Goal: Information Seeking & Learning: Find contact information

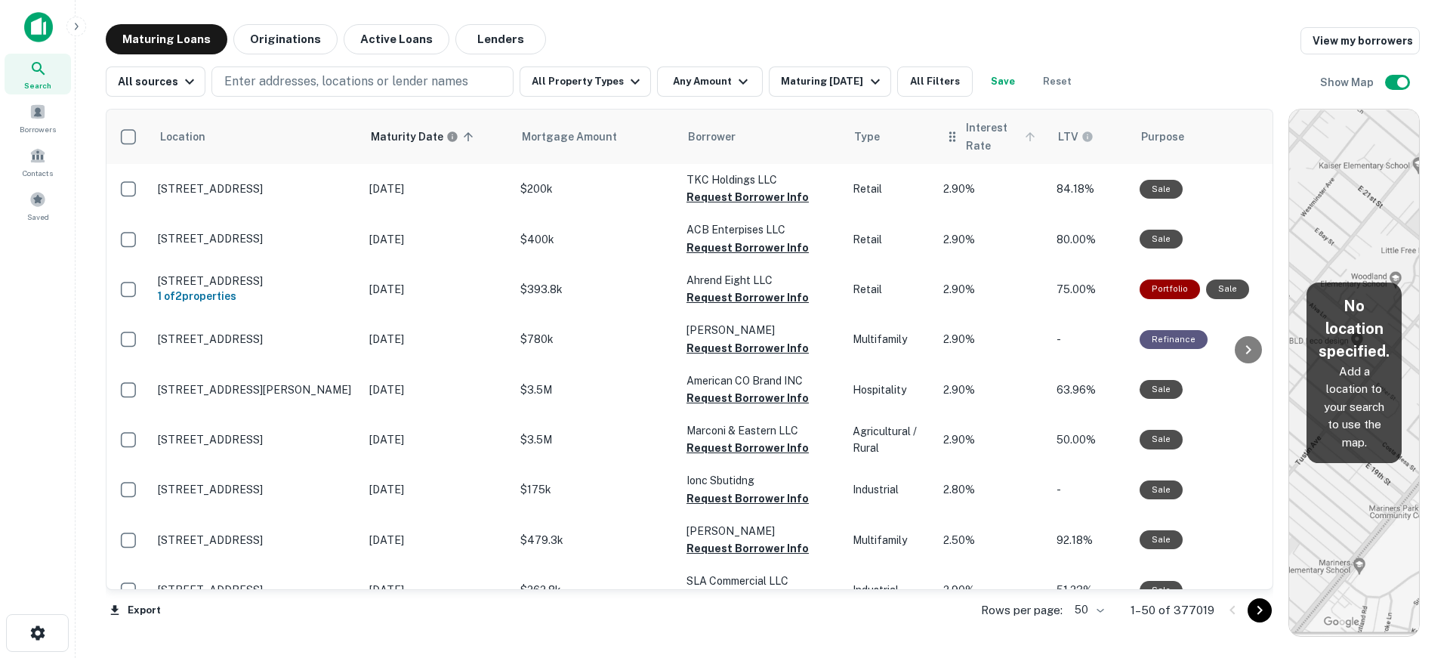
click at [976, 137] on span "Interest Rate" at bounding box center [1003, 137] width 74 height 36
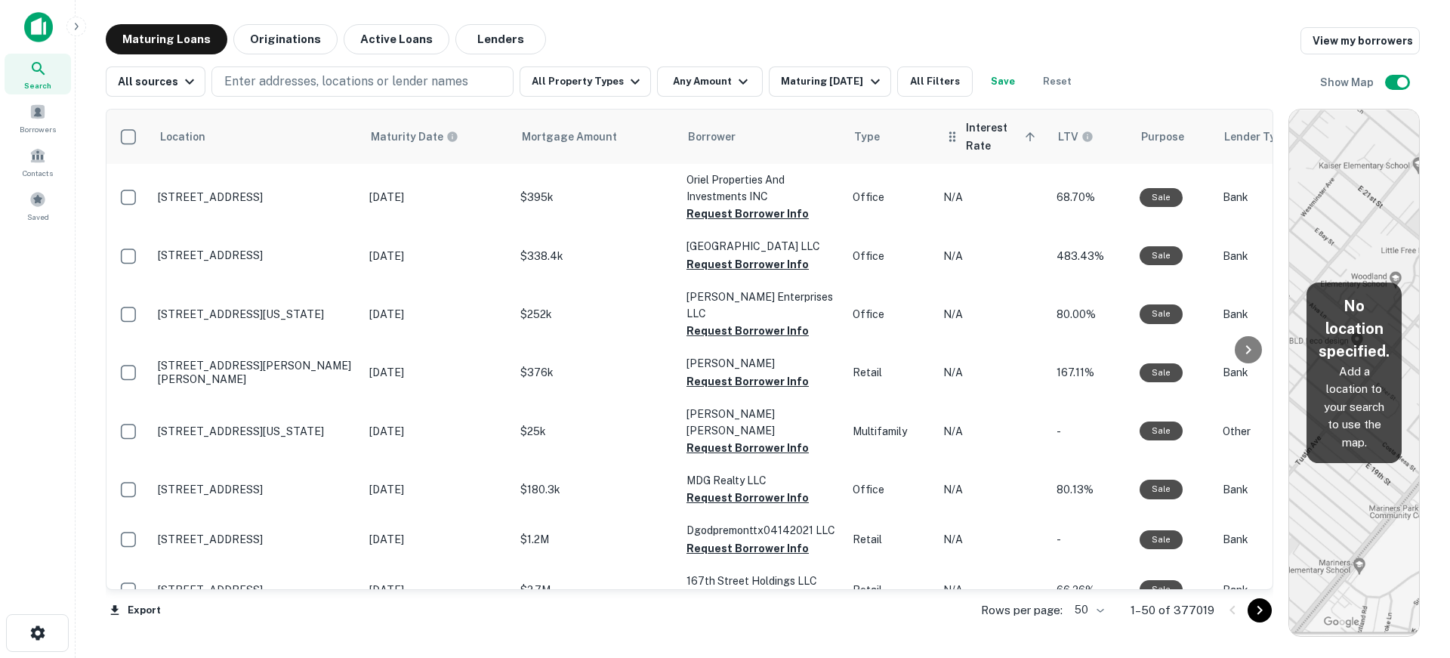
click at [984, 128] on span "Interest Rate sorted ascending" at bounding box center [1003, 137] width 74 height 36
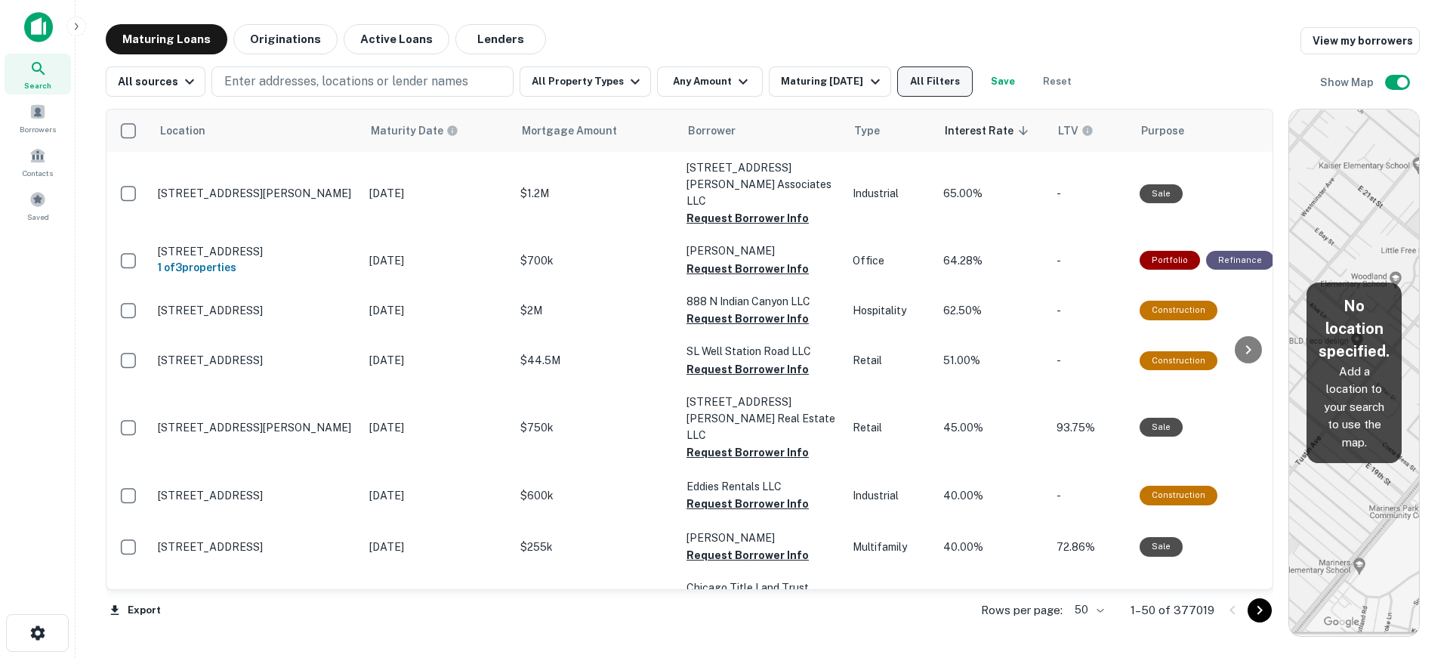
click at [945, 80] on button "All Filters" at bounding box center [935, 81] width 76 height 30
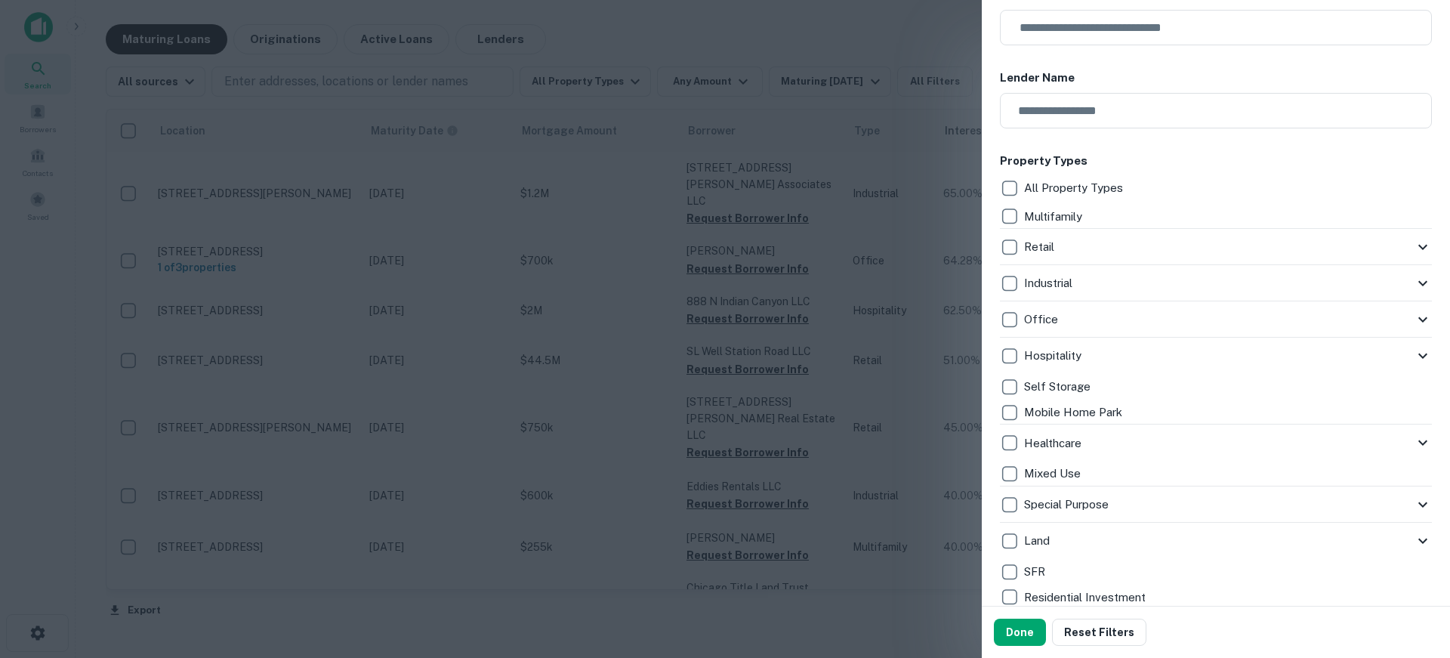
scroll to position [302, 0]
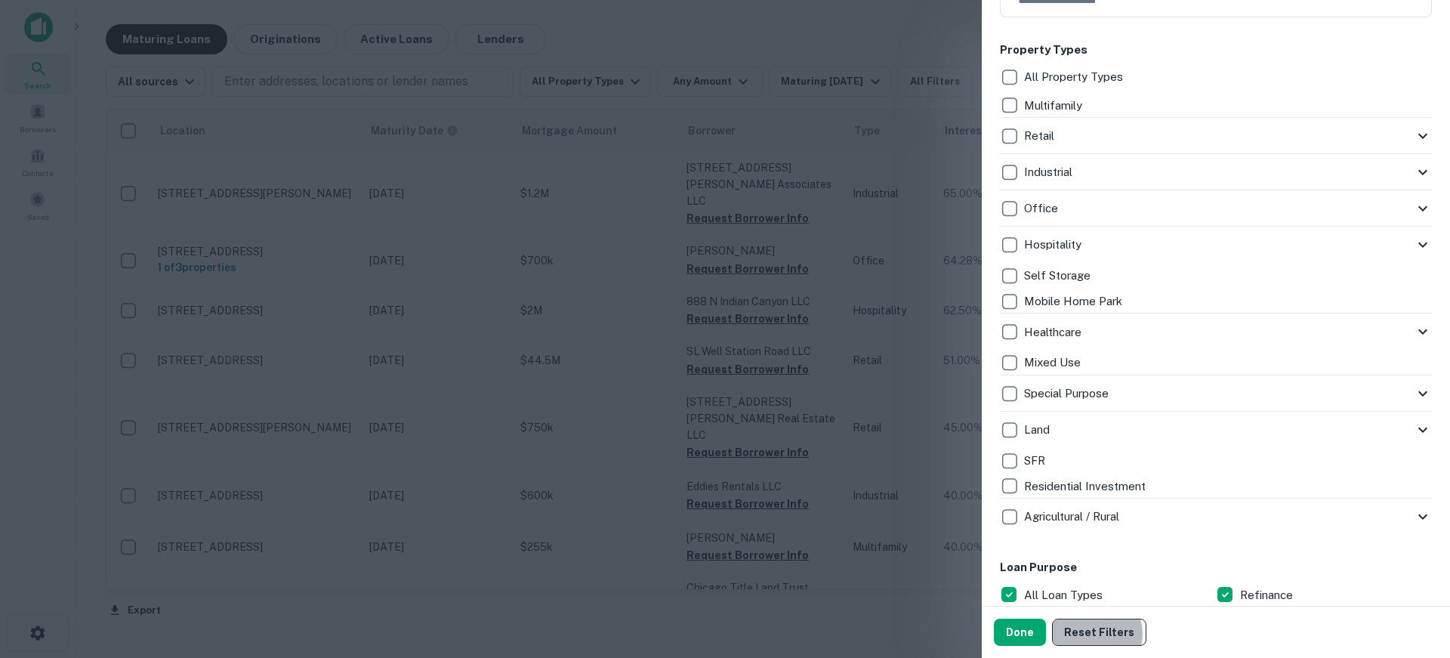
click at [1094, 633] on button "Reset Filters" at bounding box center [1099, 631] width 94 height 27
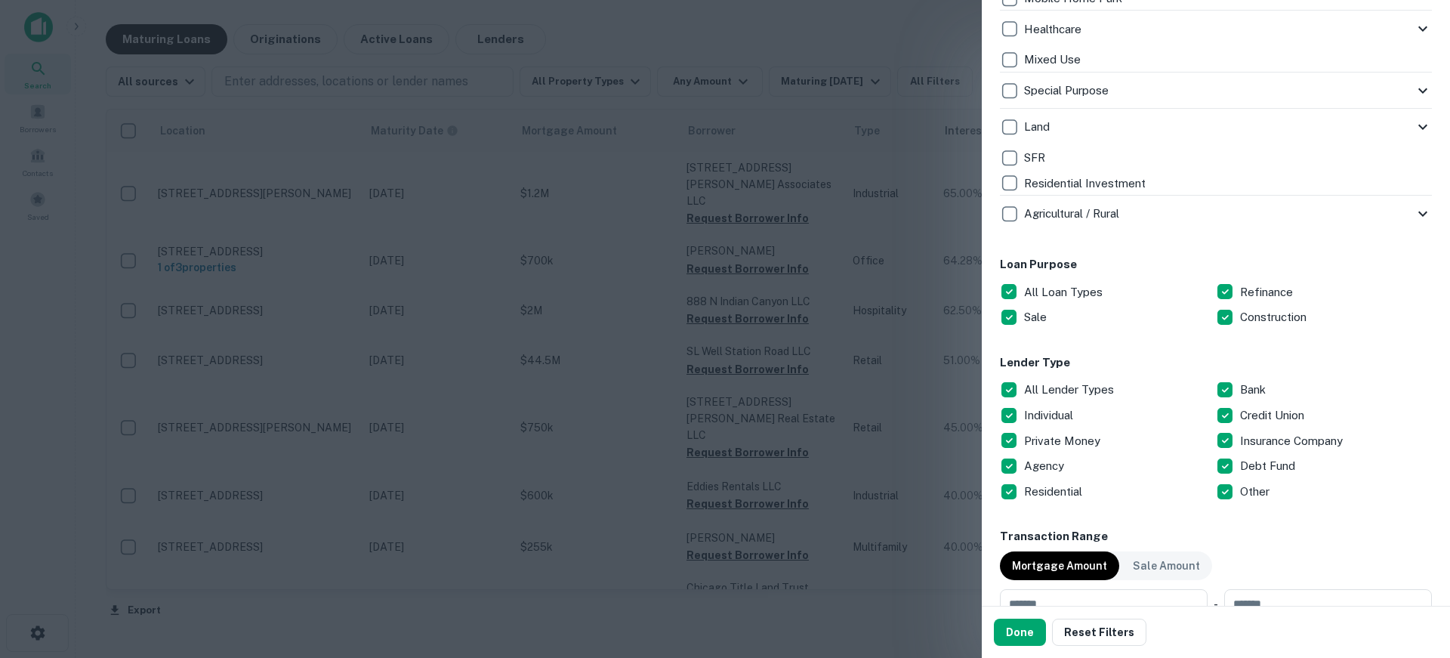
scroll to position [453, 0]
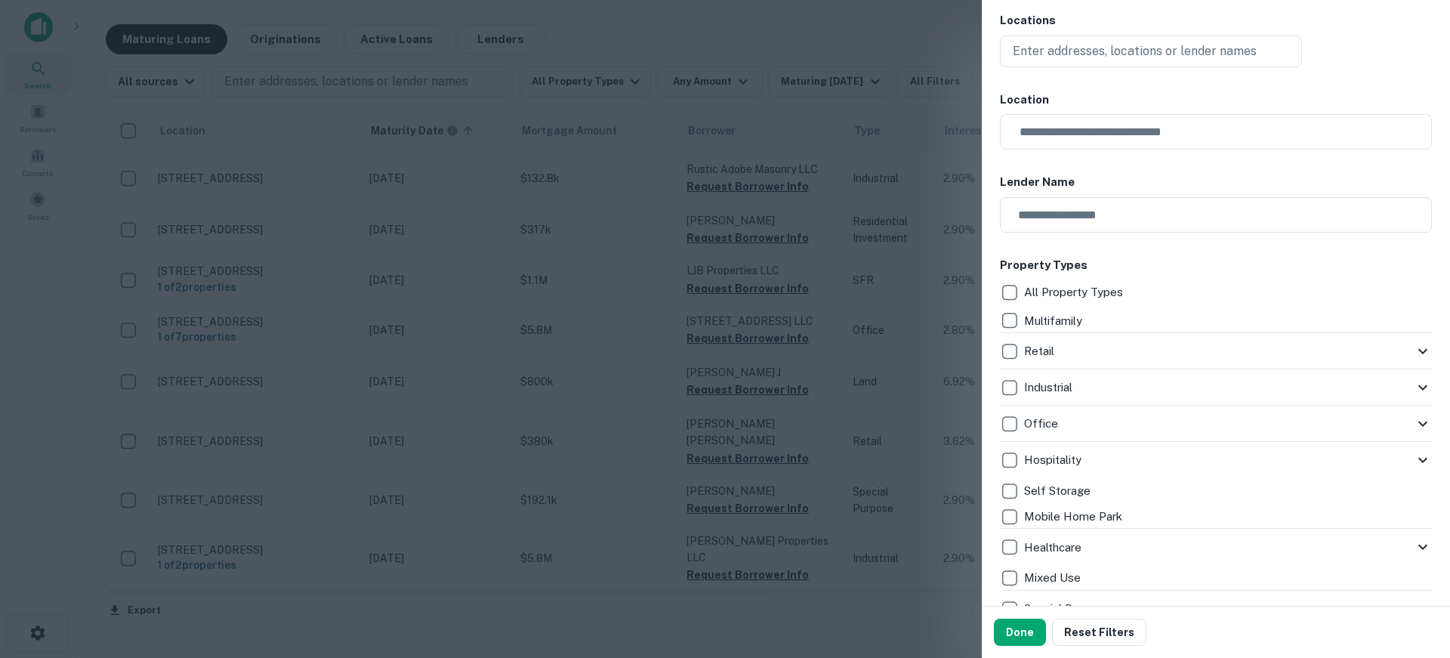
scroll to position [151, 0]
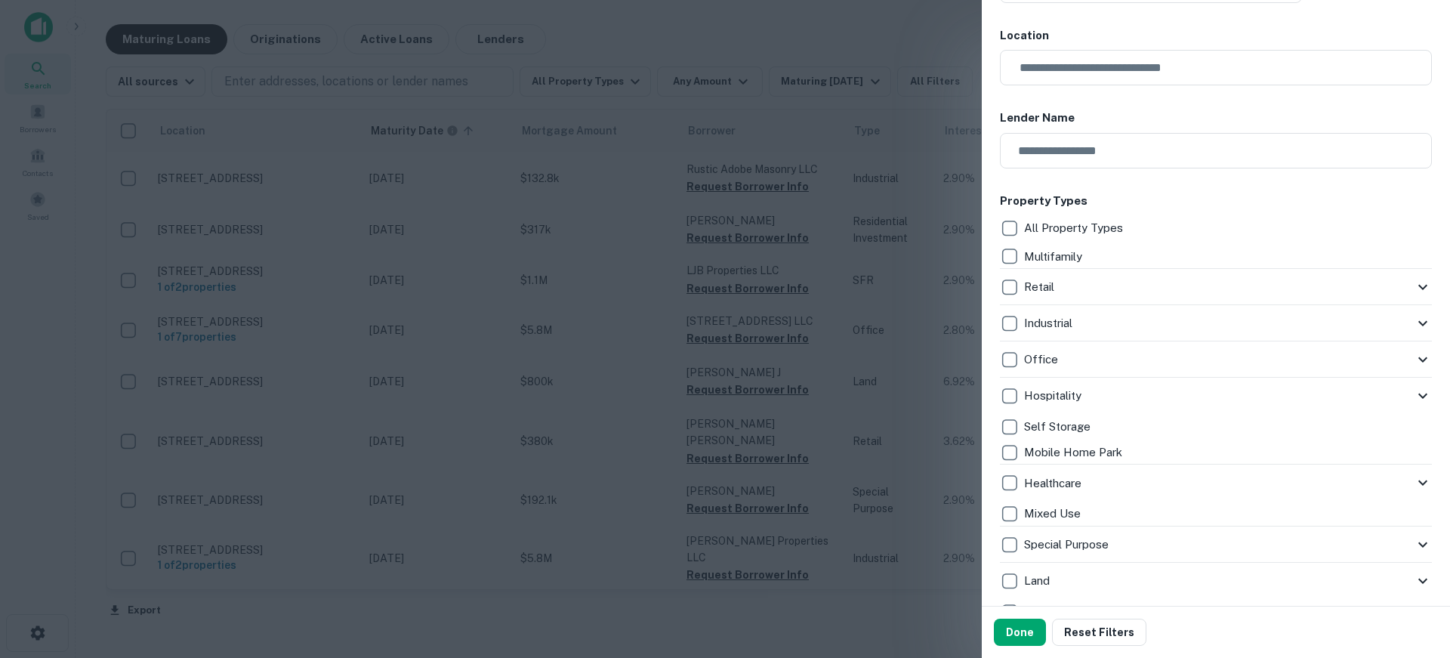
click at [1413, 288] on icon at bounding box center [1422, 287] width 18 height 18
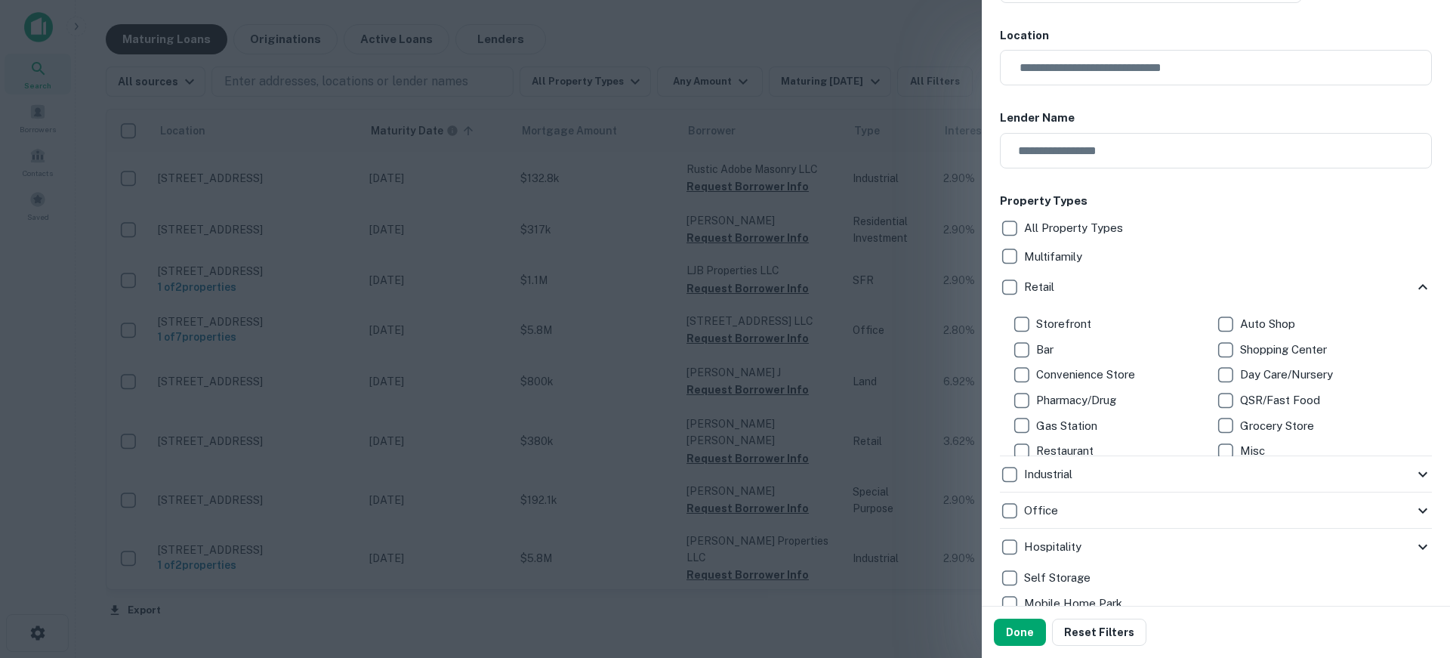
click at [1413, 506] on icon at bounding box center [1422, 510] width 18 height 18
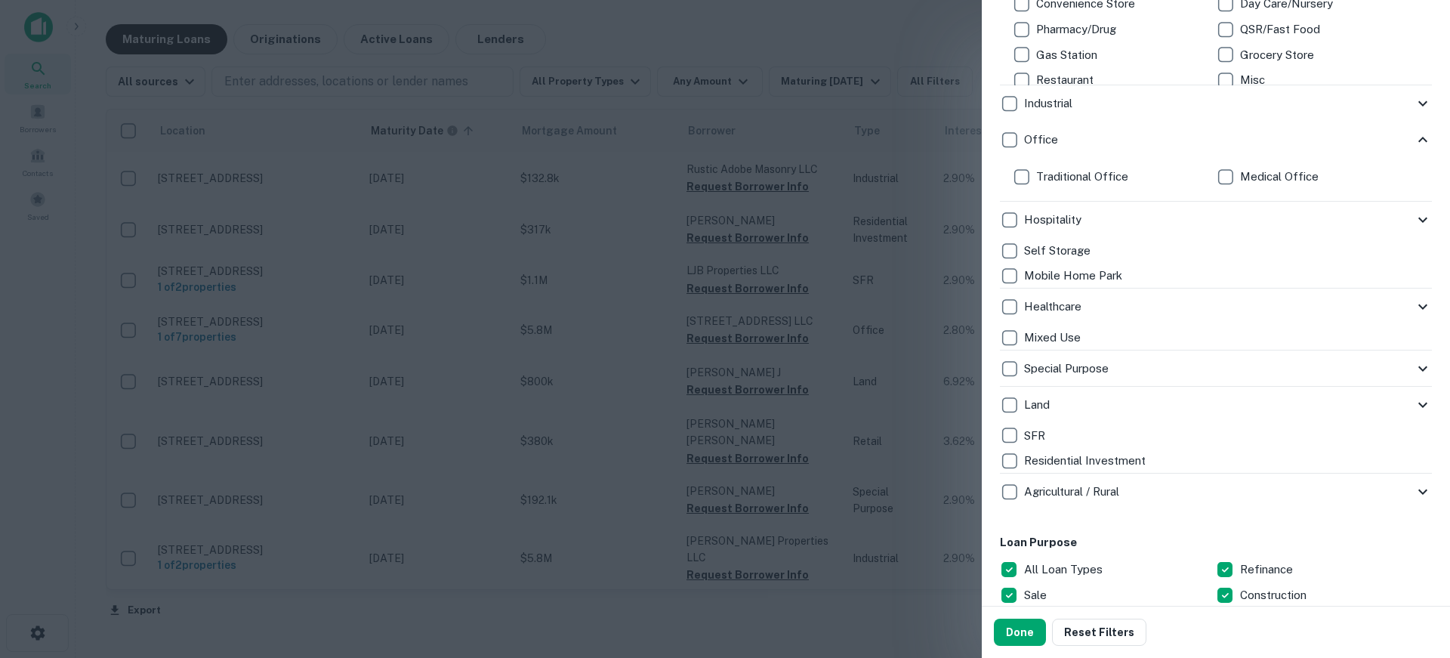
scroll to position [529, 0]
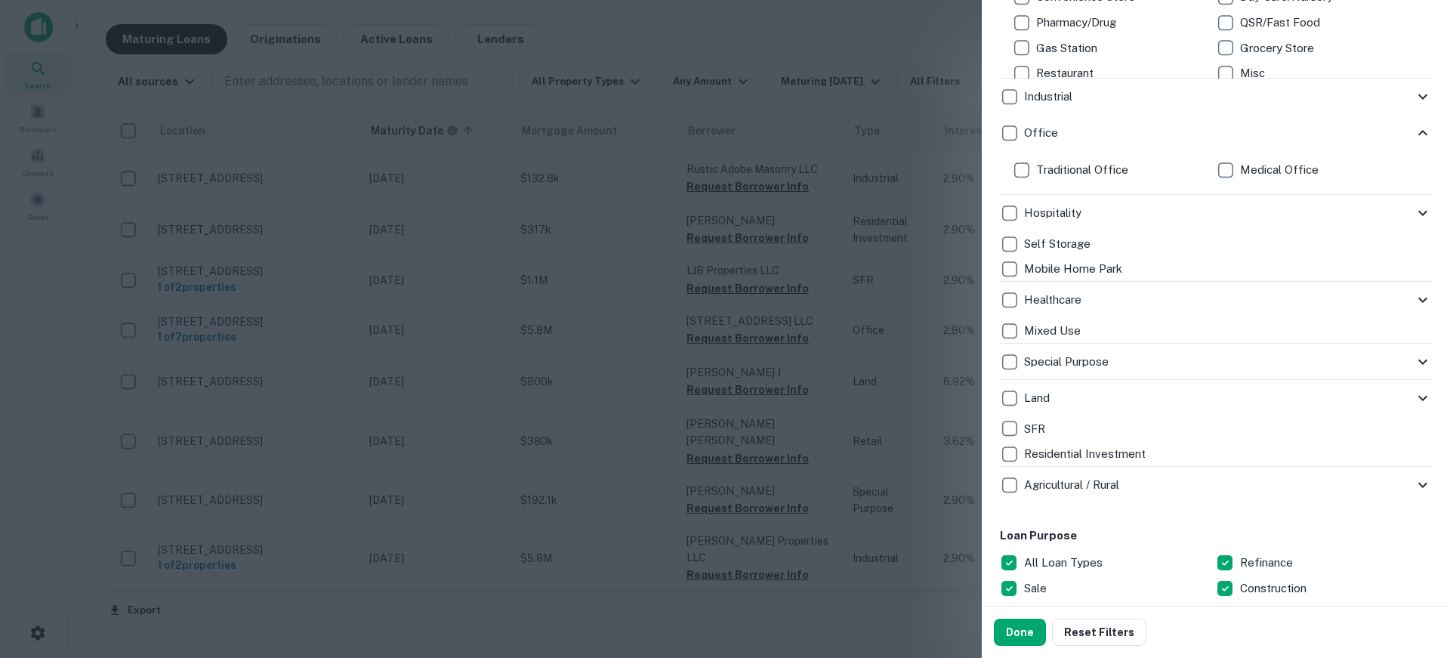
click at [1416, 395] on icon at bounding box center [1422, 398] width 18 height 18
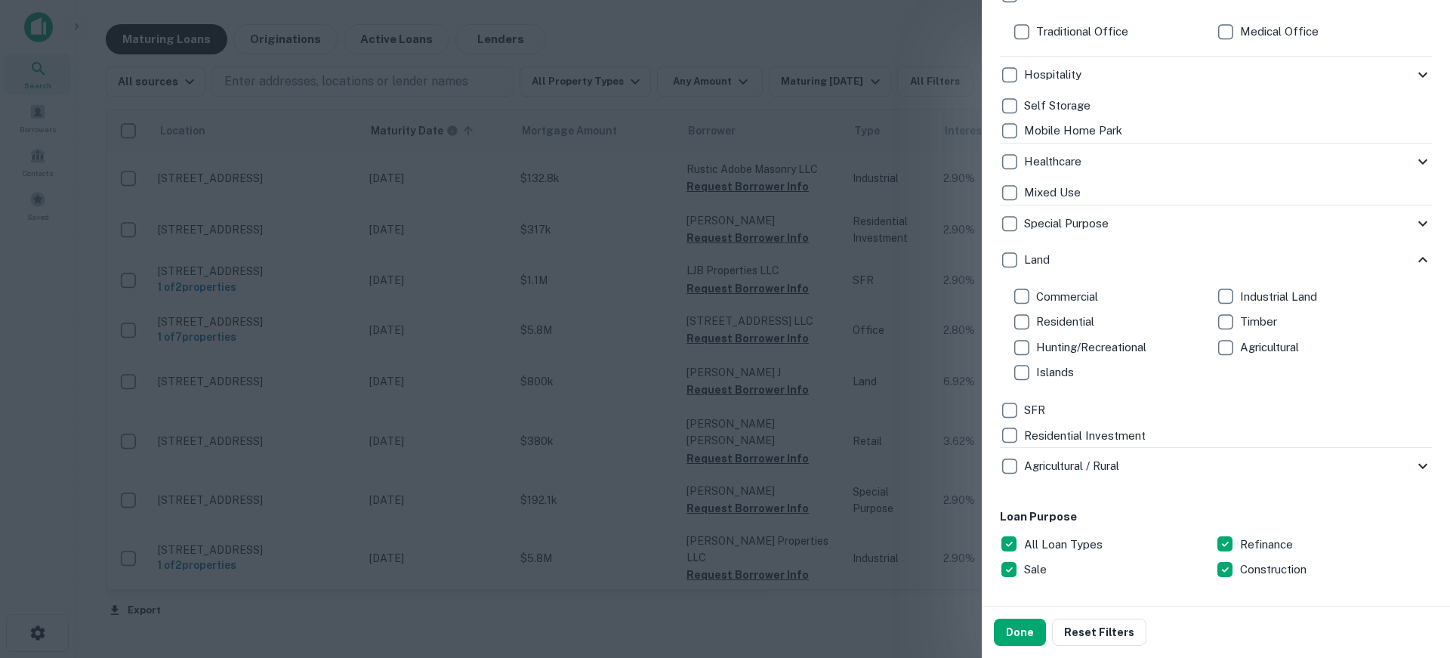
scroll to position [680, 0]
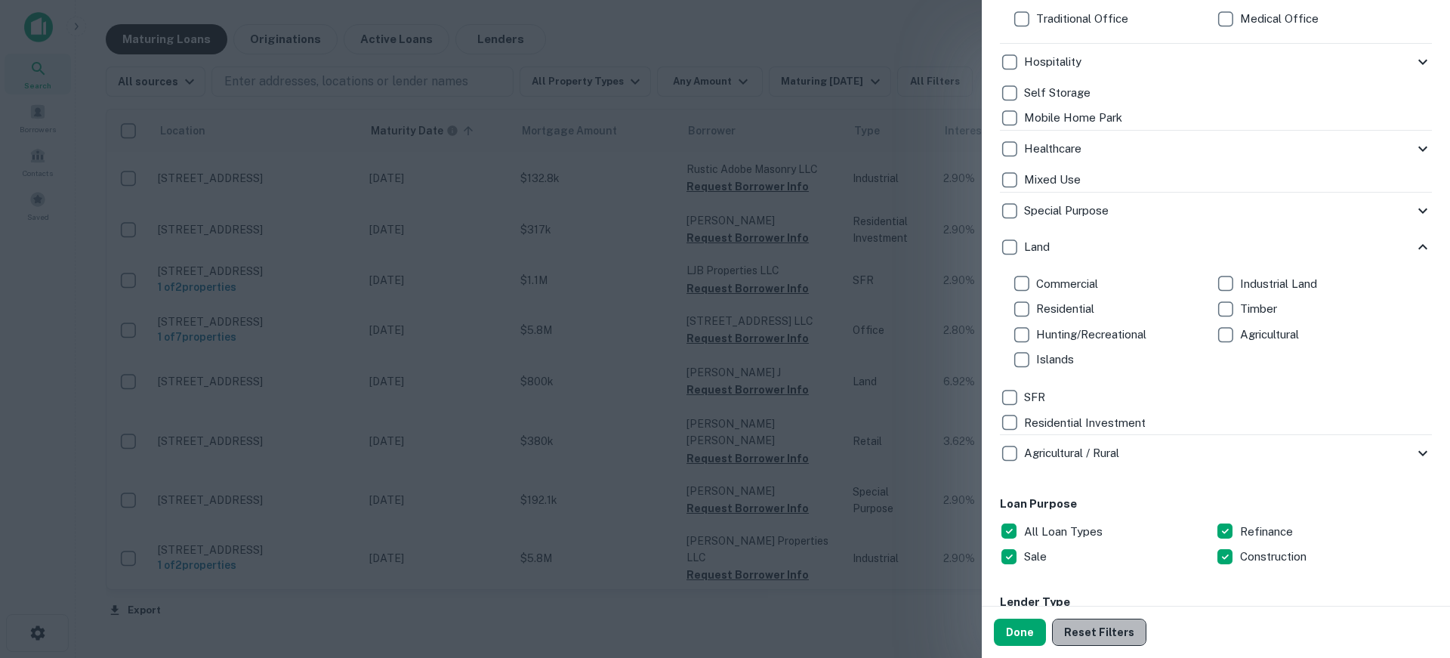
click at [1096, 636] on button "Reset Filters" at bounding box center [1099, 631] width 94 height 27
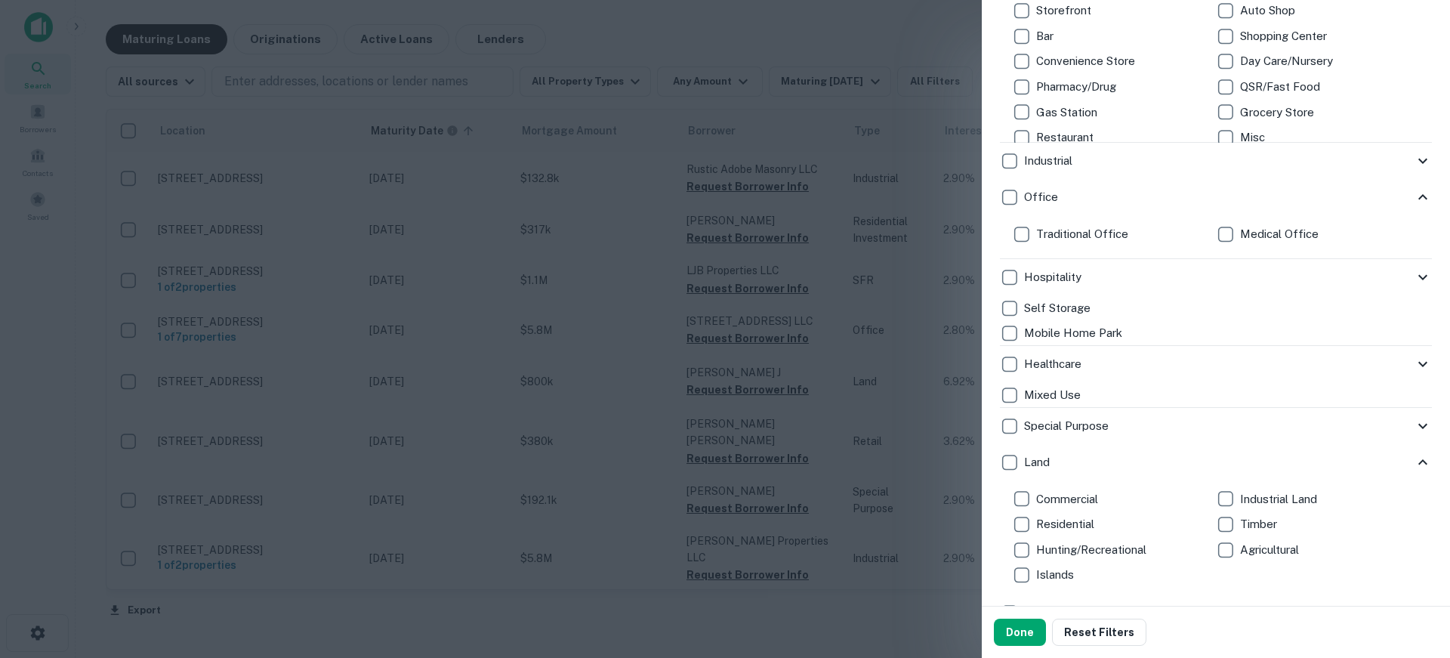
scroll to position [272, 0]
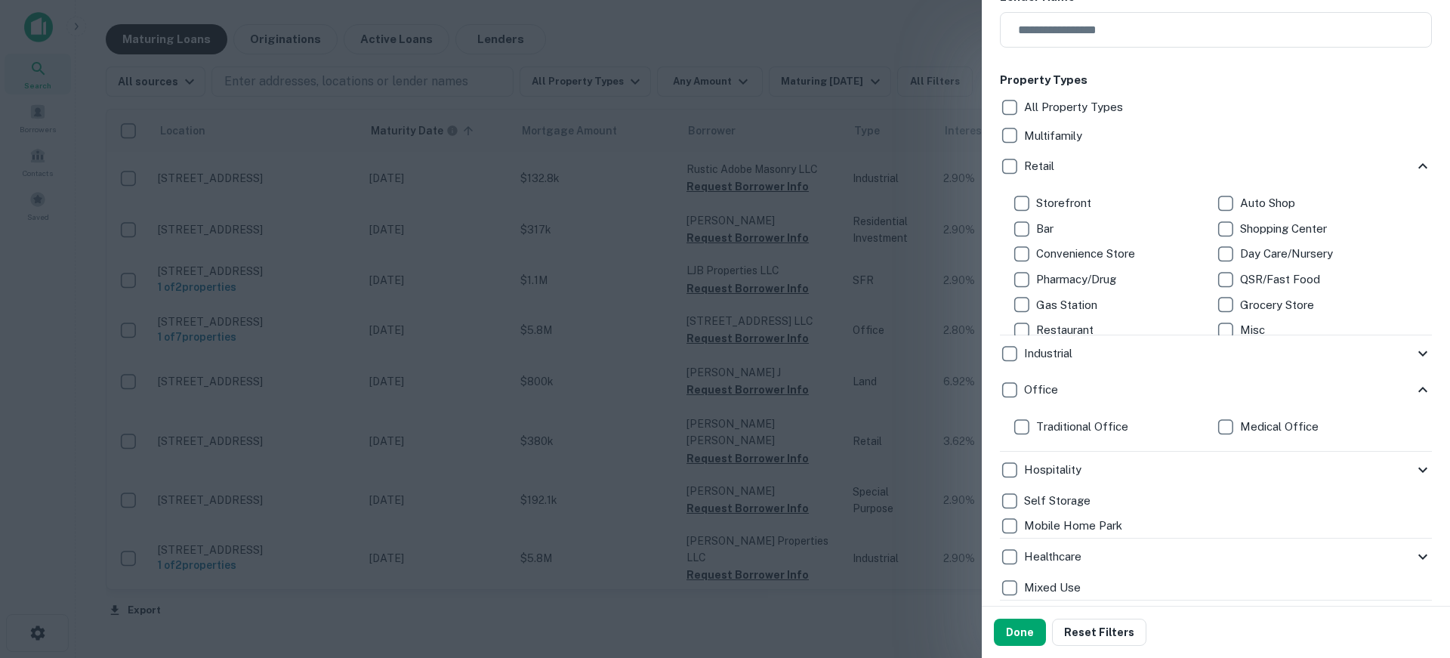
click at [882, 283] on div at bounding box center [725, 329] width 1450 height 658
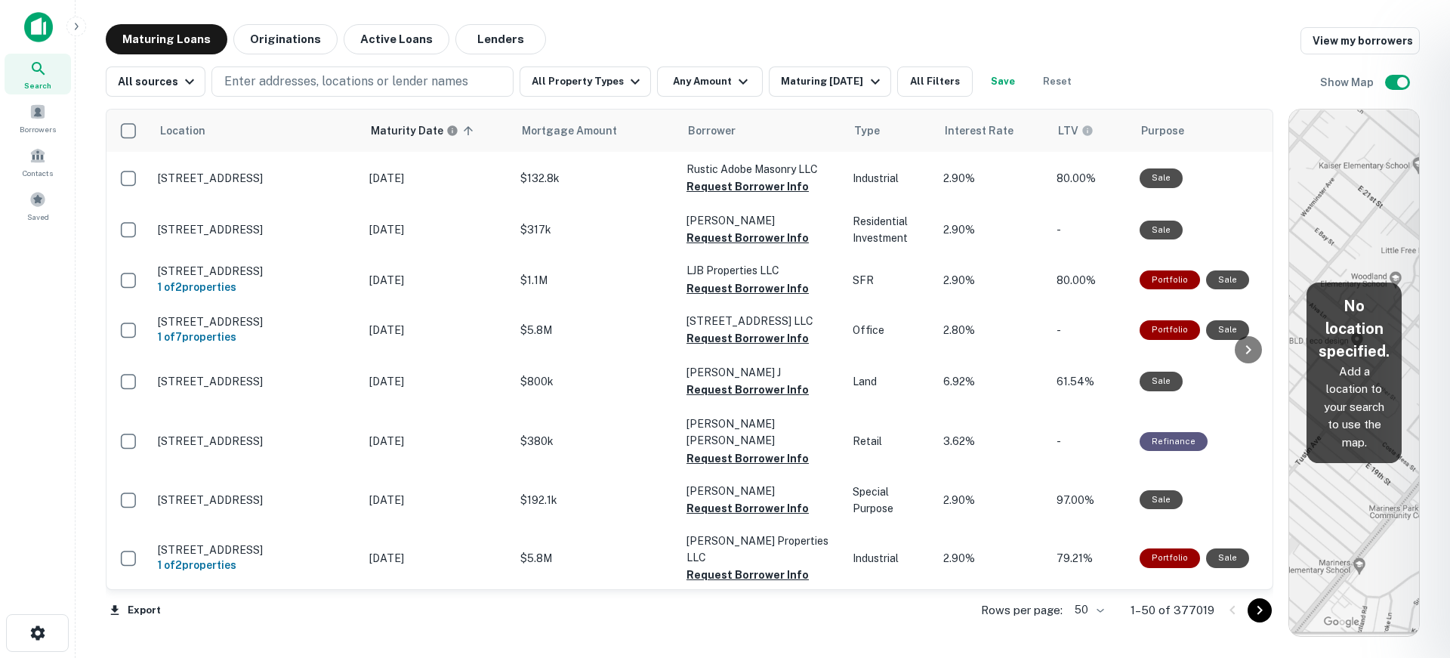
click at [991, 137] on div at bounding box center [725, 329] width 1450 height 658
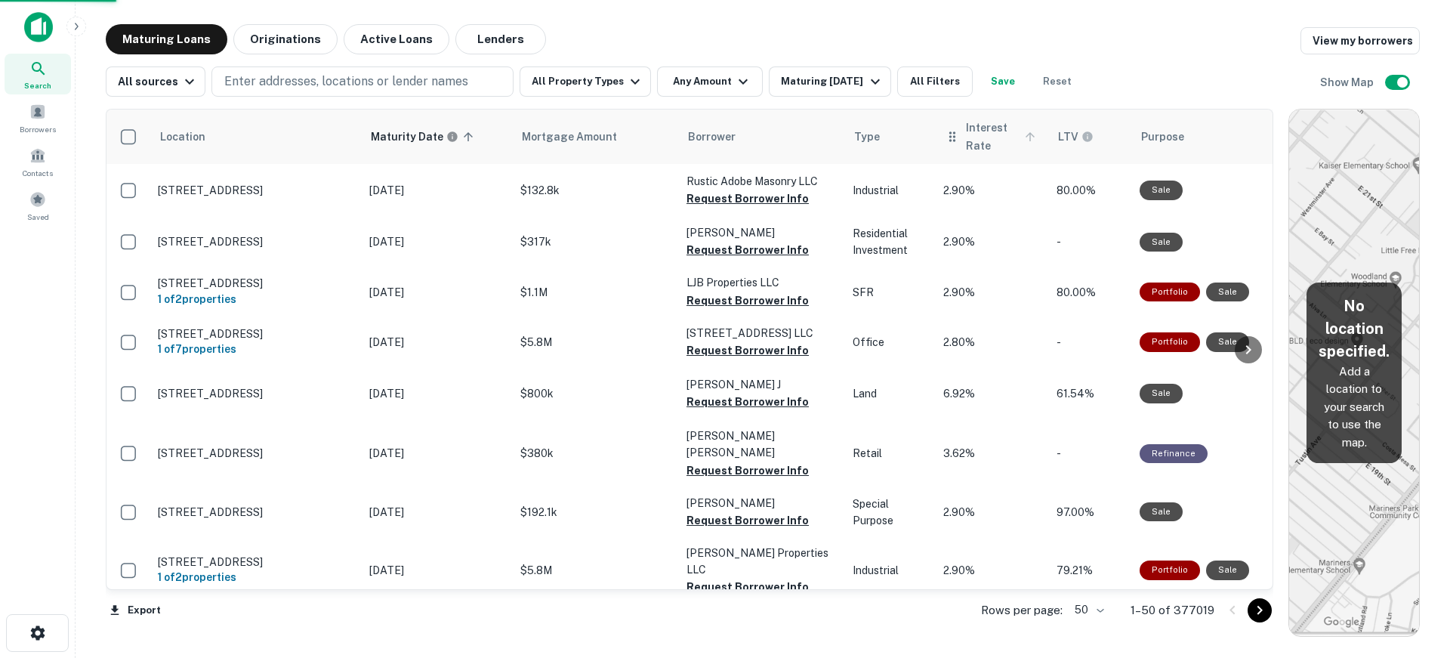
click at [991, 134] on span "Interest Rate" at bounding box center [1003, 137] width 74 height 36
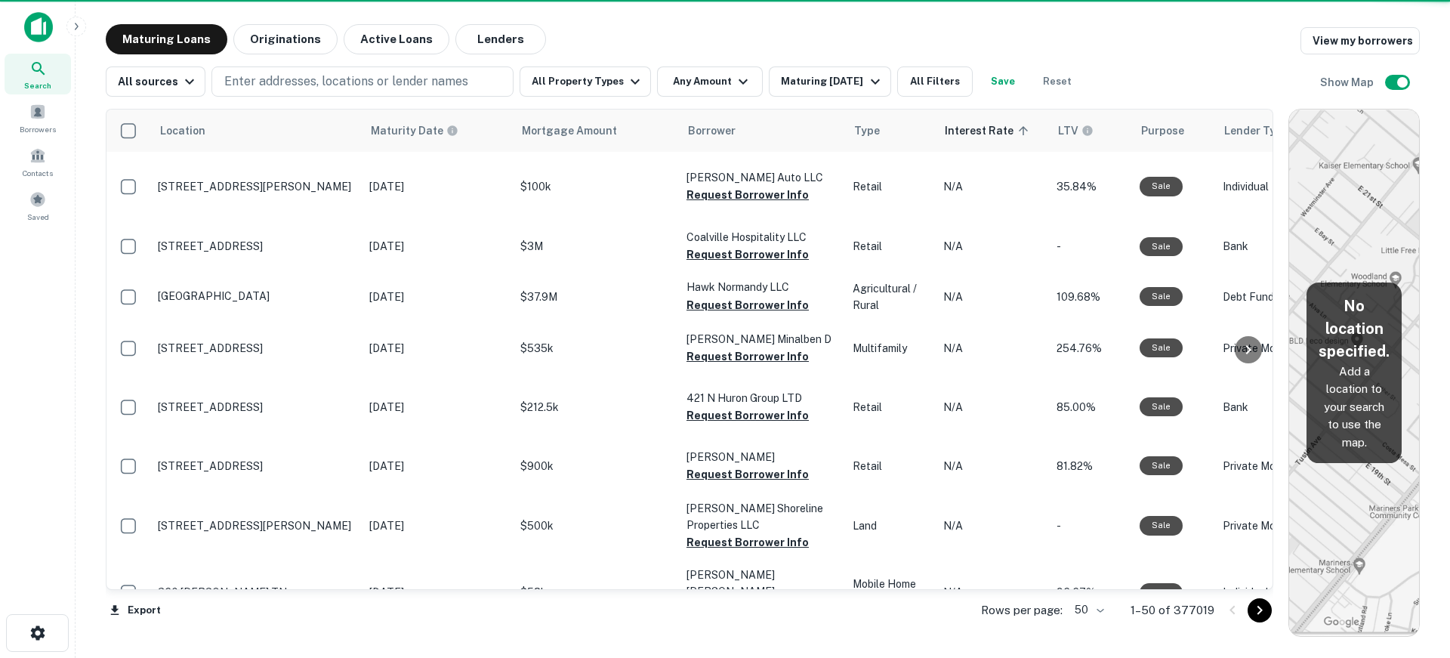
click at [991, 134] on span "Interest Rate sorted ascending" at bounding box center [989, 131] width 88 height 18
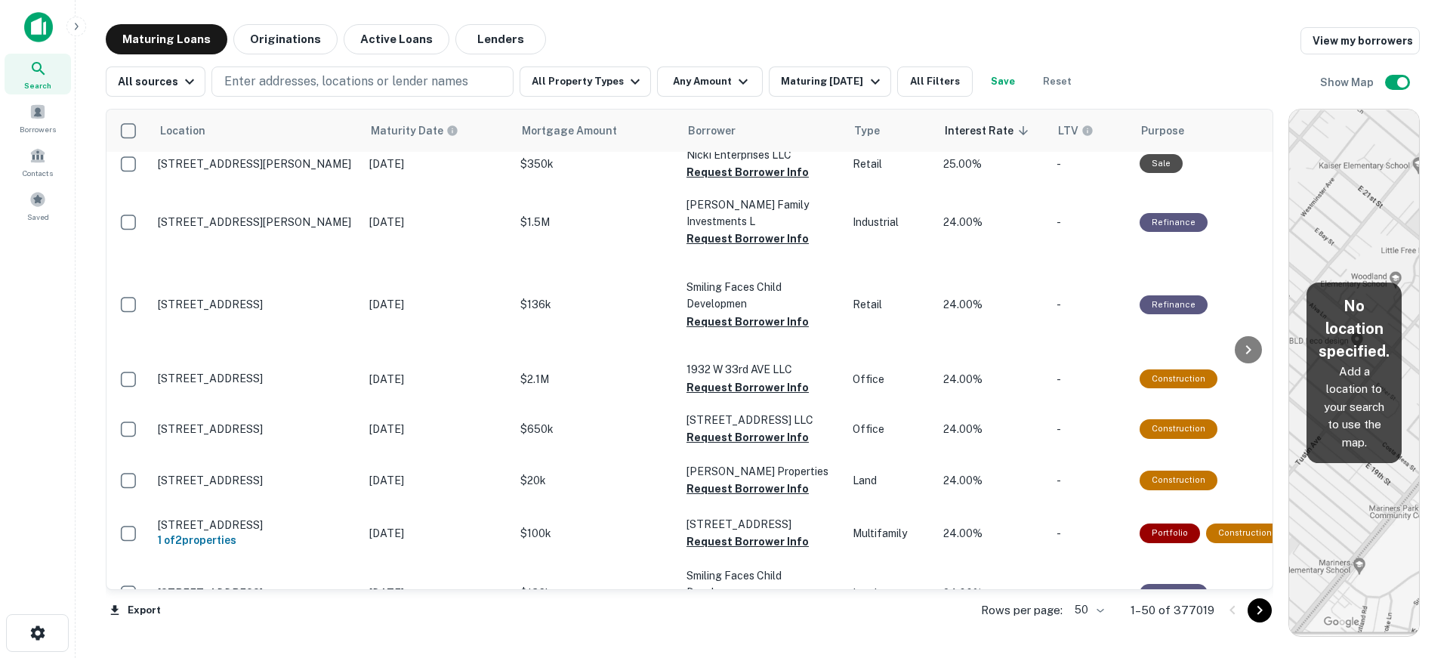
scroll to position [2341, 0]
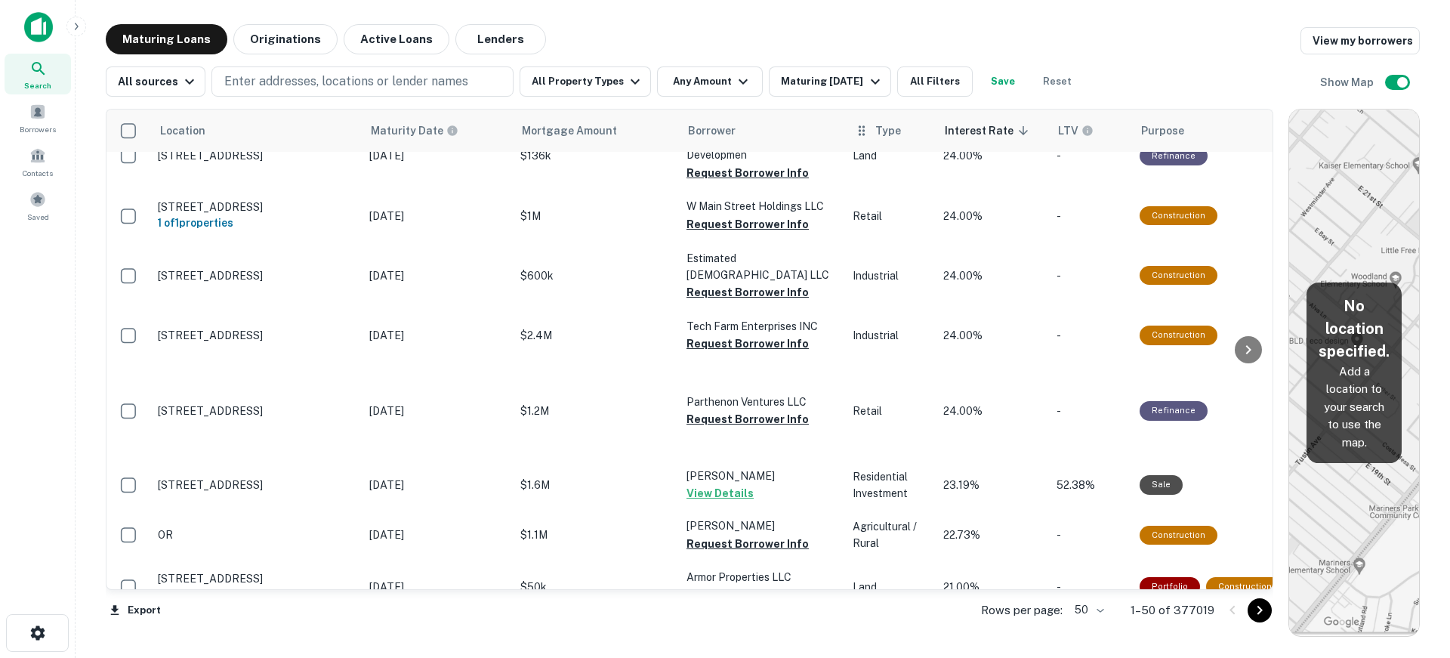
click at [888, 136] on span "Type" at bounding box center [888, 131] width 26 height 18
click at [873, 131] on div "Type" at bounding box center [890, 131] width 72 height 18
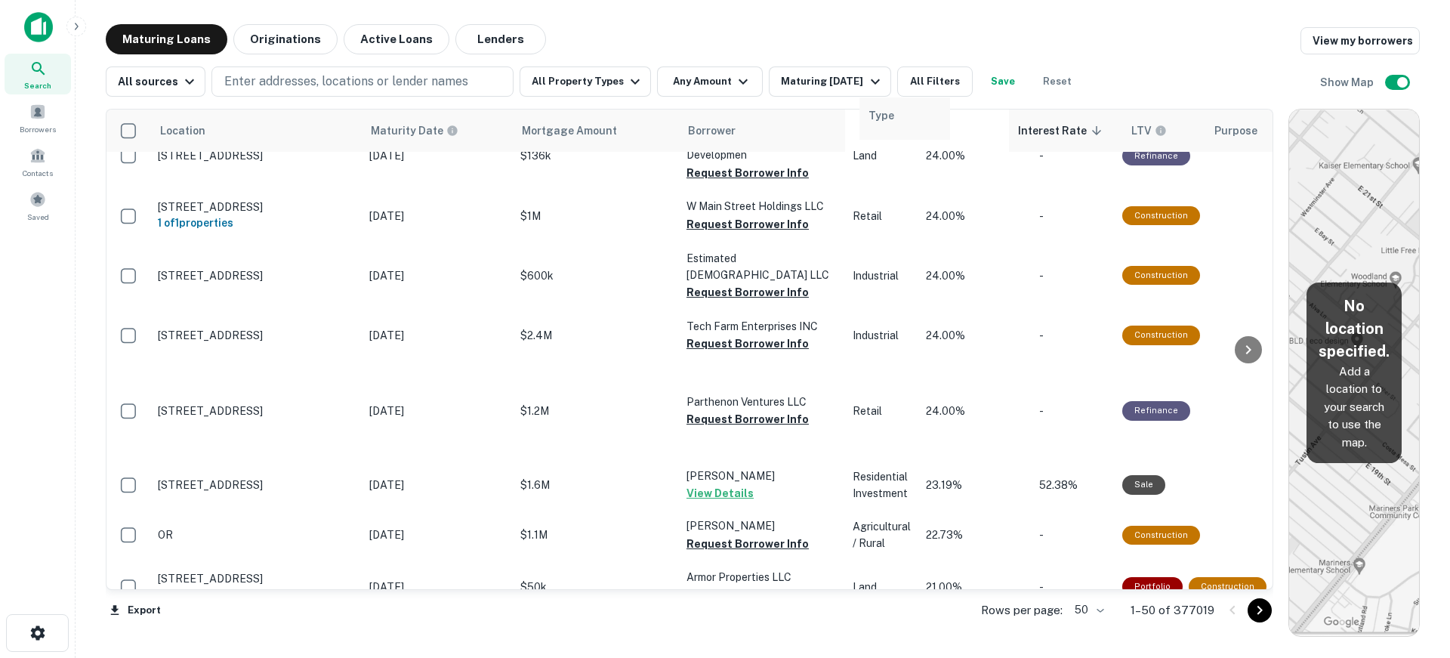
drag, startPoint x: 872, startPoint y: 132, endPoint x: 884, endPoint y: 125, distance: 14.2
click at [884, 125] on tr "Location Maturity Date Mortgage Amount Borrower Type Interest Rate sorted desce…" at bounding box center [1319, 130] width 2427 height 42
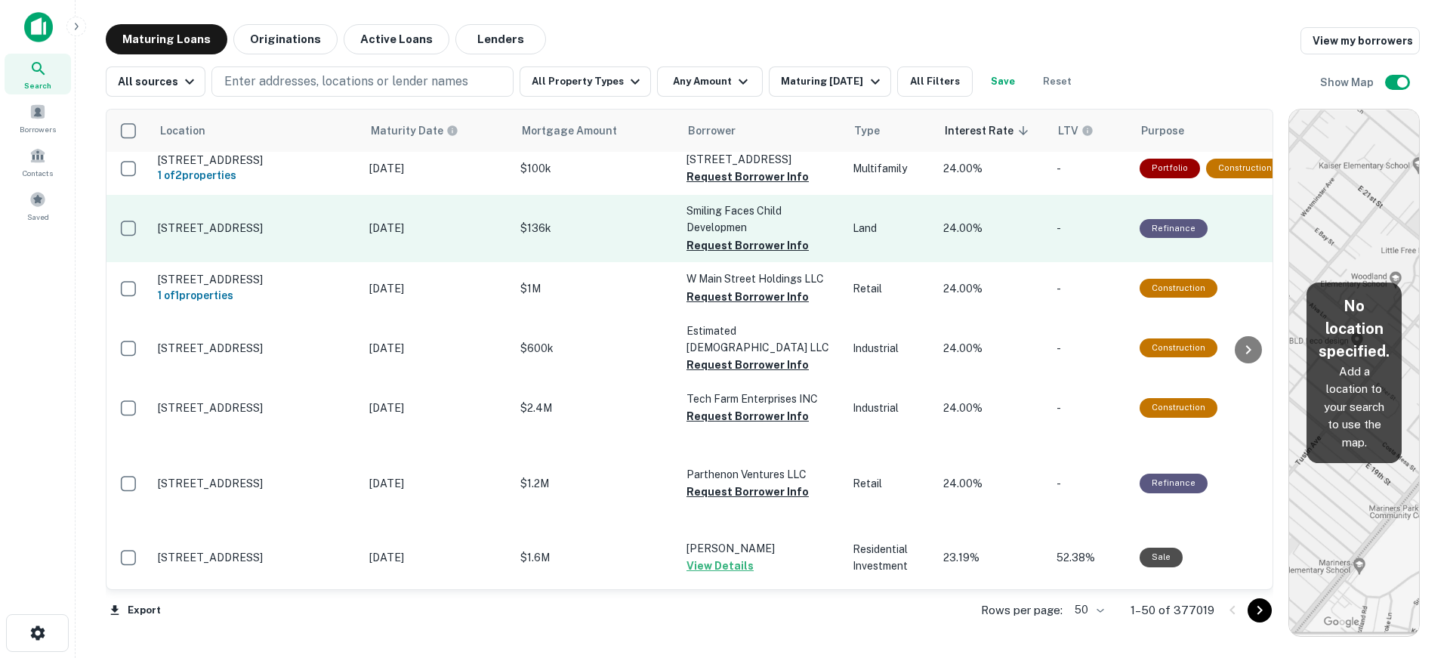
scroll to position [2361, 0]
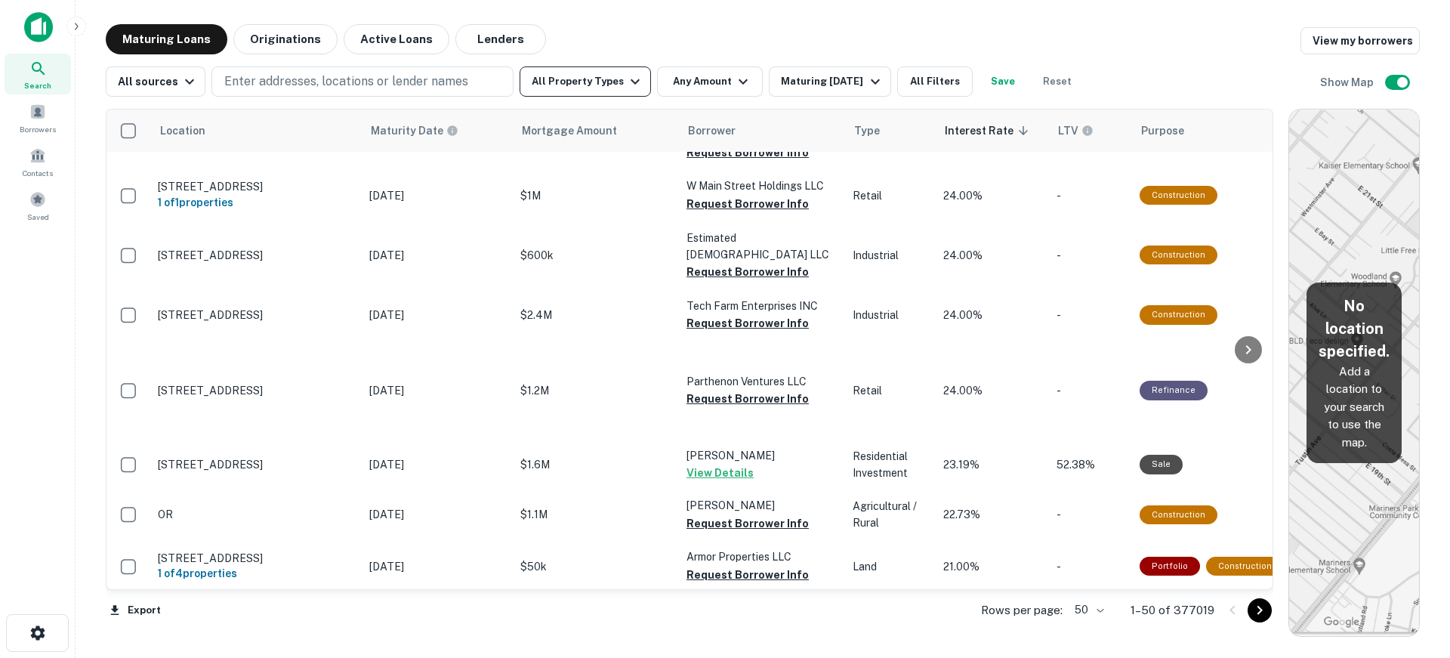
click at [628, 78] on icon "button" at bounding box center [635, 81] width 18 height 18
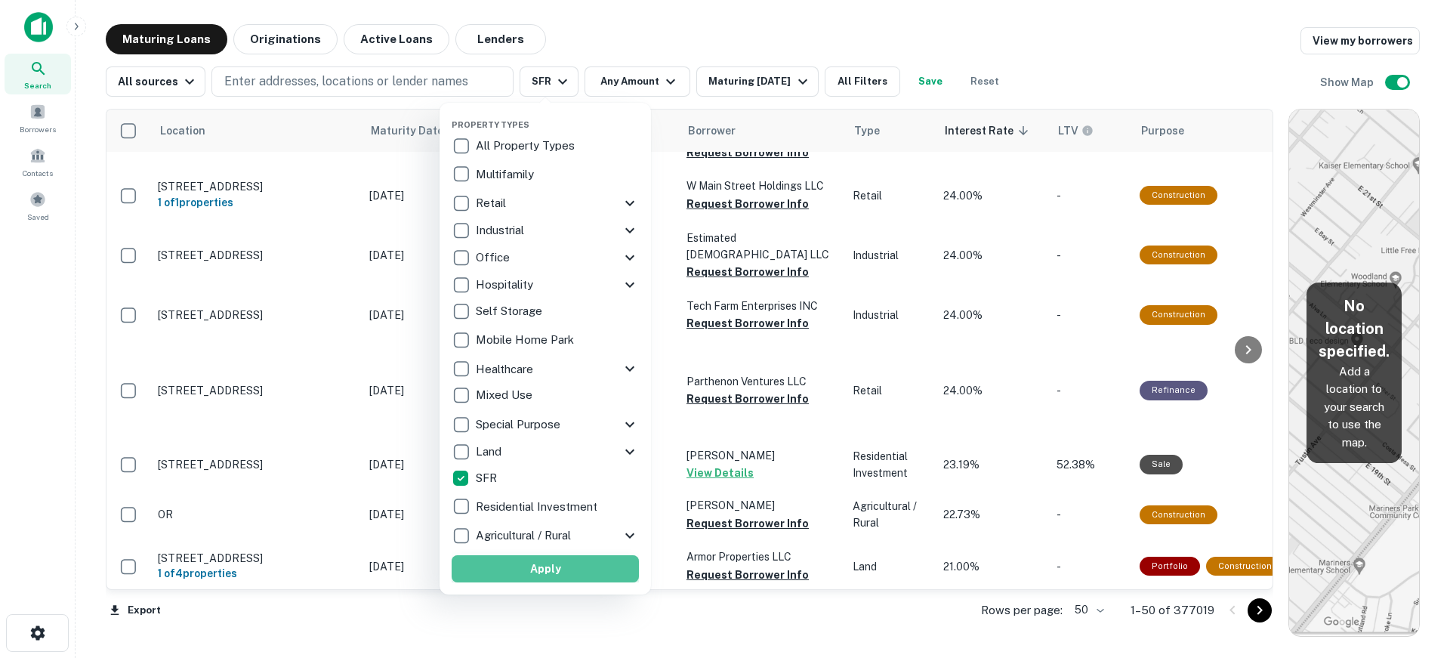
click at [544, 575] on button "Apply" at bounding box center [545, 568] width 187 height 27
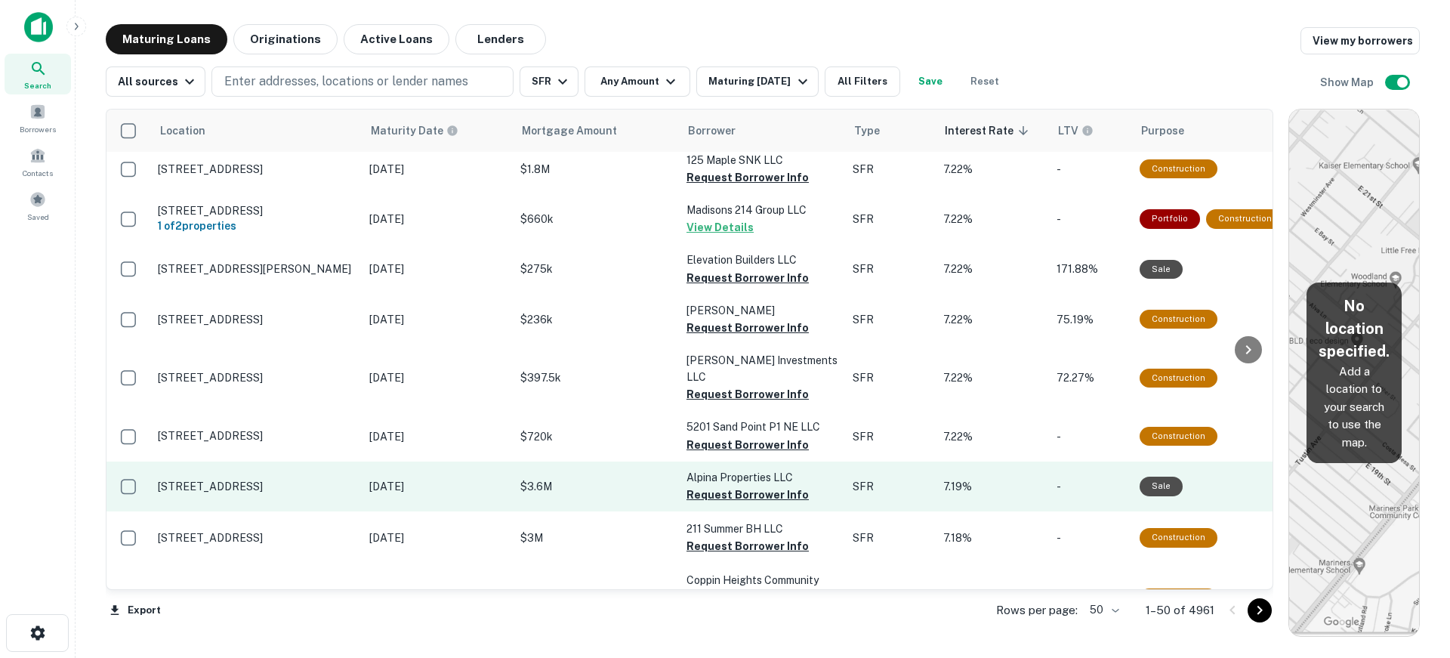
scroll to position [2196, 0]
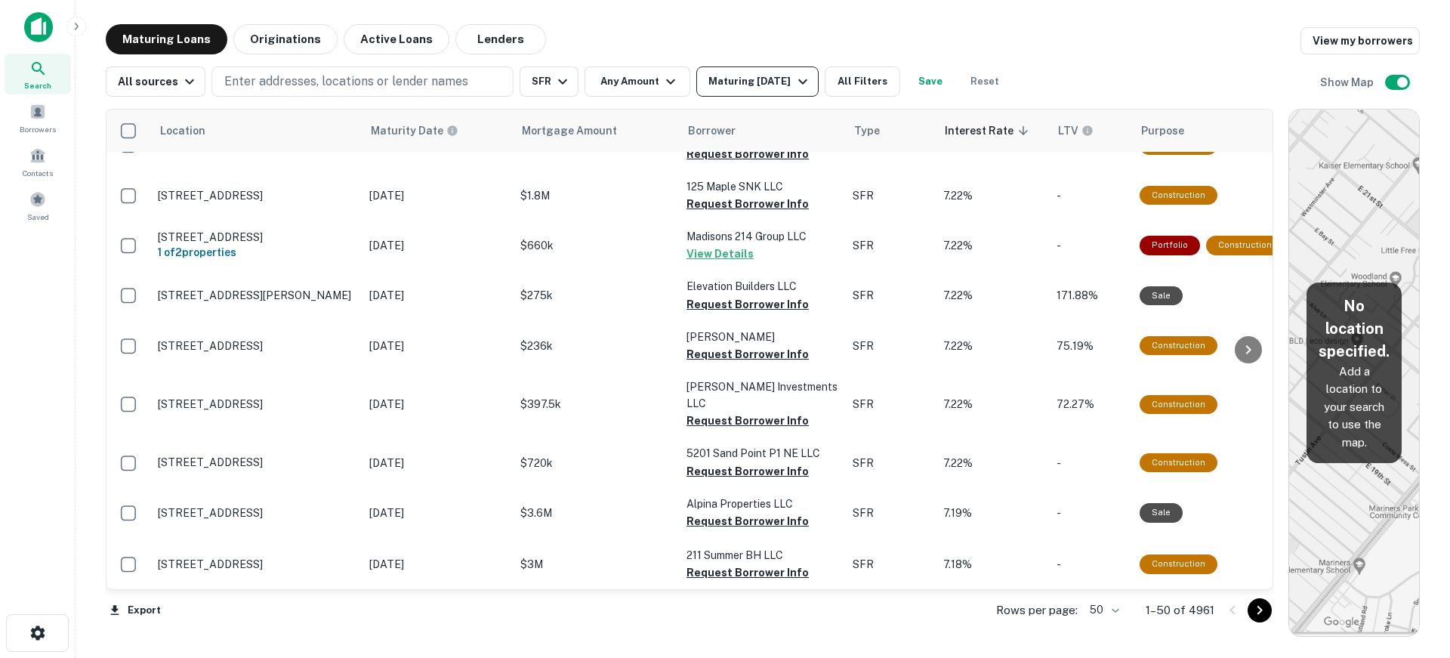
click at [801, 82] on icon "button" at bounding box center [802, 81] width 9 height 5
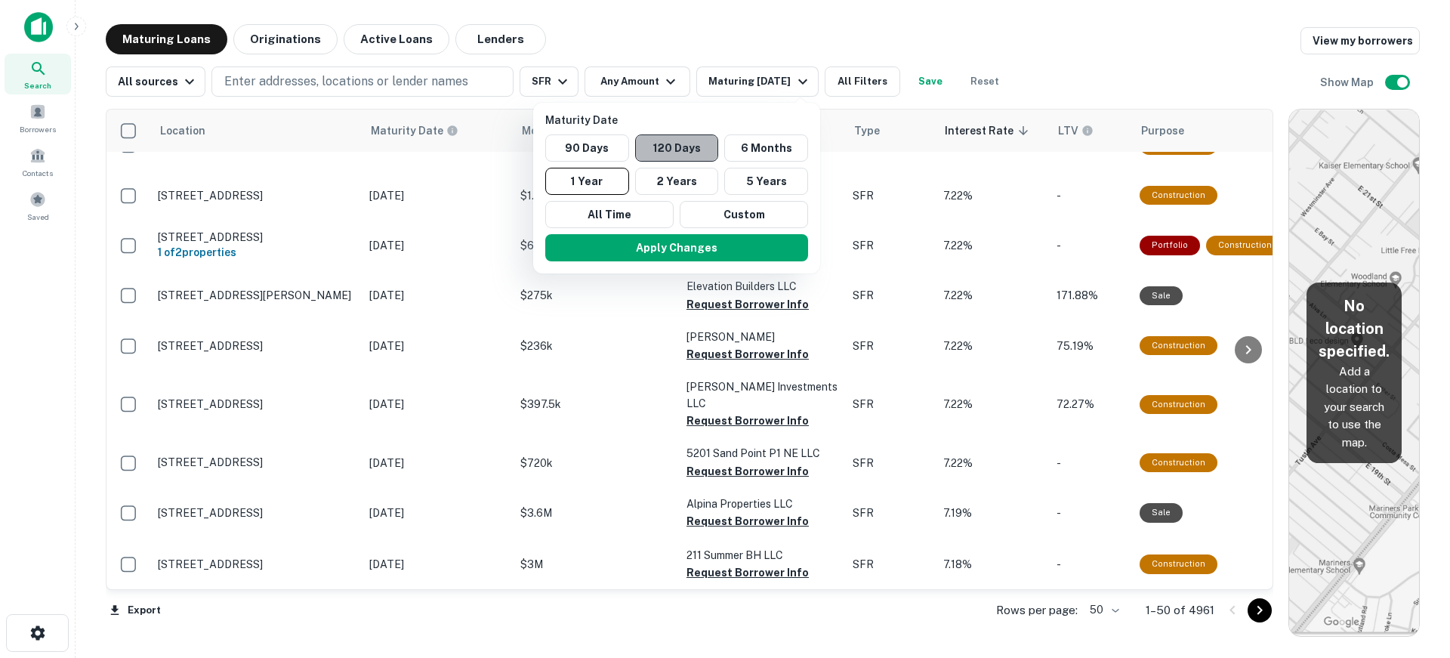
click at [695, 147] on button "120 Days" at bounding box center [677, 147] width 84 height 27
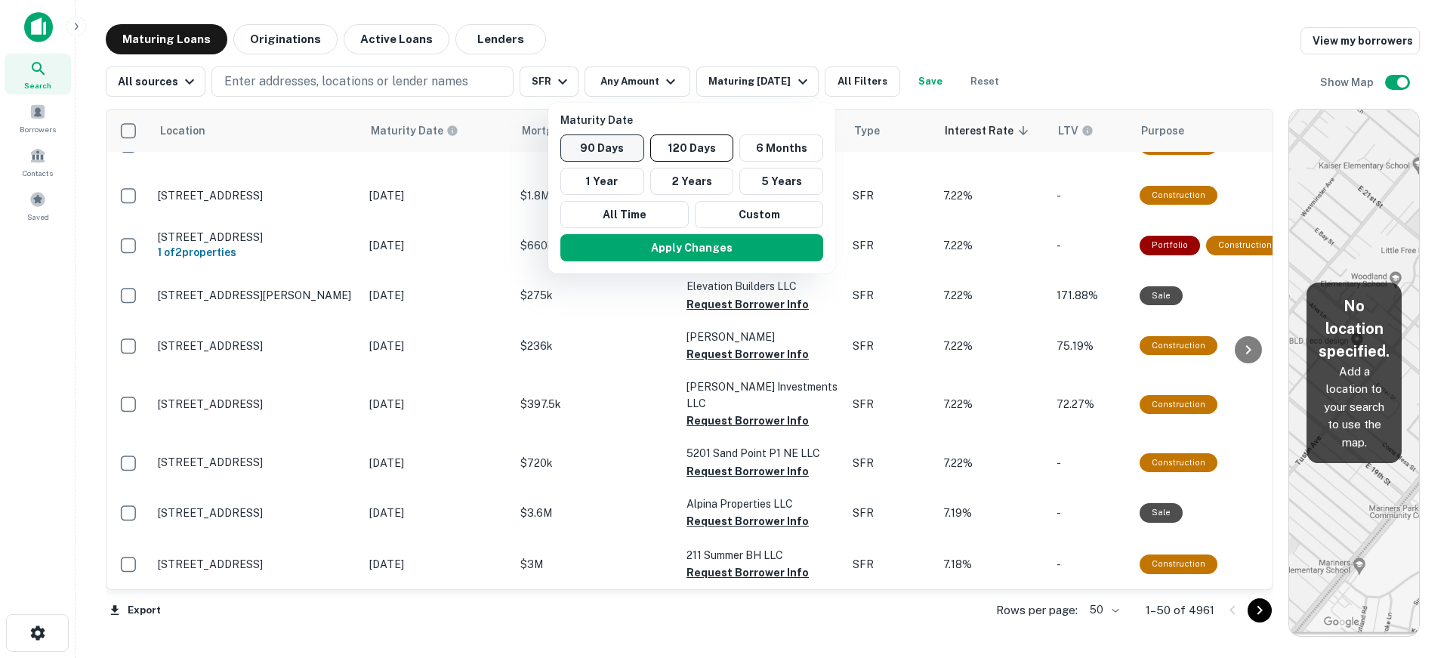
click at [631, 143] on button "90 Days" at bounding box center [602, 147] width 84 height 27
click at [704, 246] on button "Apply Changes" at bounding box center [687, 247] width 263 height 27
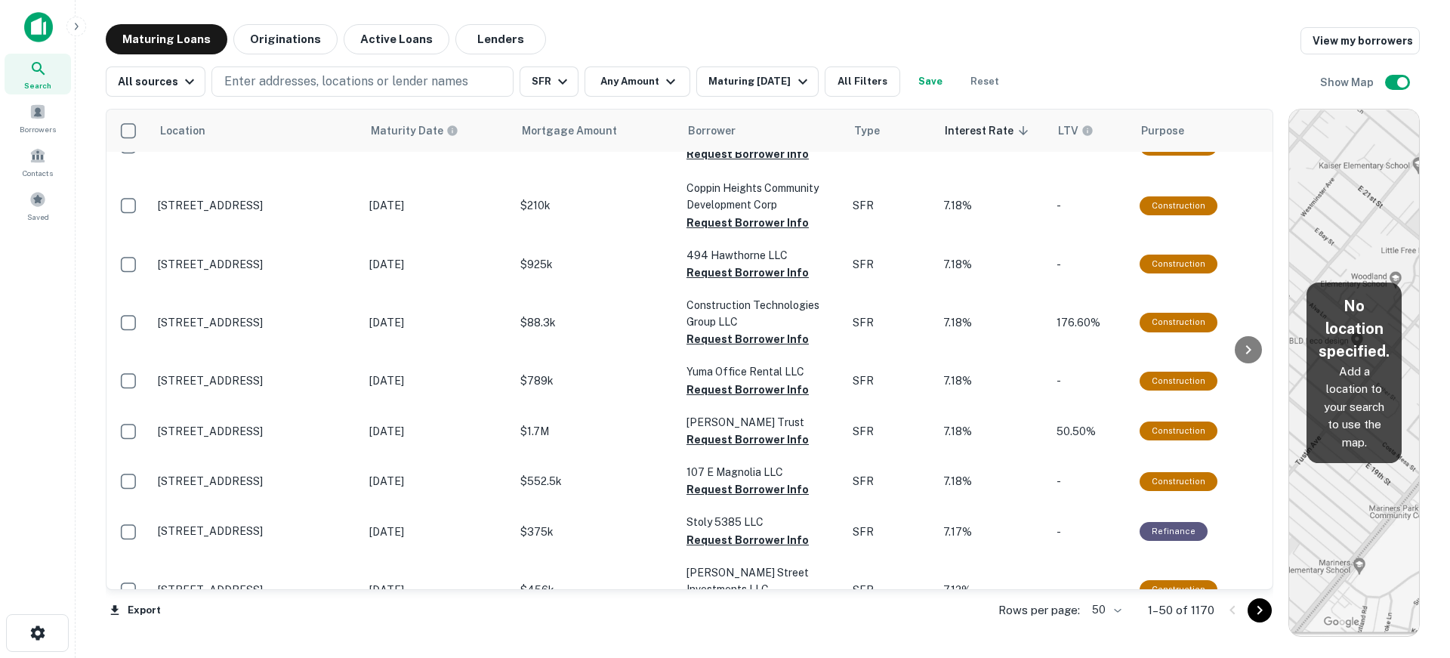
scroll to position [2021, 0]
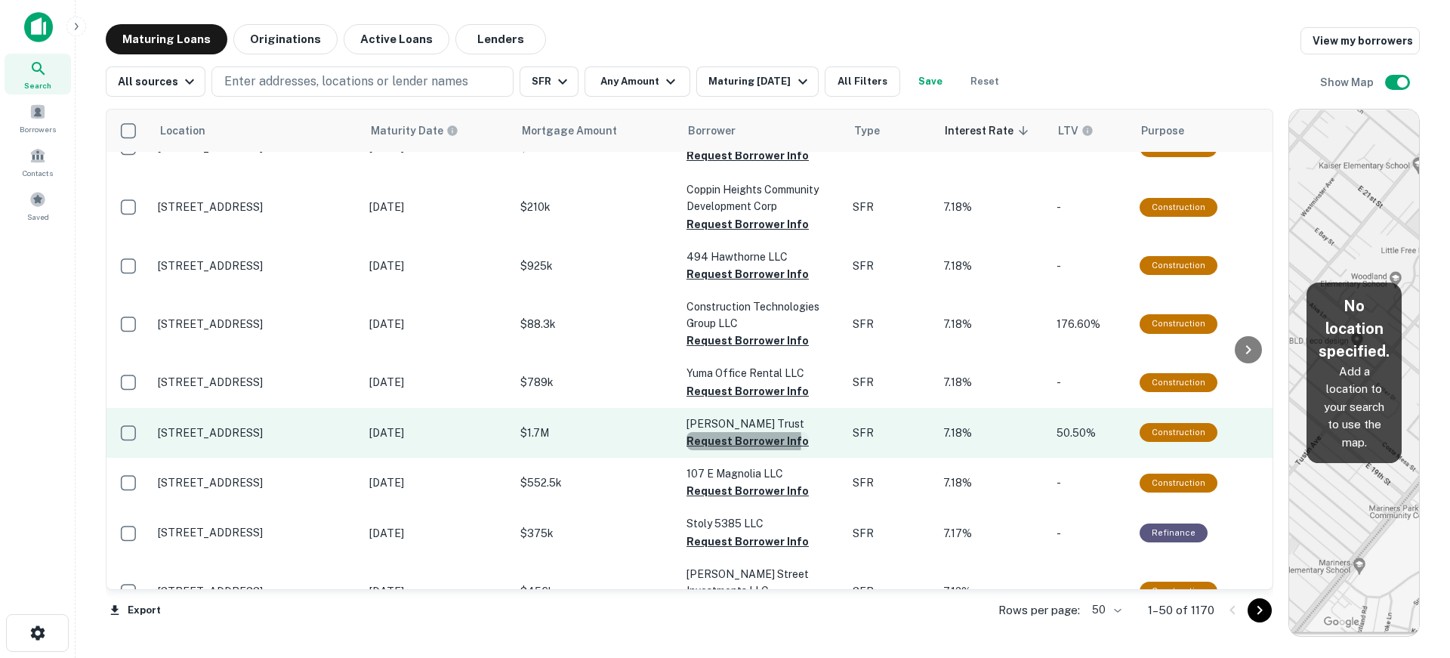
click at [717, 432] on button "Request Borrower Info" at bounding box center [747, 441] width 122 height 18
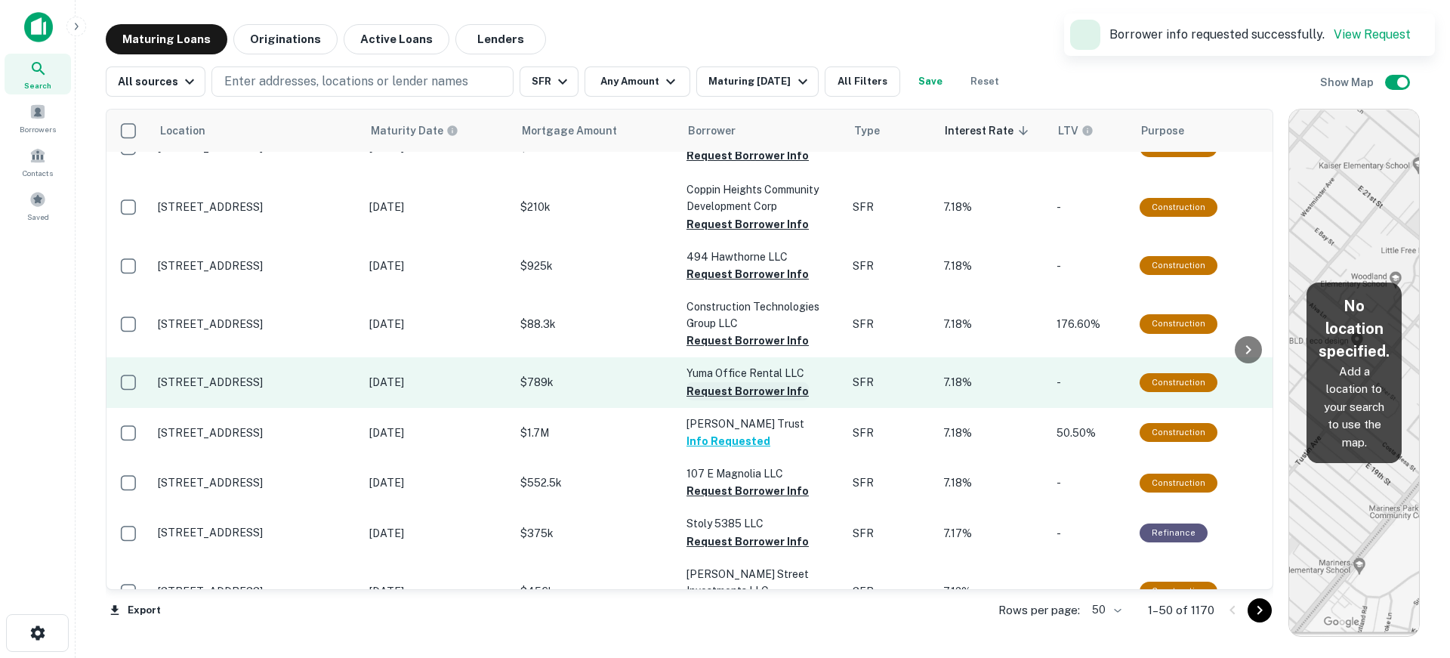
click at [729, 382] on button "Request Borrower Info" at bounding box center [747, 391] width 122 height 18
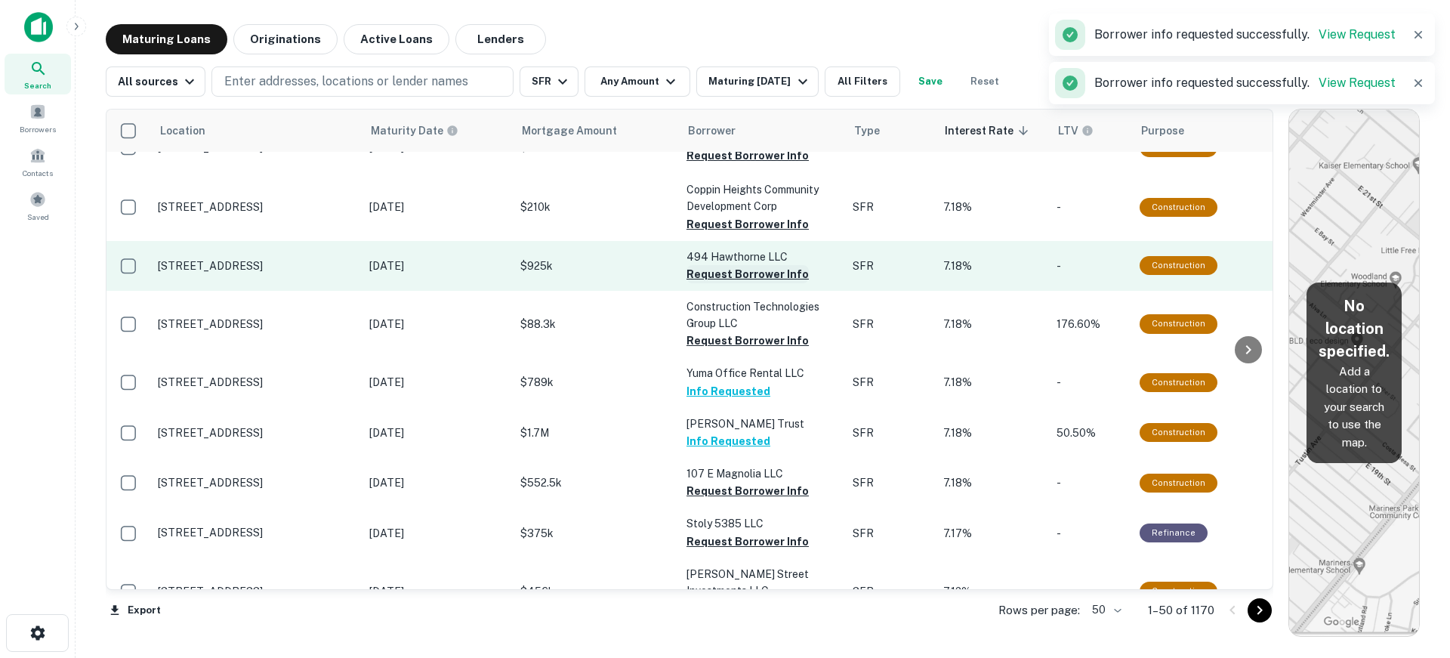
click at [720, 265] on button "Request Borrower Info" at bounding box center [747, 274] width 122 height 18
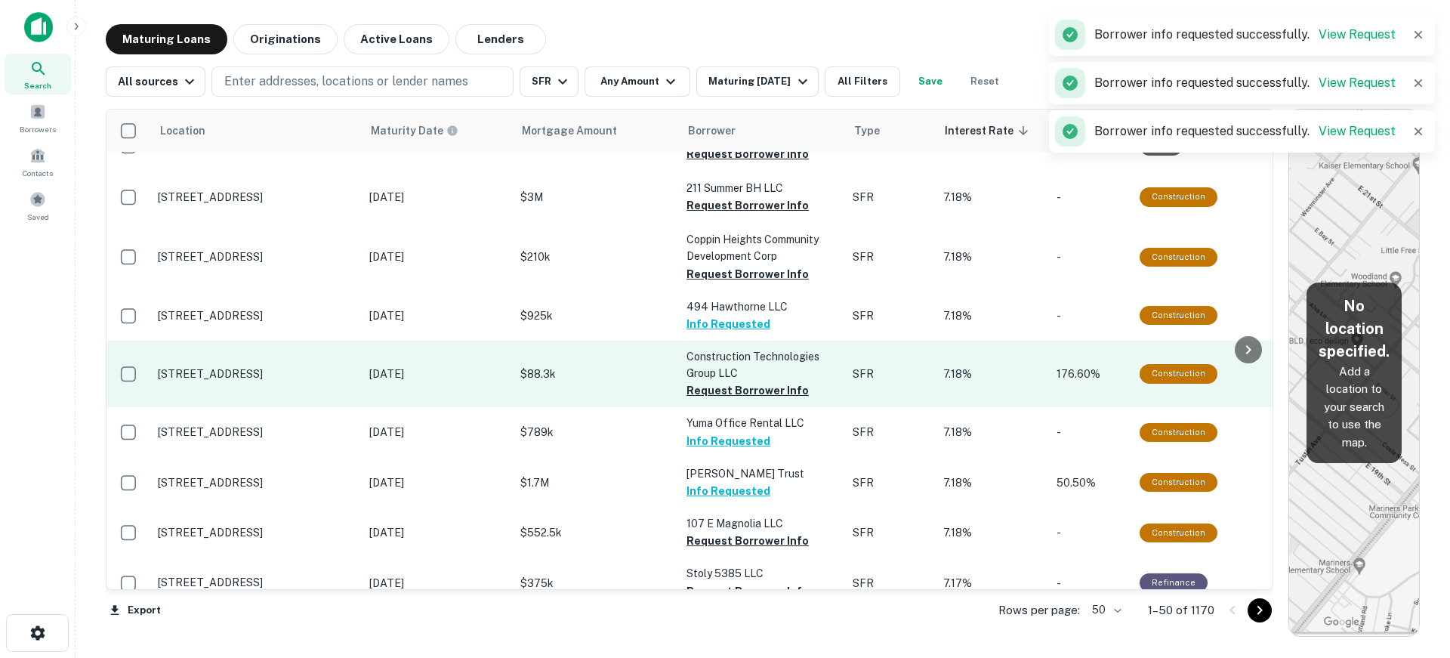
scroll to position [1945, 0]
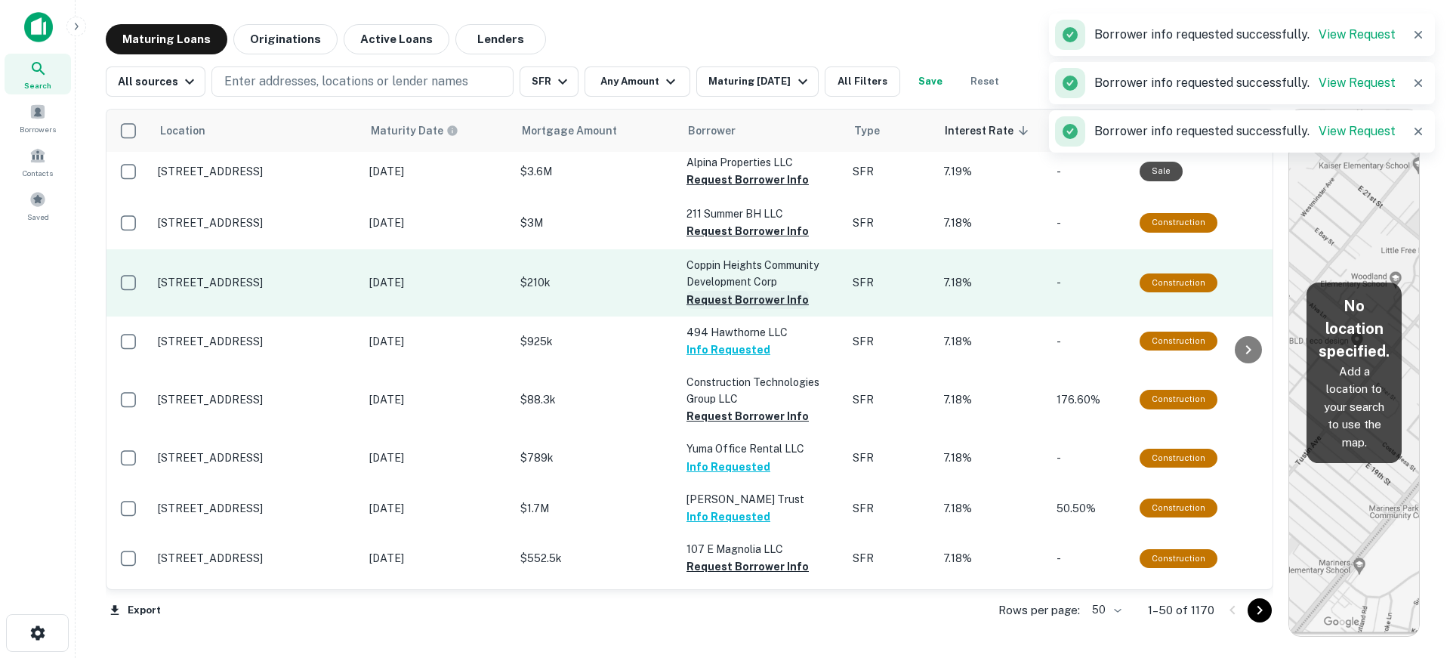
click at [724, 291] on button "Request Borrower Info" at bounding box center [747, 300] width 122 height 18
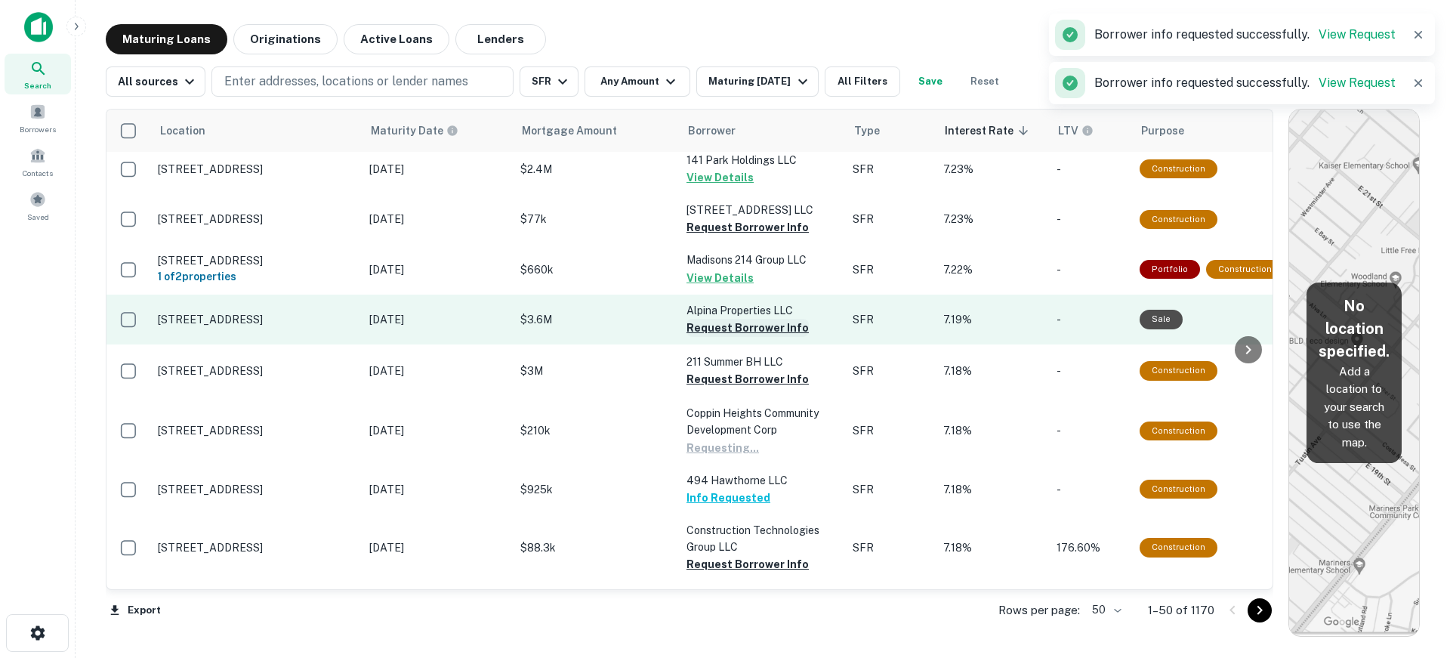
scroll to position [1794, 0]
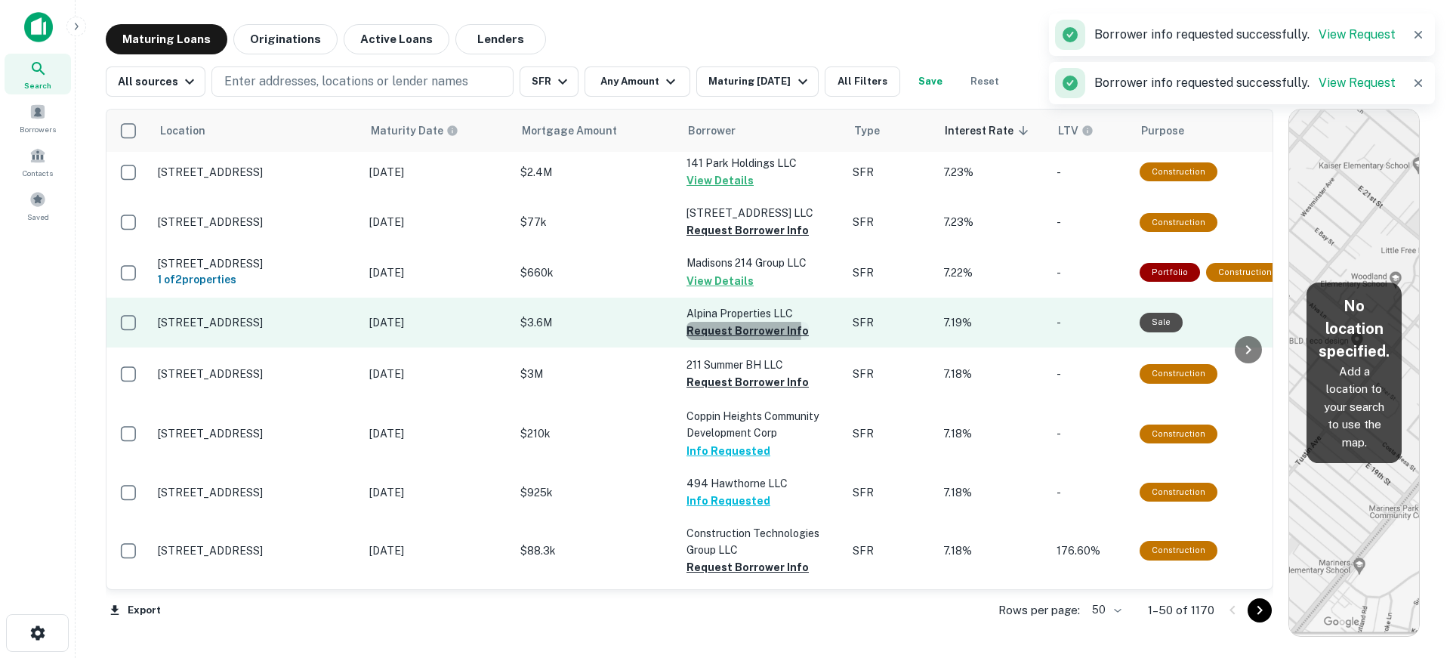
click at [705, 322] on button "Request Borrower Info" at bounding box center [747, 331] width 122 height 18
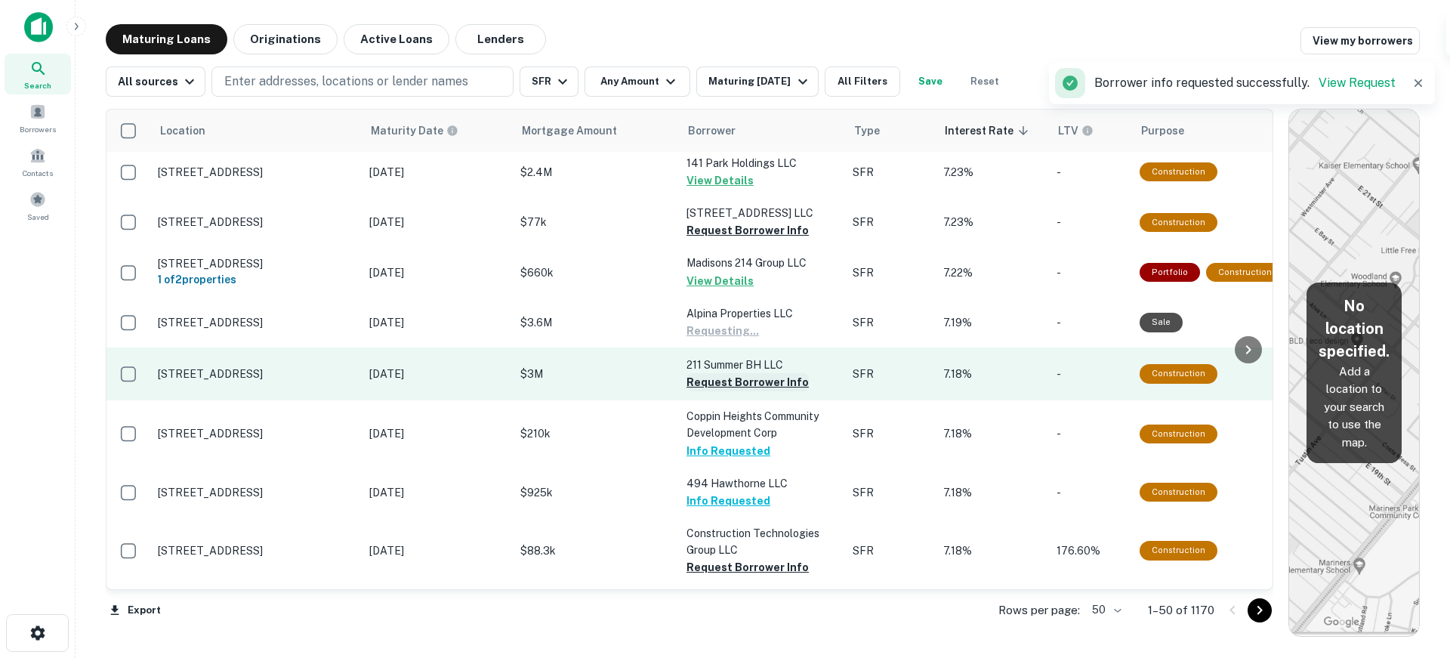
click at [703, 373] on button "Request Borrower Info" at bounding box center [747, 382] width 122 height 18
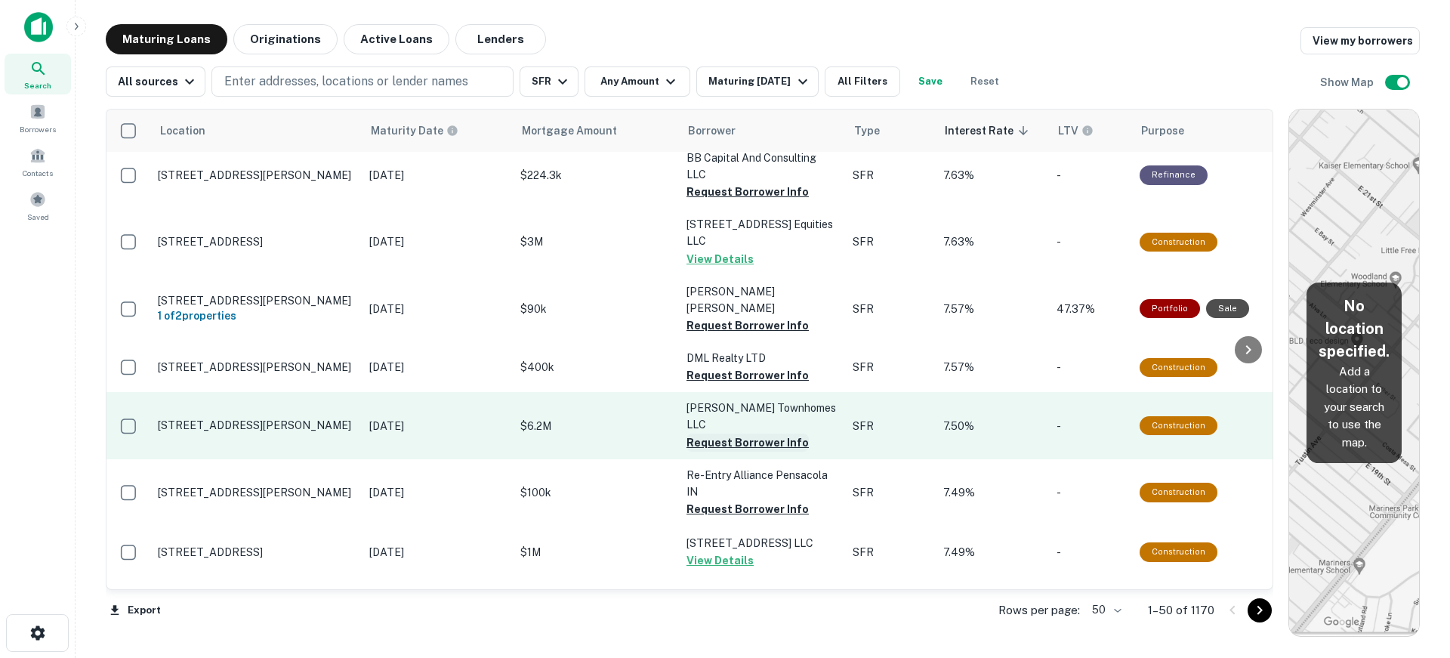
scroll to position [661, 0]
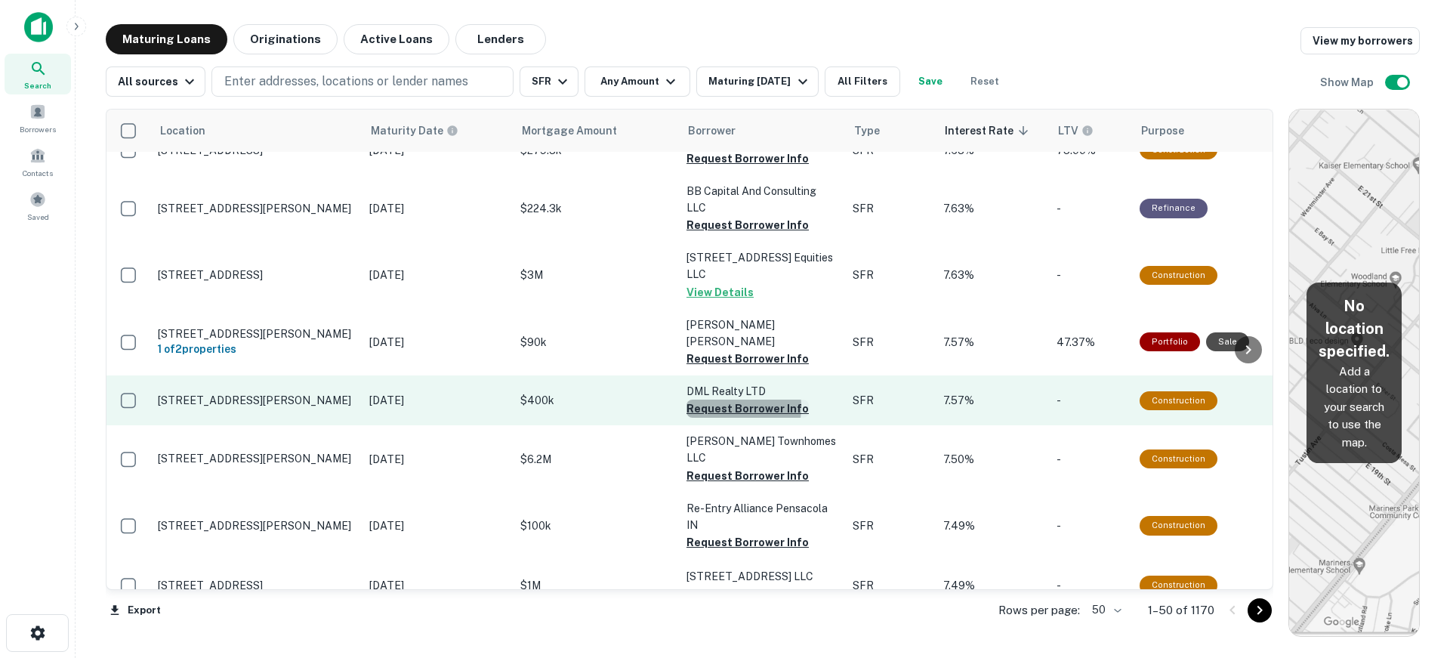
click at [720, 399] on button "Request Borrower Info" at bounding box center [747, 408] width 122 height 18
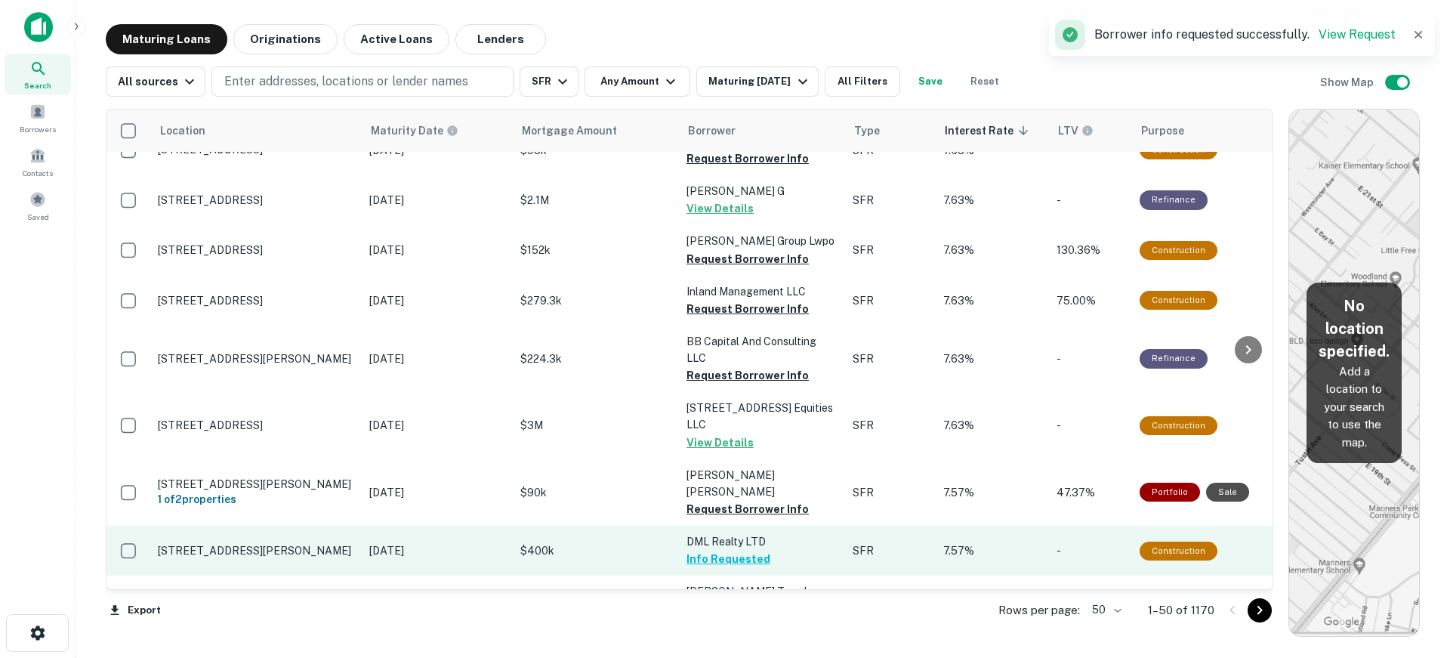
scroll to position [510, 0]
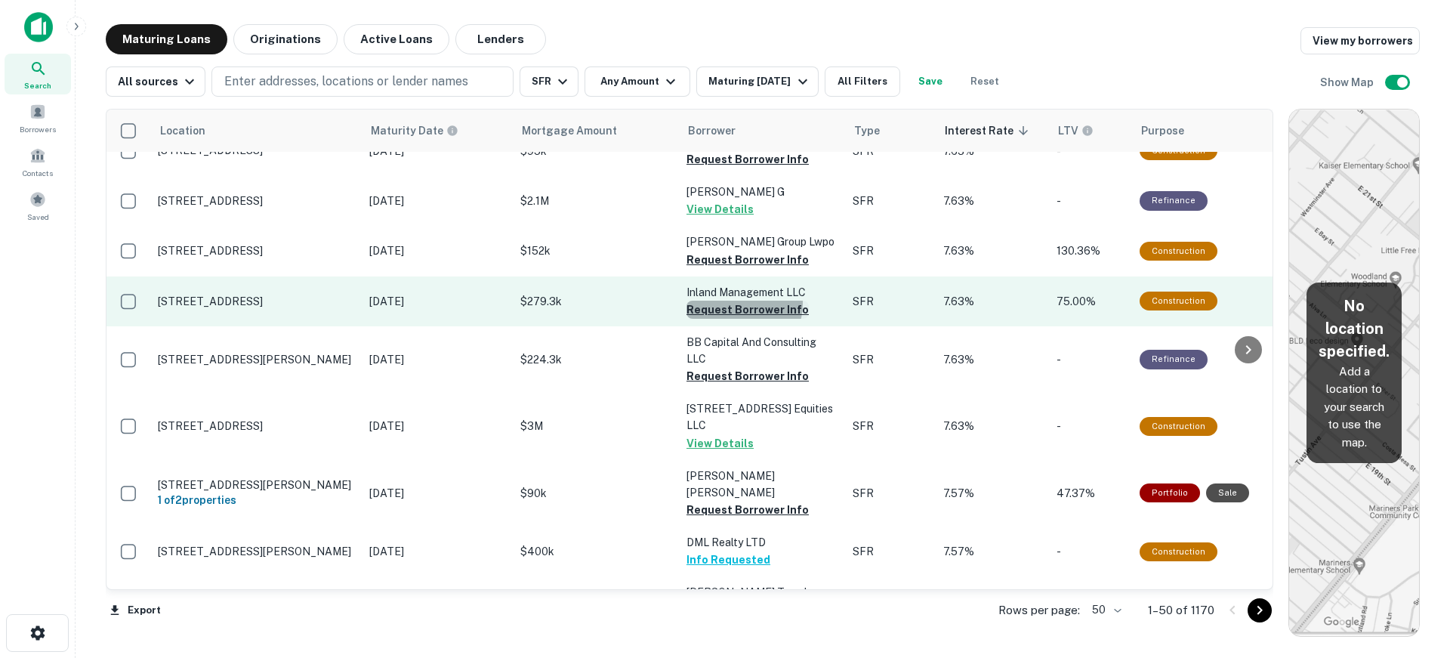
click at [732, 301] on button "Request Borrower Info" at bounding box center [747, 310] width 122 height 18
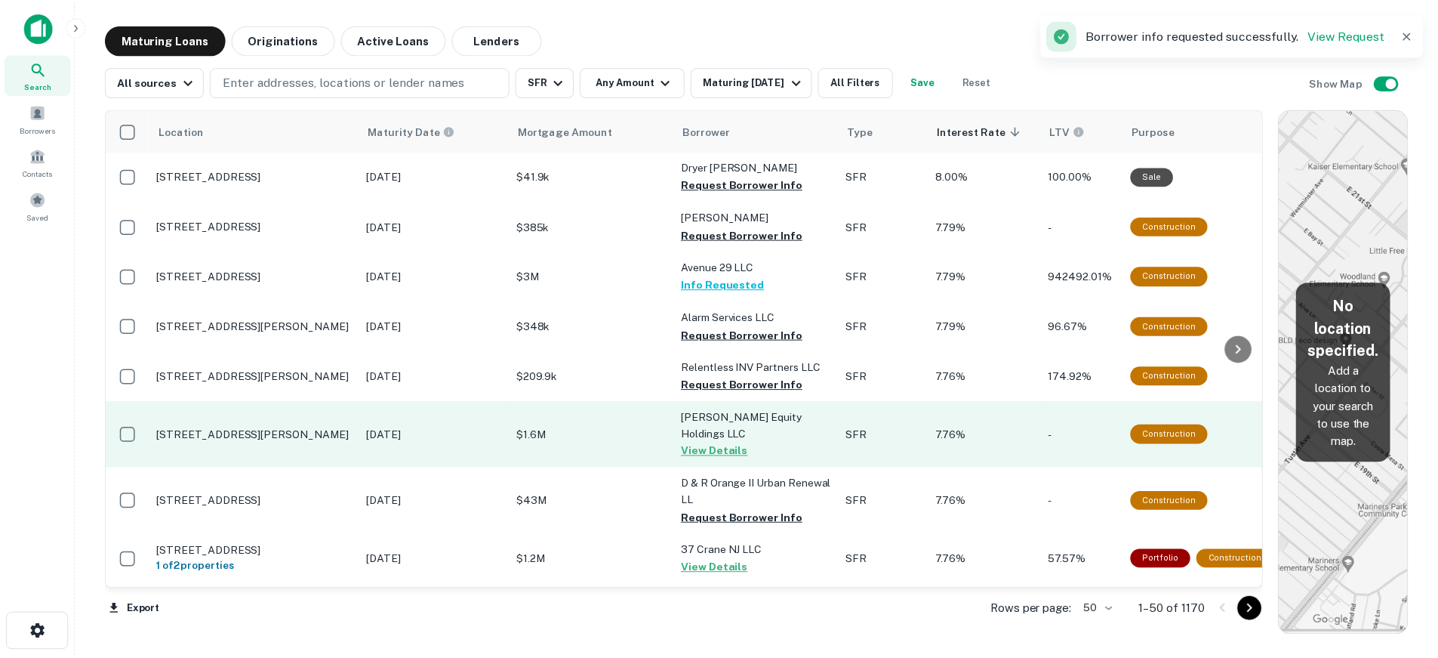
scroll to position [0, 0]
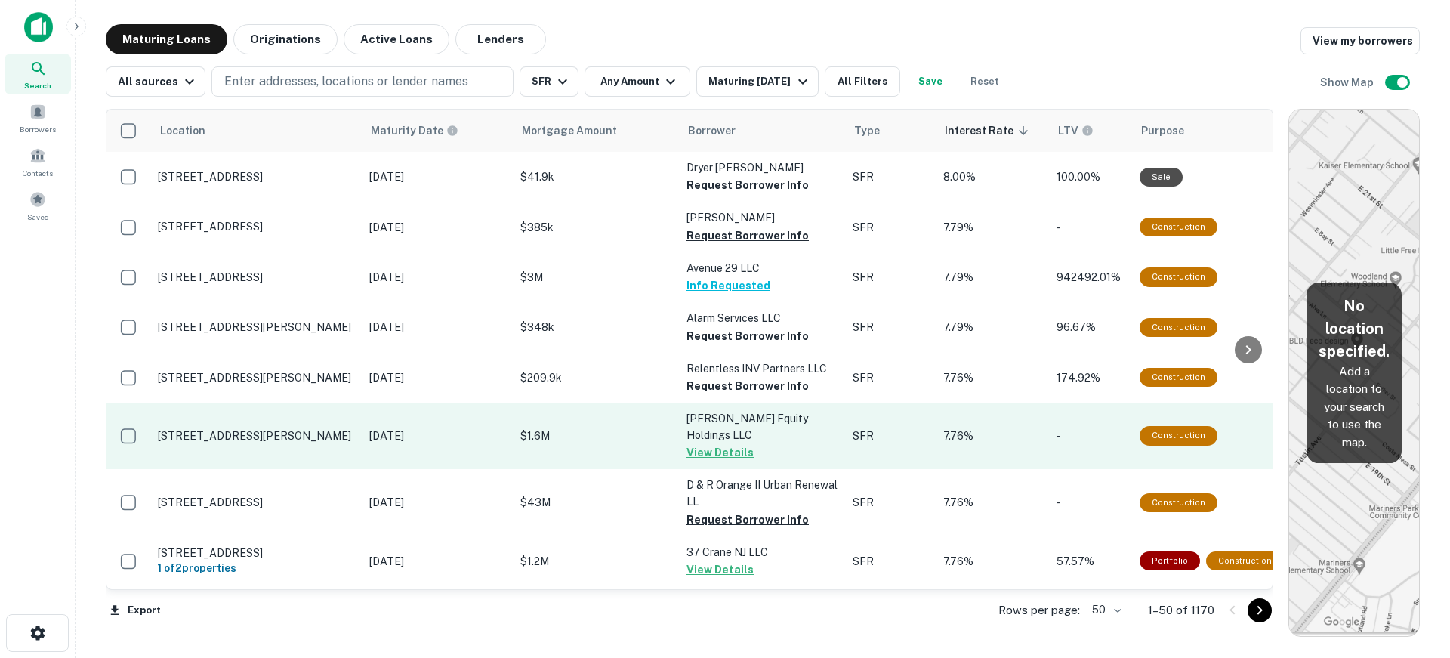
click at [627, 430] on p "$1.6M" at bounding box center [595, 435] width 151 height 17
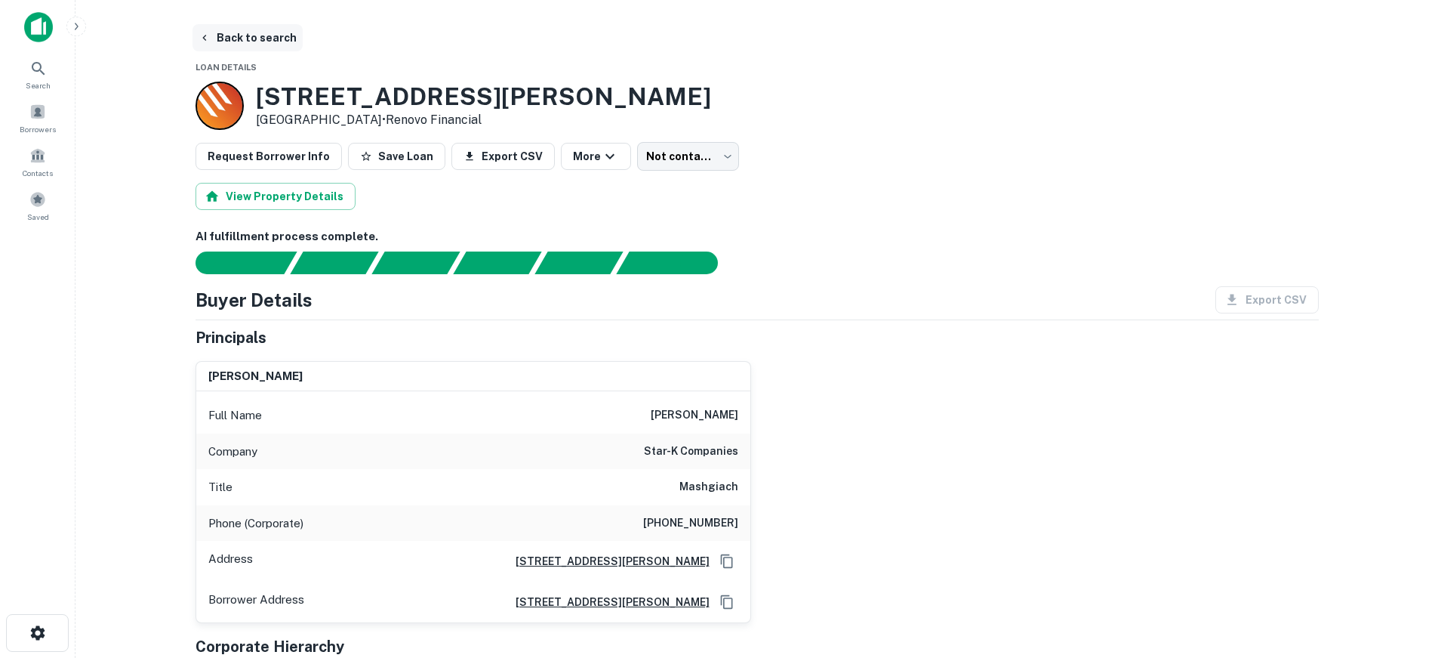
click at [245, 29] on button "Back to search" at bounding box center [248, 37] width 110 height 27
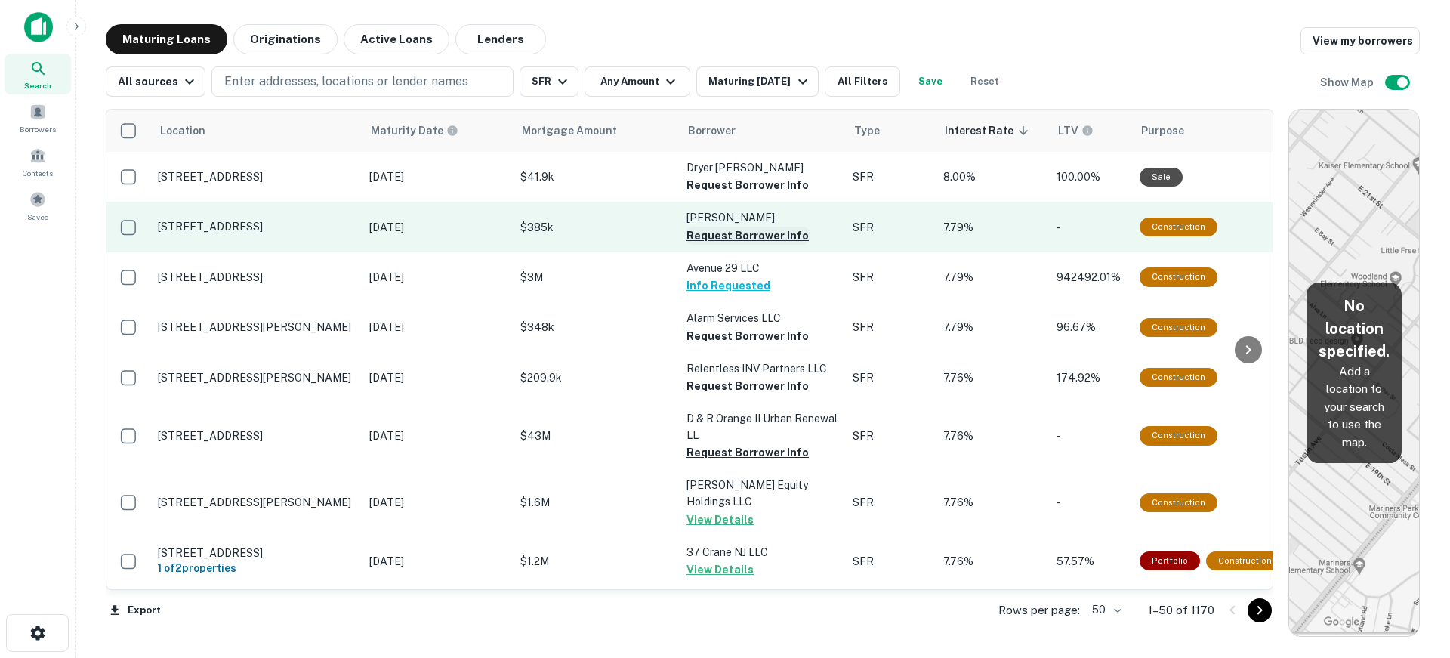
click at [752, 233] on button "Request Borrower Info" at bounding box center [747, 236] width 122 height 18
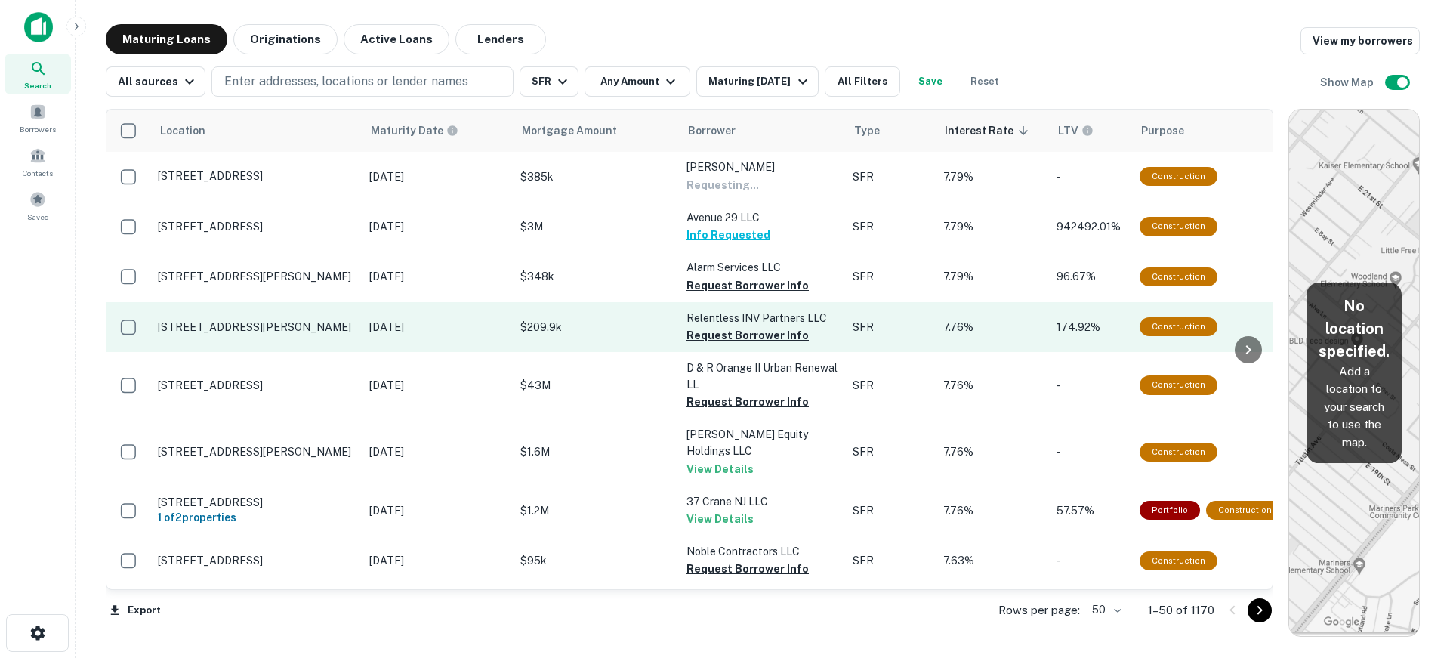
scroll to position [76, 0]
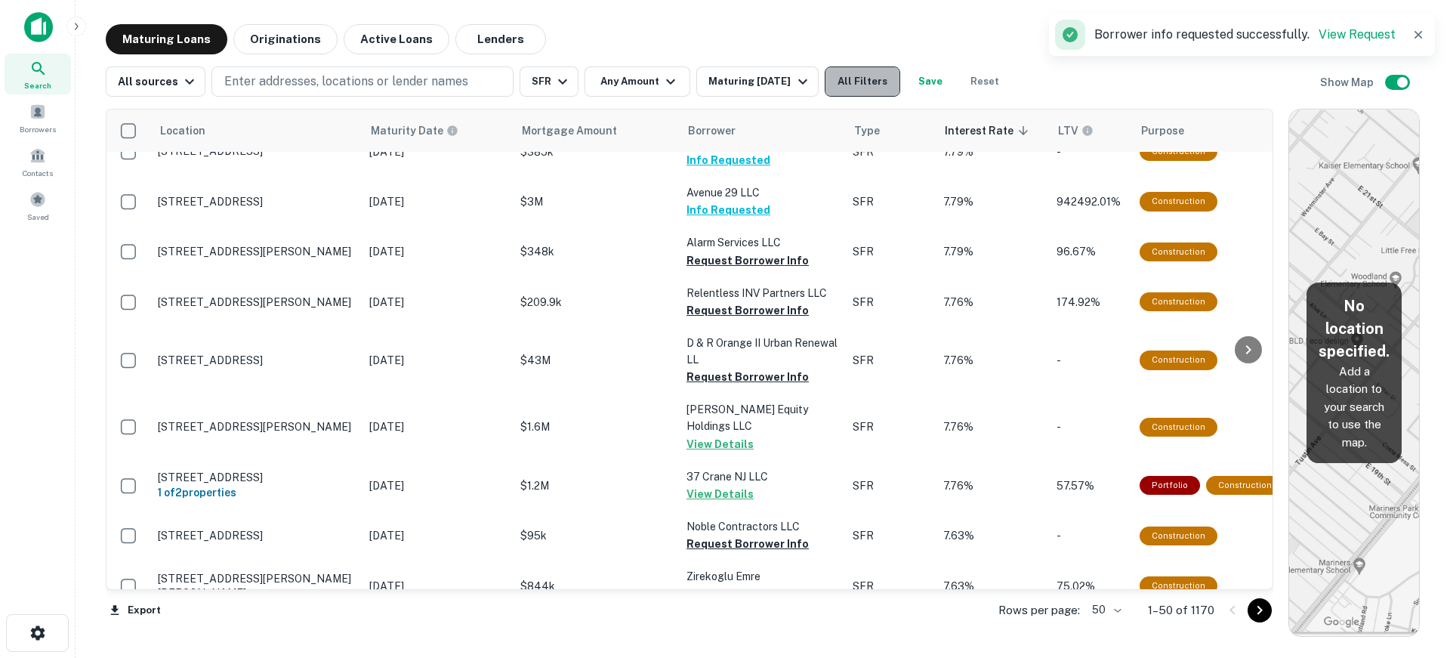
click at [884, 77] on button "All Filters" at bounding box center [863, 81] width 76 height 30
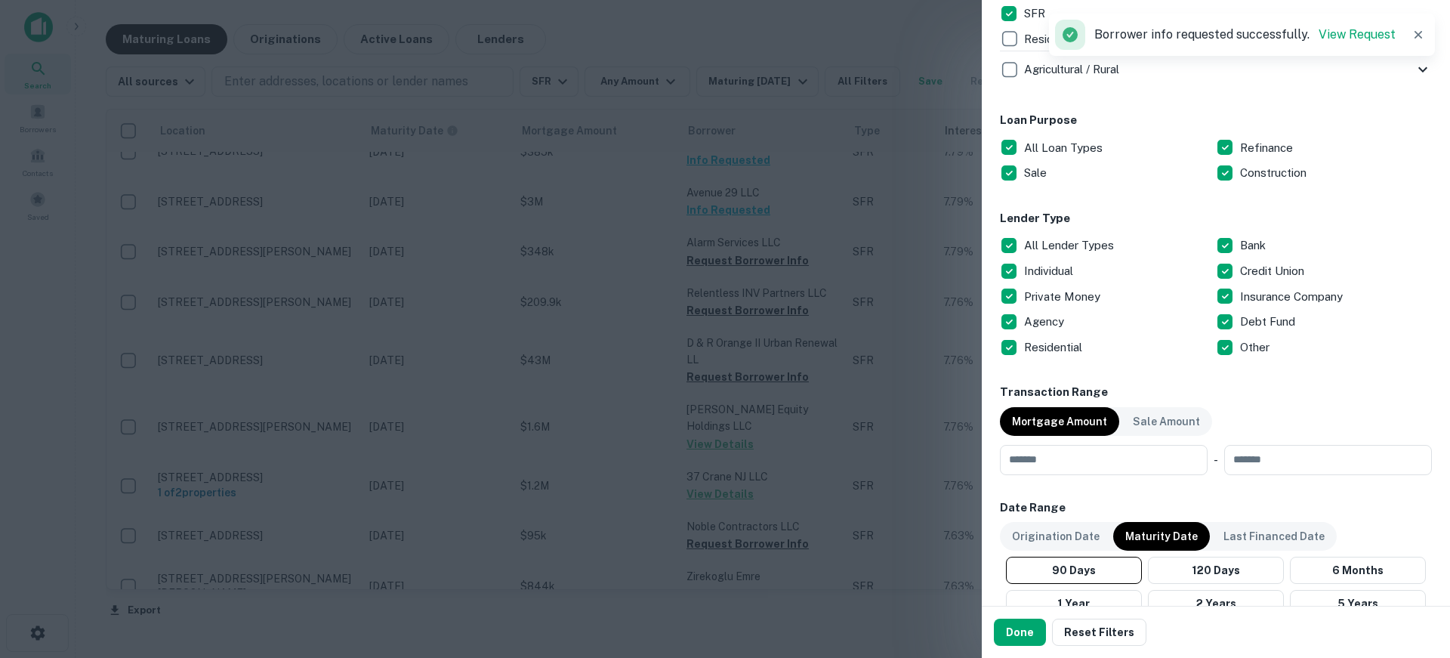
scroll to position [755, 0]
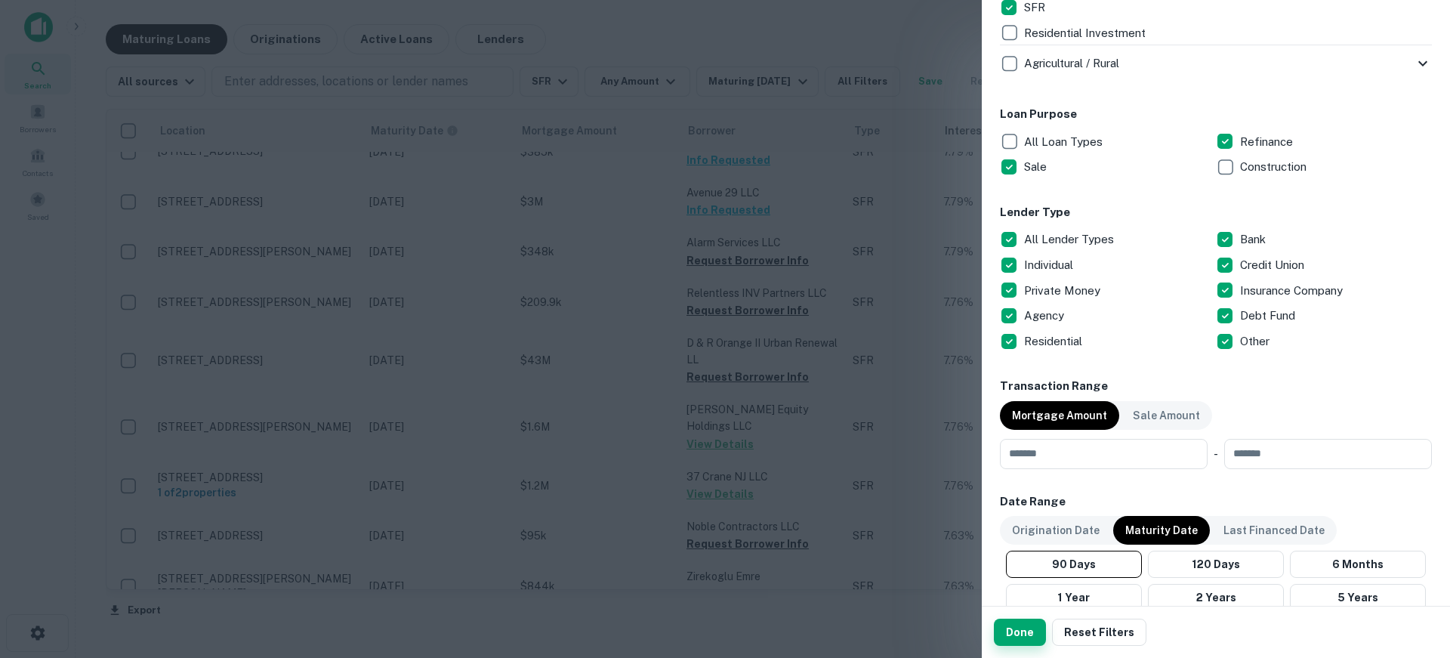
click at [1025, 637] on button "Done" at bounding box center [1020, 631] width 52 height 27
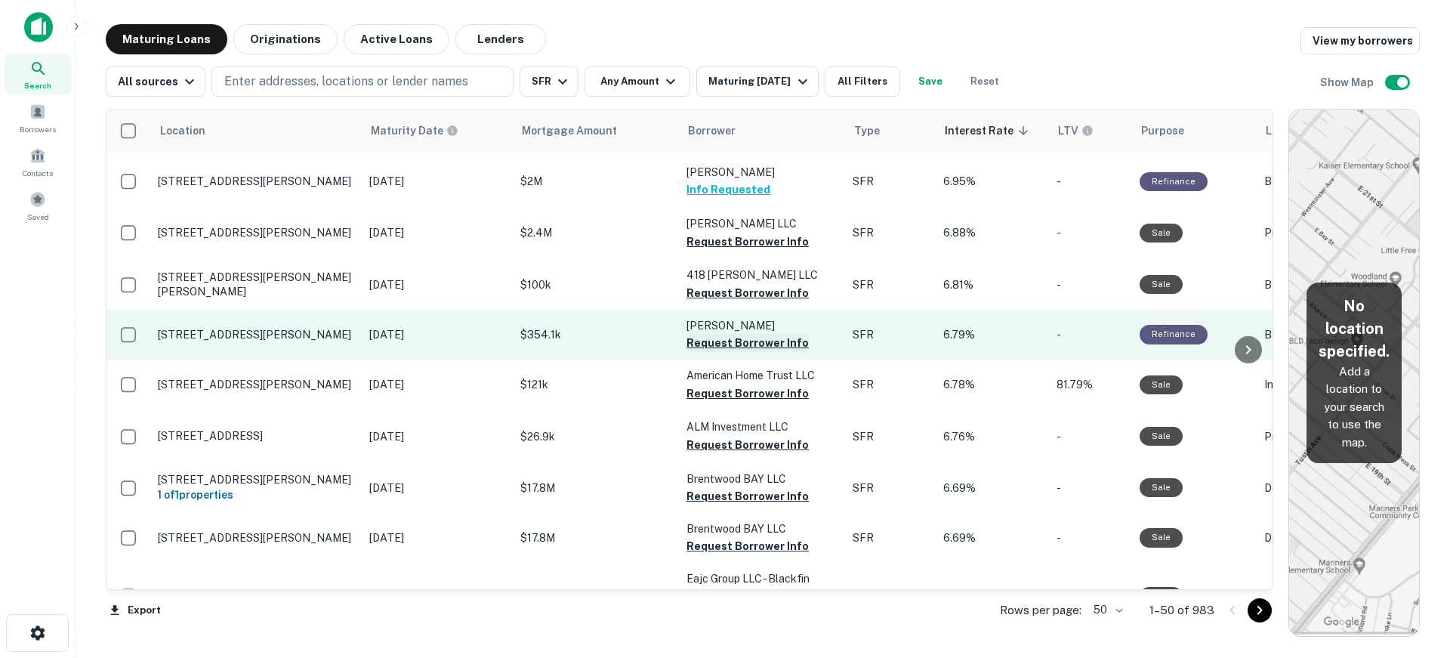
scroll to position [453, 0]
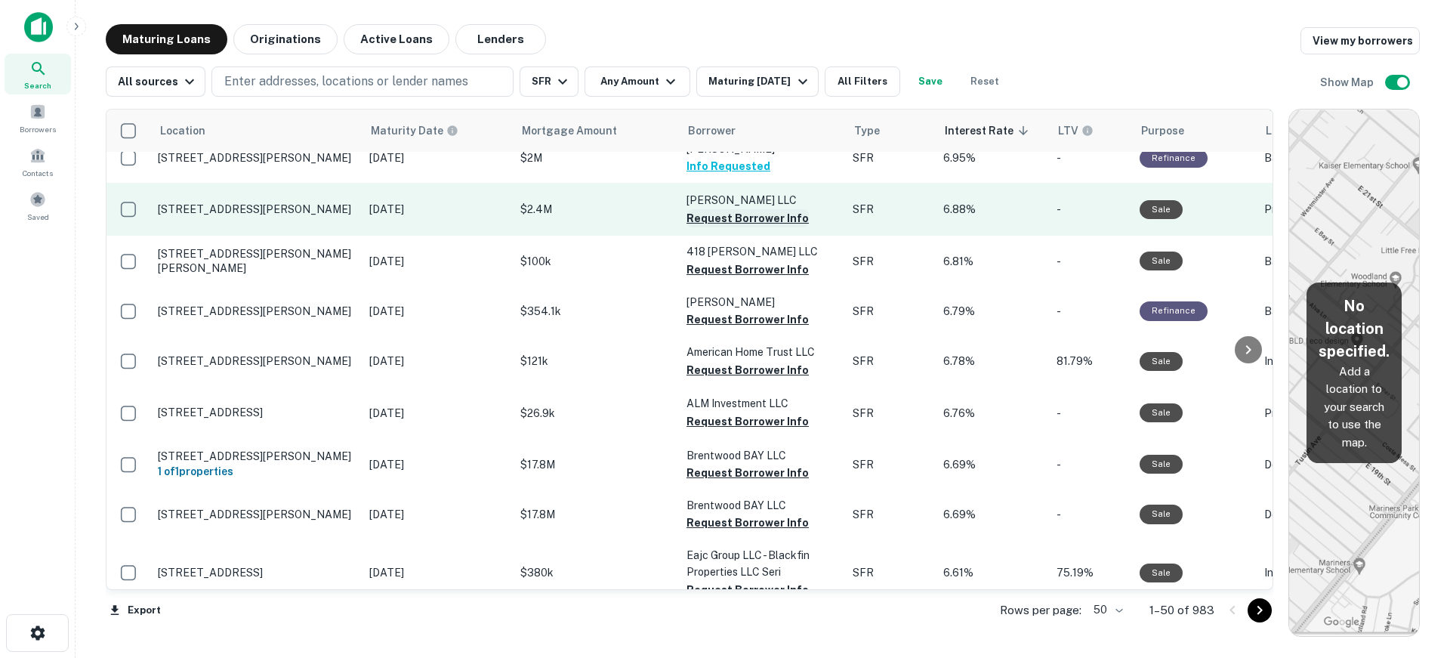
click at [727, 209] on button "Request Borrower Info" at bounding box center [747, 218] width 122 height 18
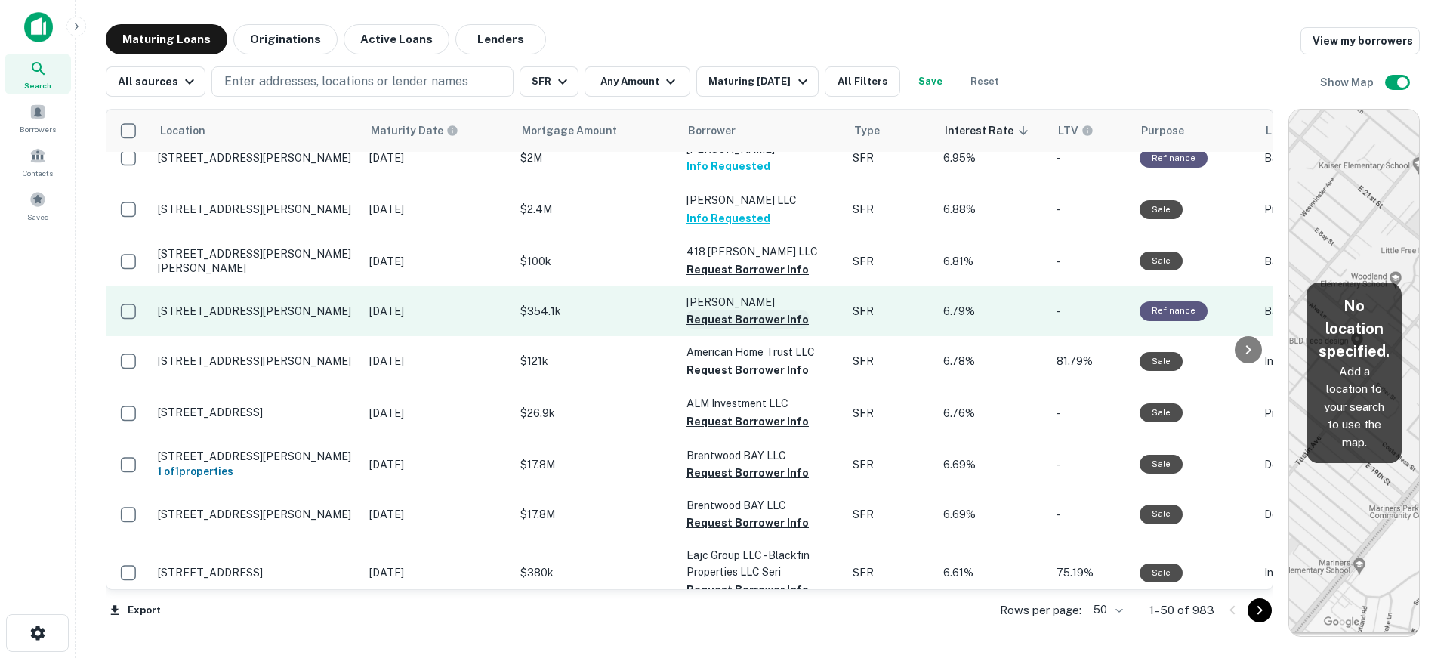
click at [721, 310] on button "Request Borrower Info" at bounding box center [747, 319] width 122 height 18
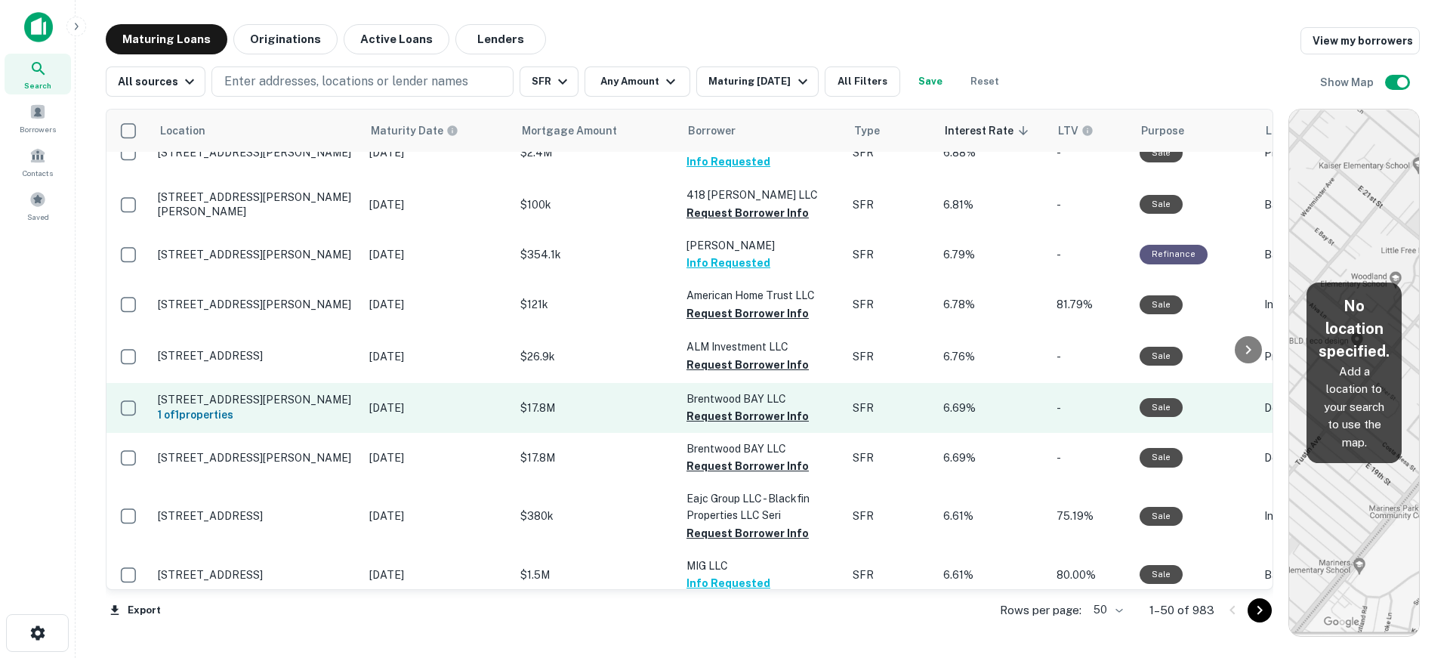
scroll to position [604, 0]
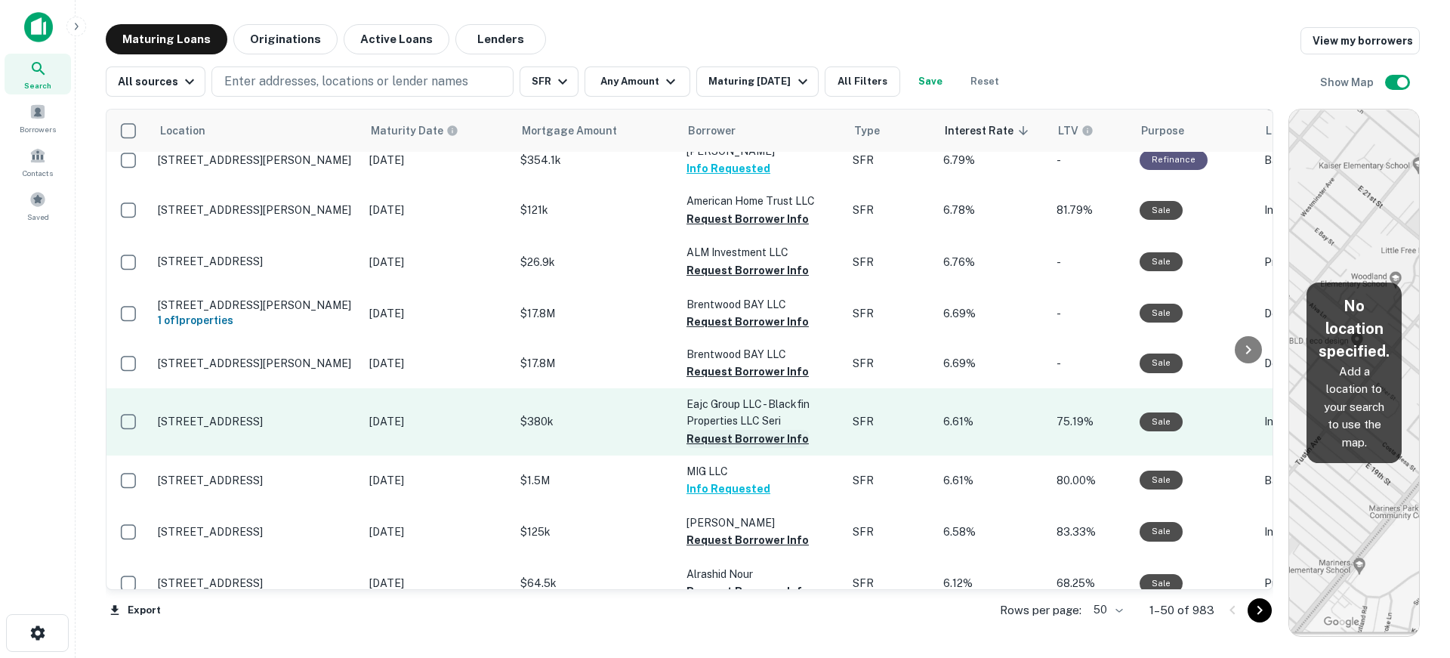
click at [723, 430] on button "Request Borrower Info" at bounding box center [747, 439] width 122 height 18
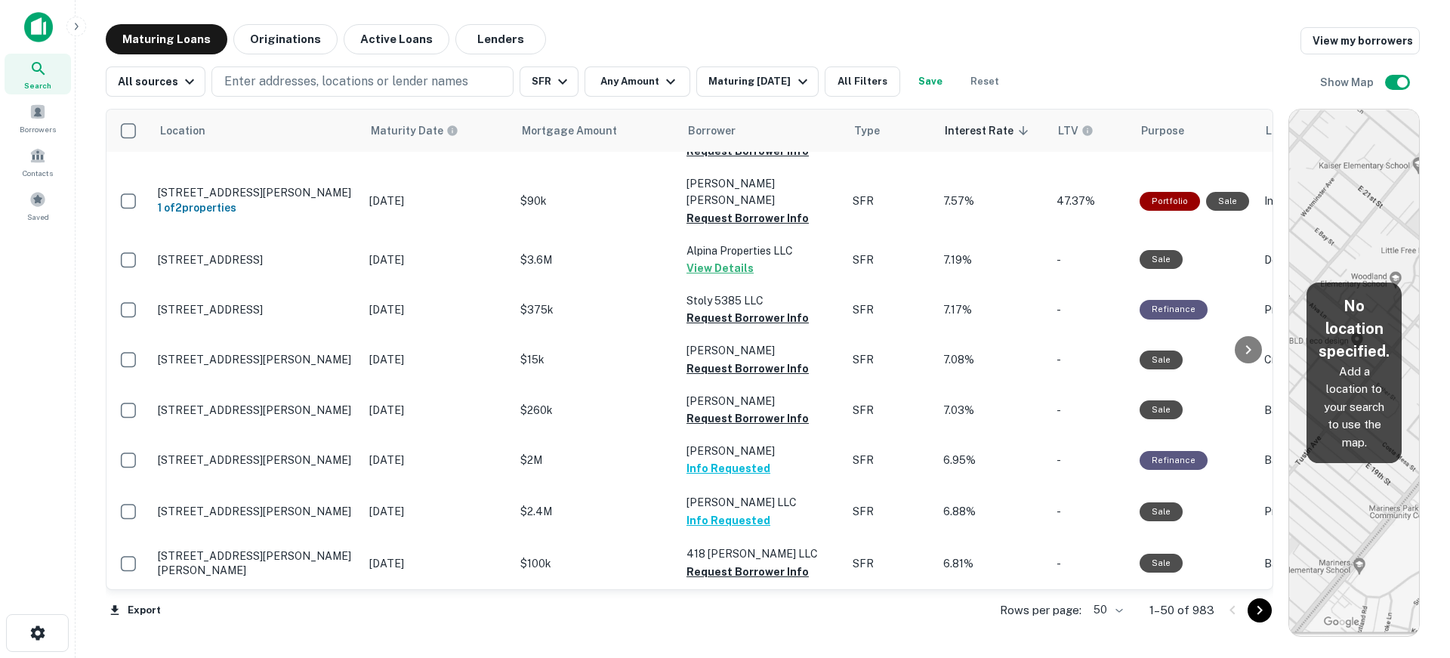
scroll to position [0, 0]
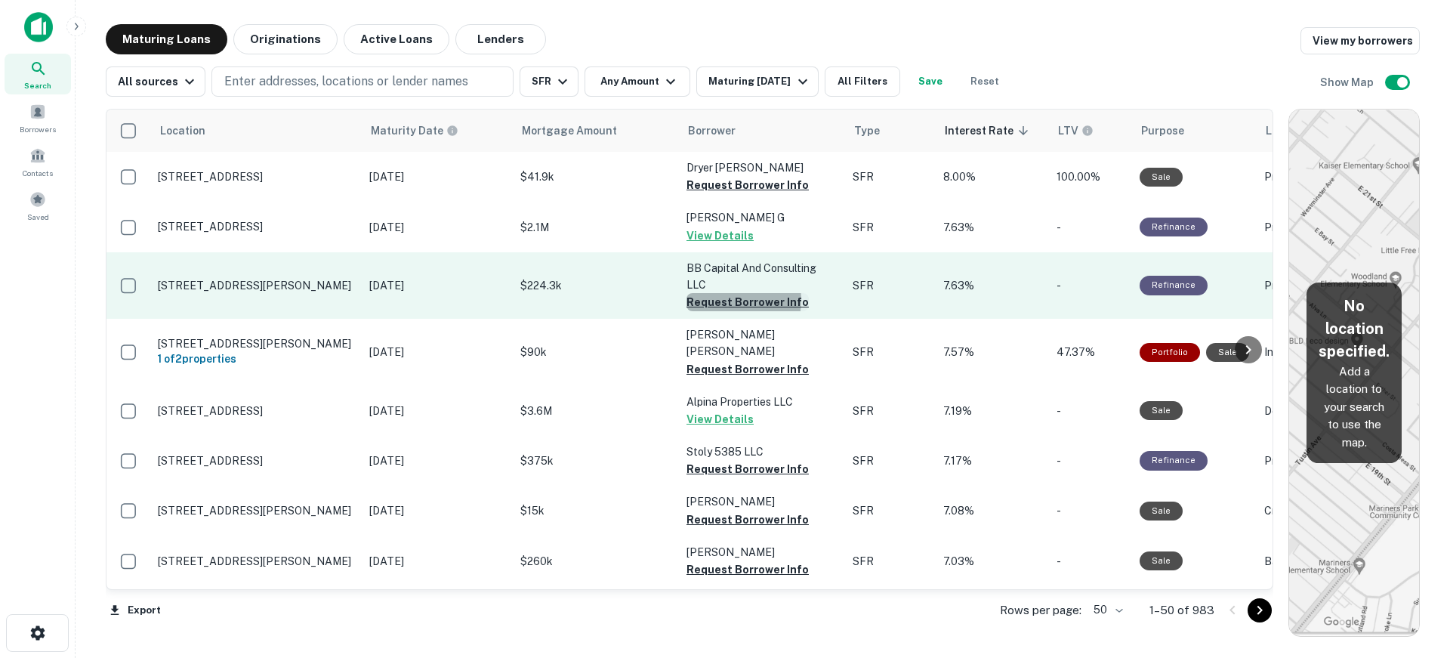
click at [735, 300] on button "Request Borrower Info" at bounding box center [747, 302] width 122 height 18
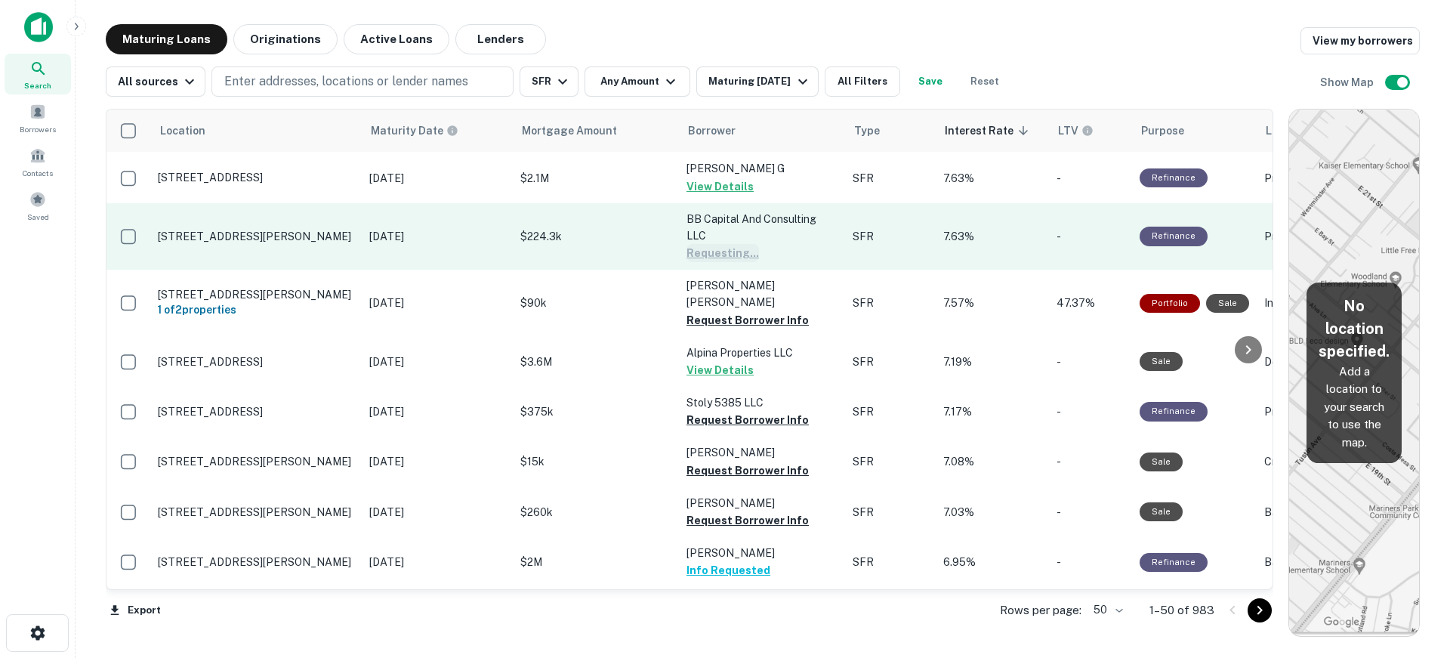
scroll to position [76, 0]
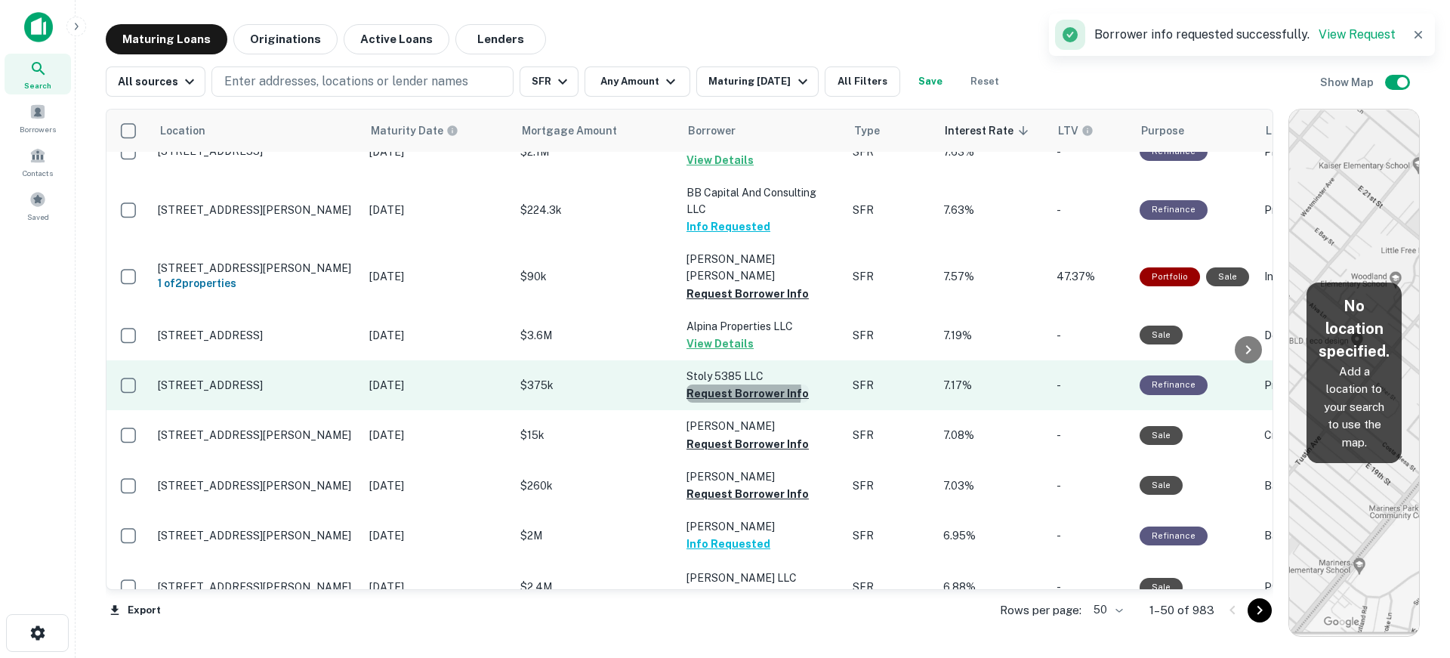
click at [733, 384] on button "Request Borrower Info" at bounding box center [747, 393] width 122 height 18
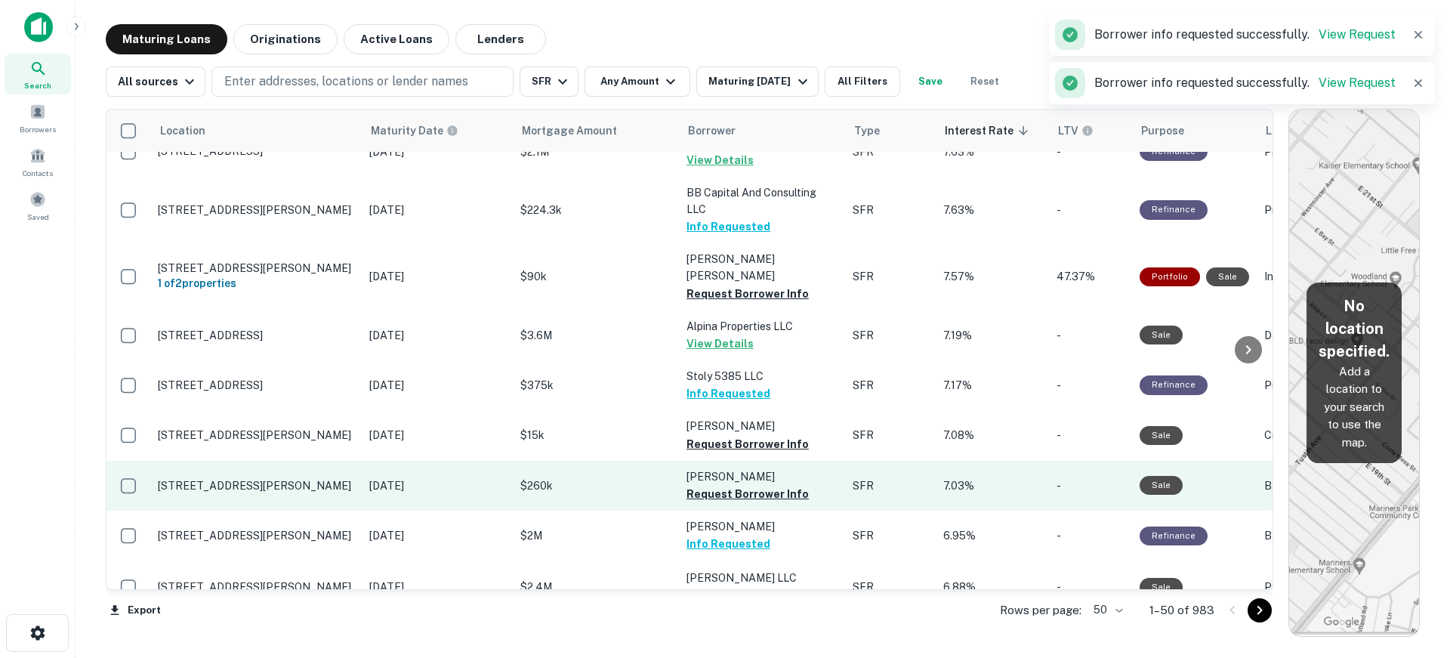
scroll to position [151, 0]
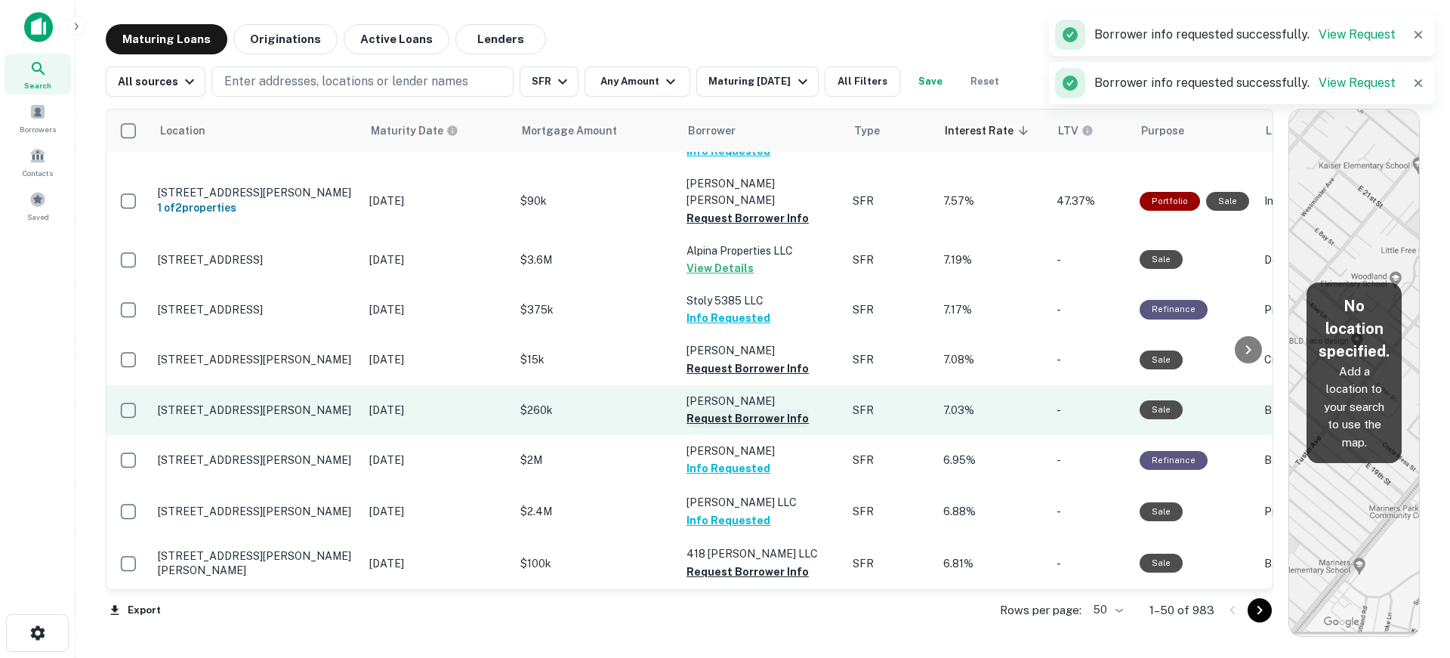
click at [736, 409] on button "Request Borrower Info" at bounding box center [747, 418] width 122 height 18
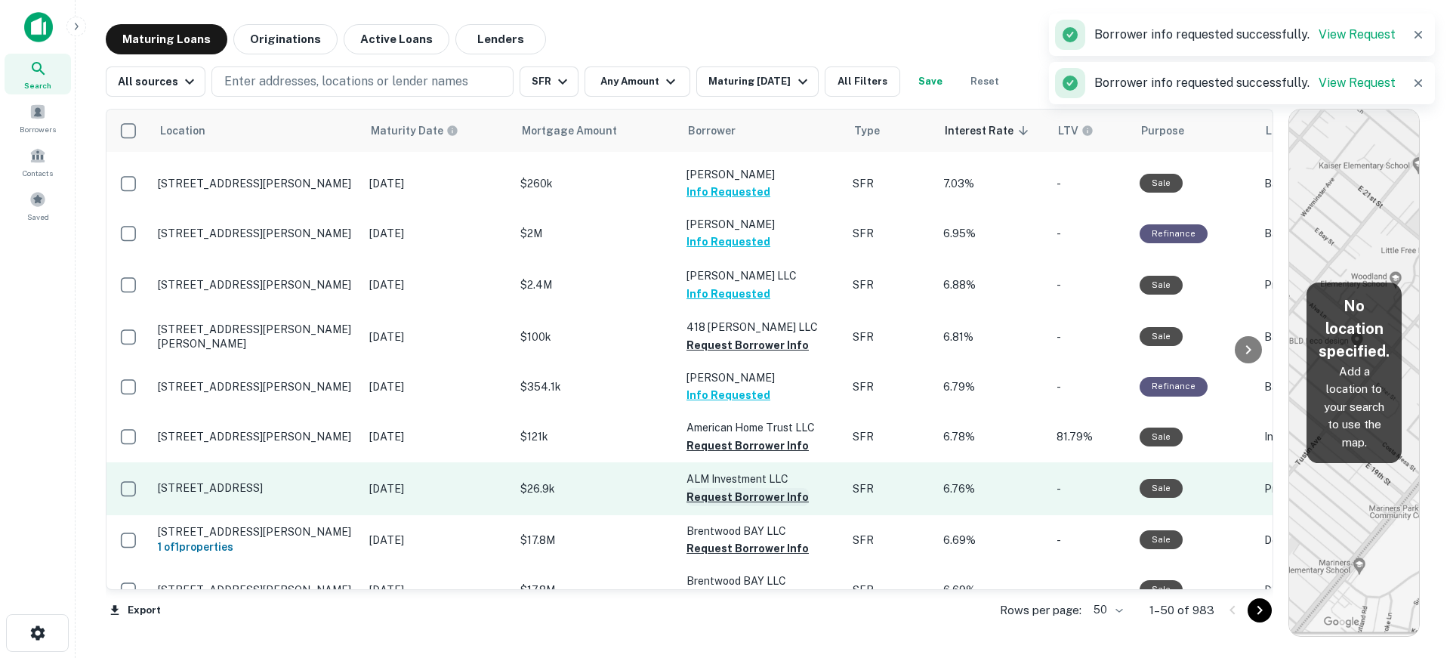
scroll to position [453, 0]
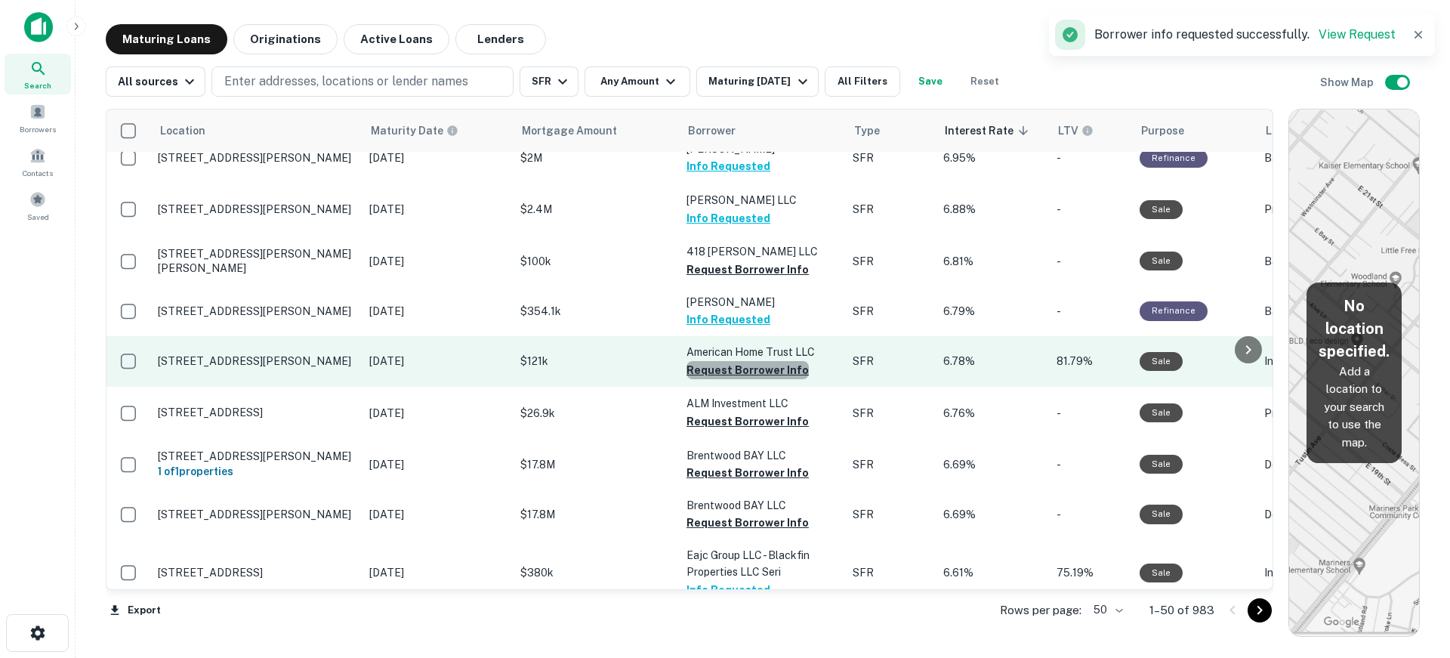
click at [753, 361] on button "Request Borrower Info" at bounding box center [747, 370] width 122 height 18
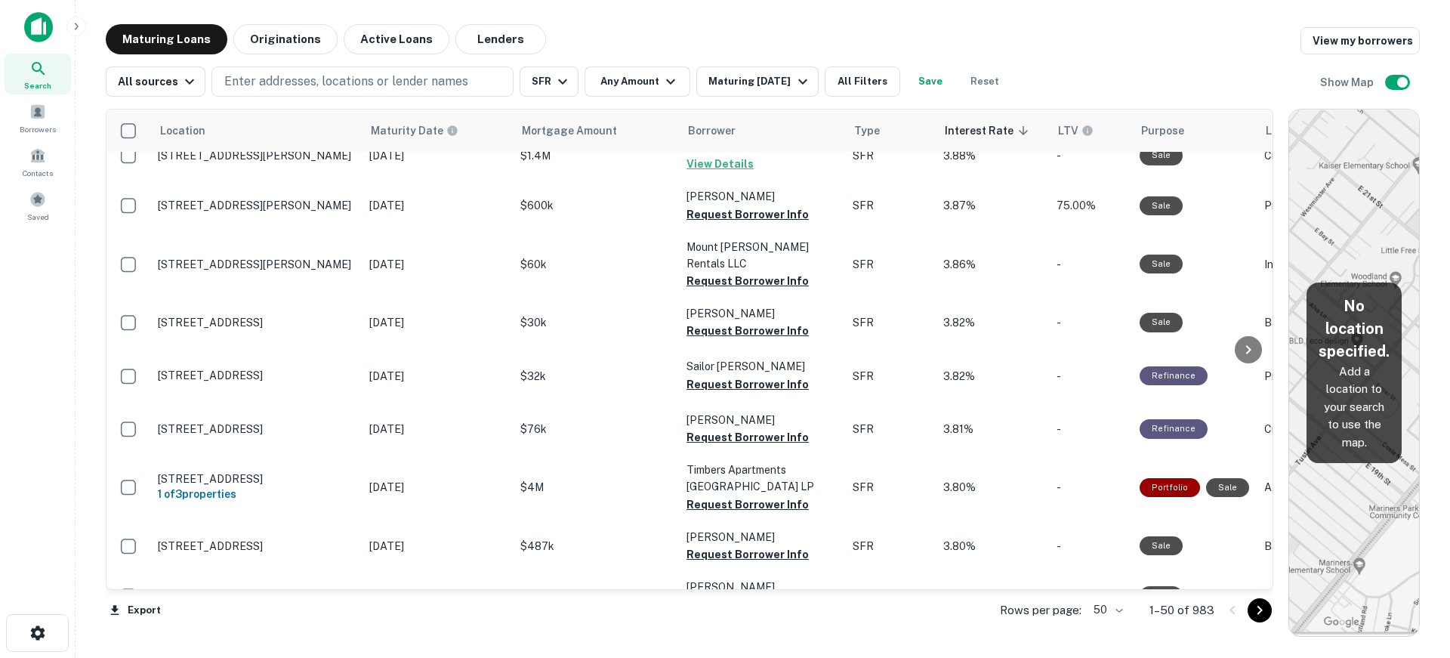
scroll to position [2163, 0]
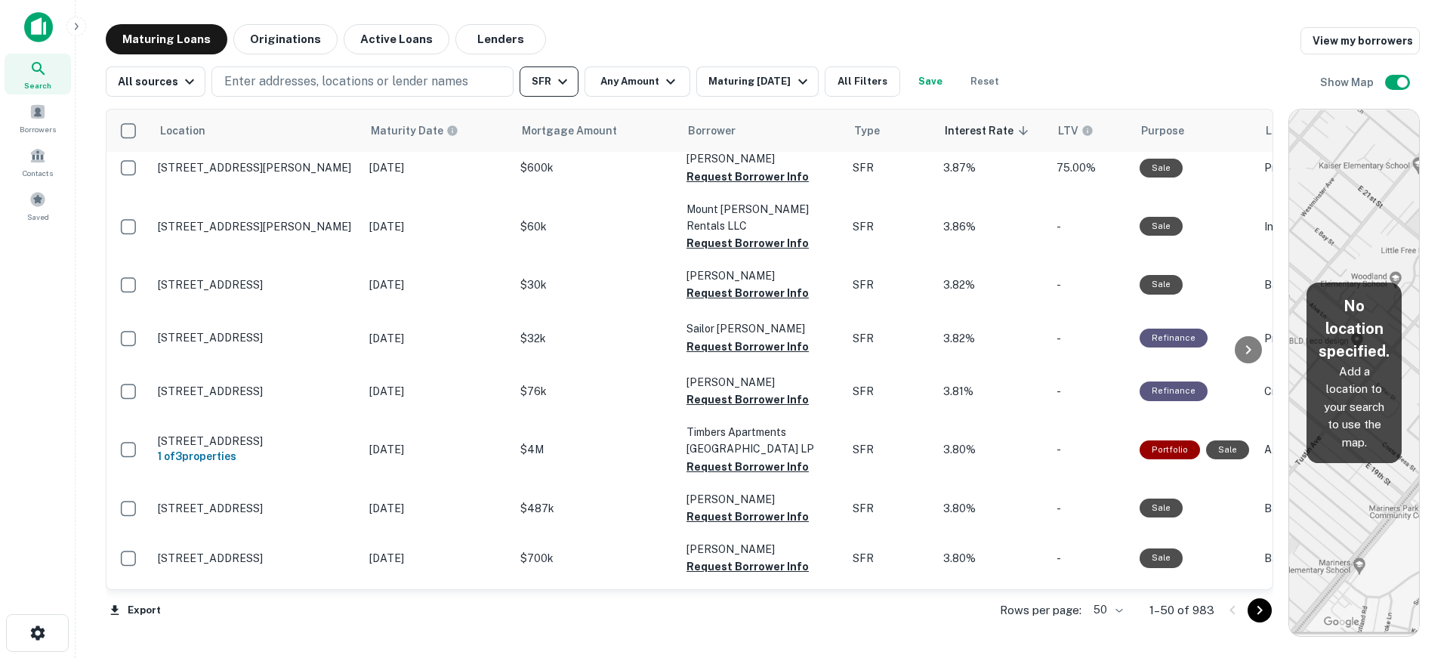
click at [544, 83] on button "SFR" at bounding box center [548, 81] width 59 height 30
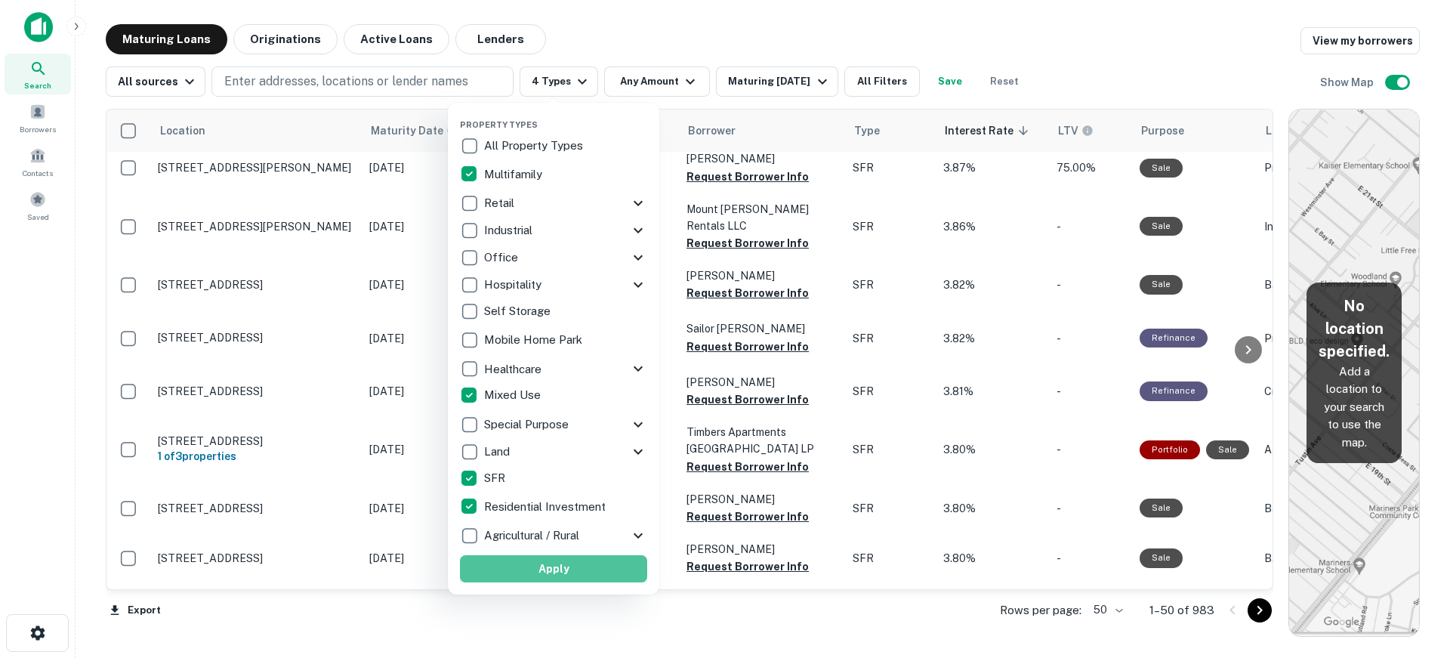
click at [555, 569] on button "Apply" at bounding box center [553, 568] width 187 height 27
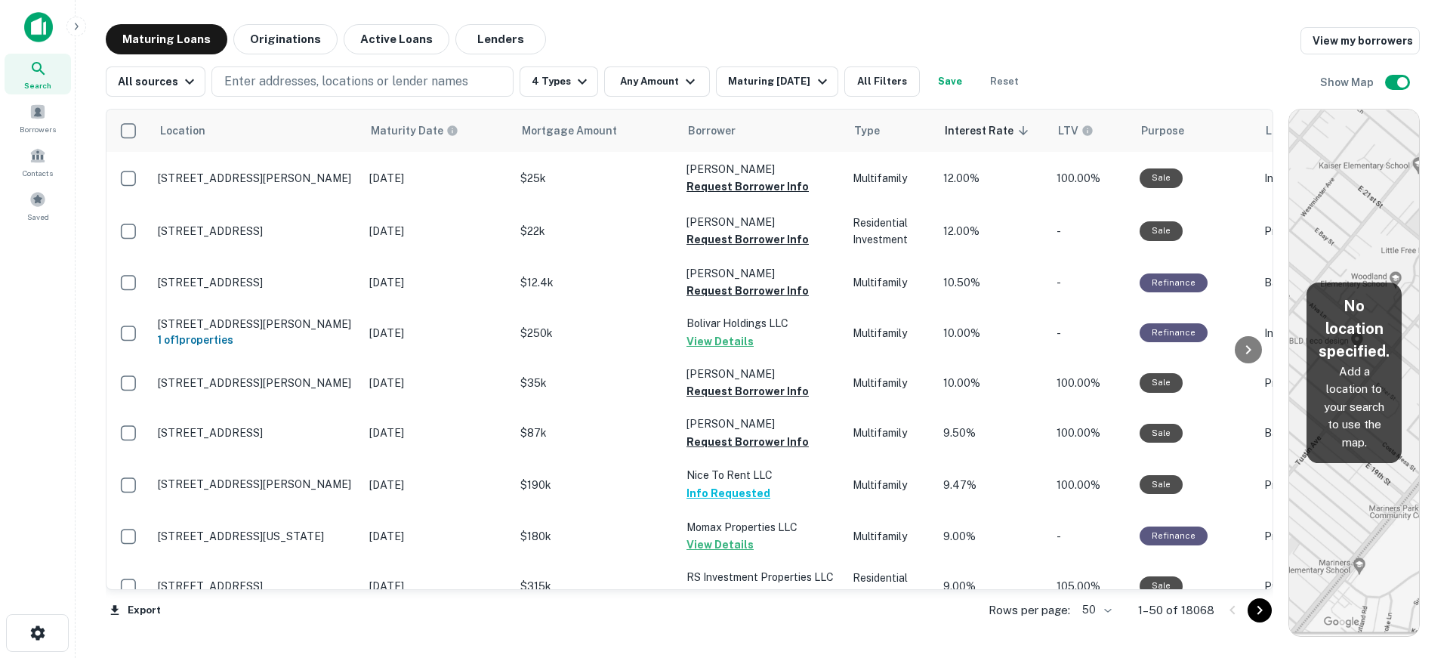
click at [1111, 605] on body "Search Borrowers Contacts Saved Maturing Loans Originations Active Loans Lender…" at bounding box center [725, 329] width 1450 height 658
click at [1102, 627] on li "100" at bounding box center [1097, 625] width 44 height 27
type input "***"
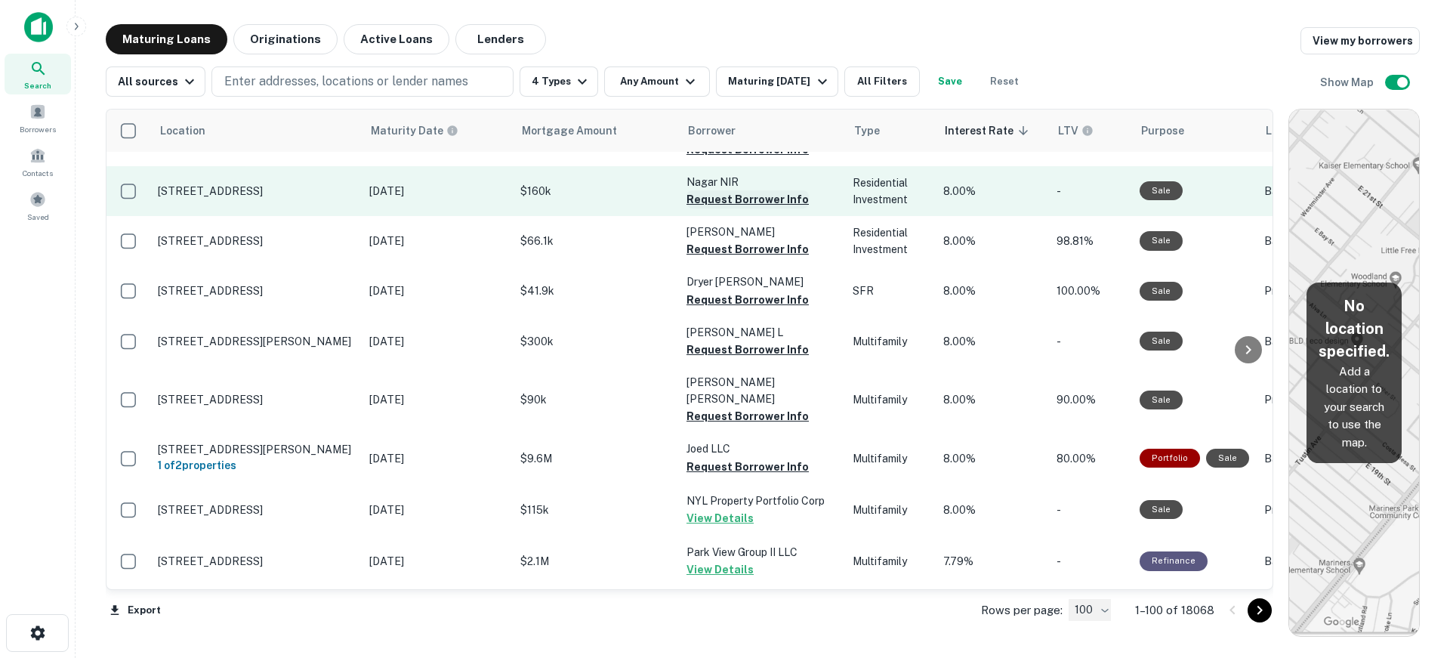
scroll to position [831, 0]
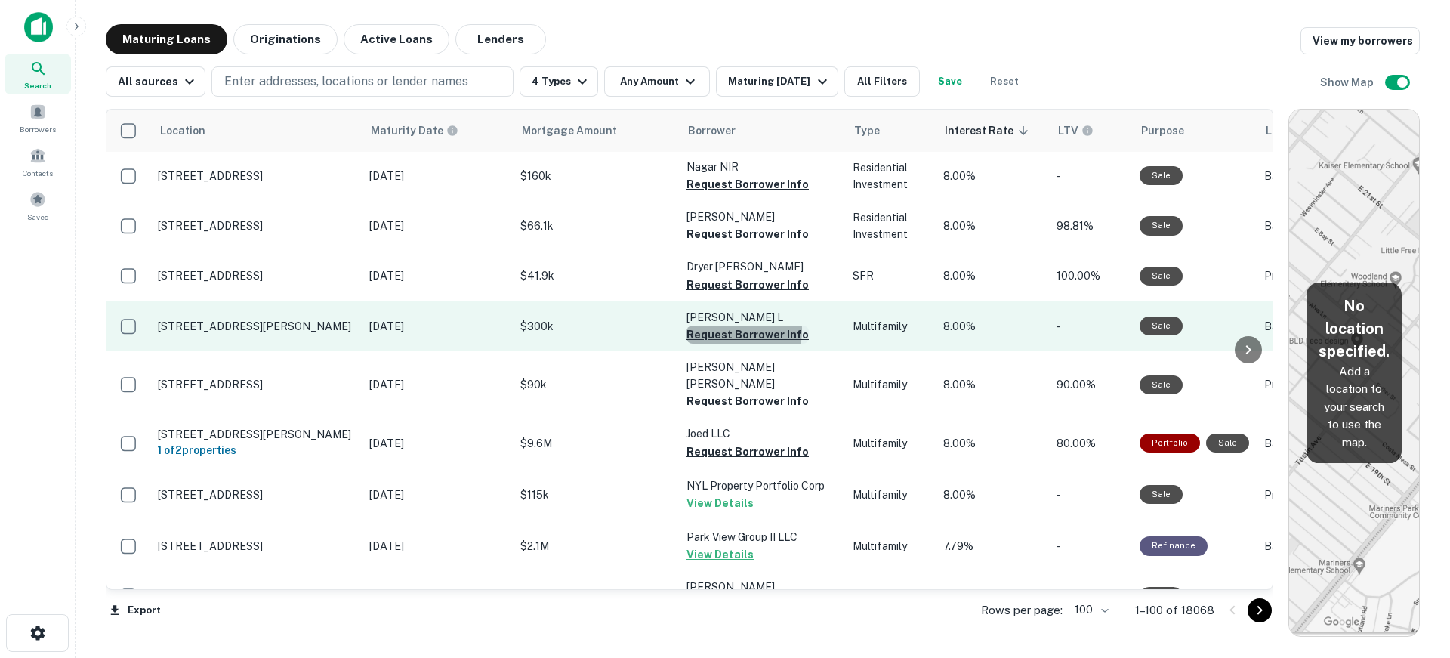
click at [714, 329] on button "Request Borrower Info" at bounding box center [747, 334] width 122 height 18
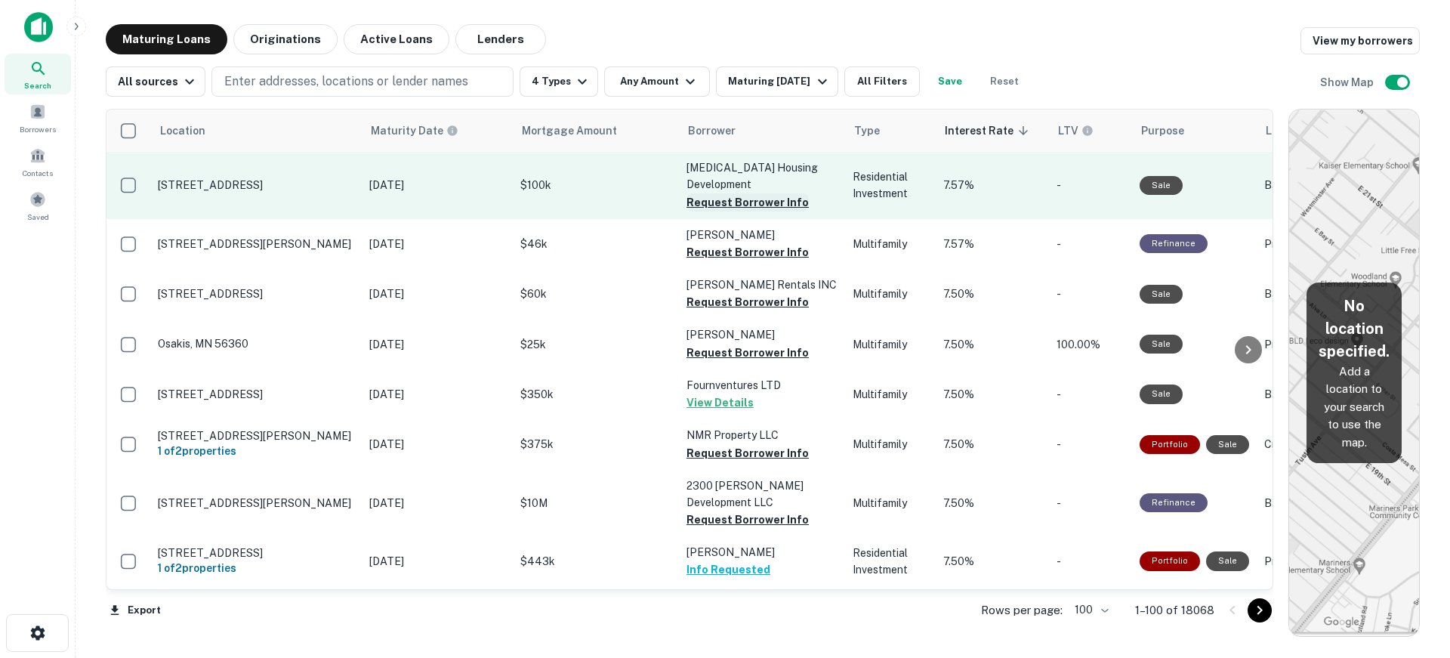
scroll to position [3096, 0]
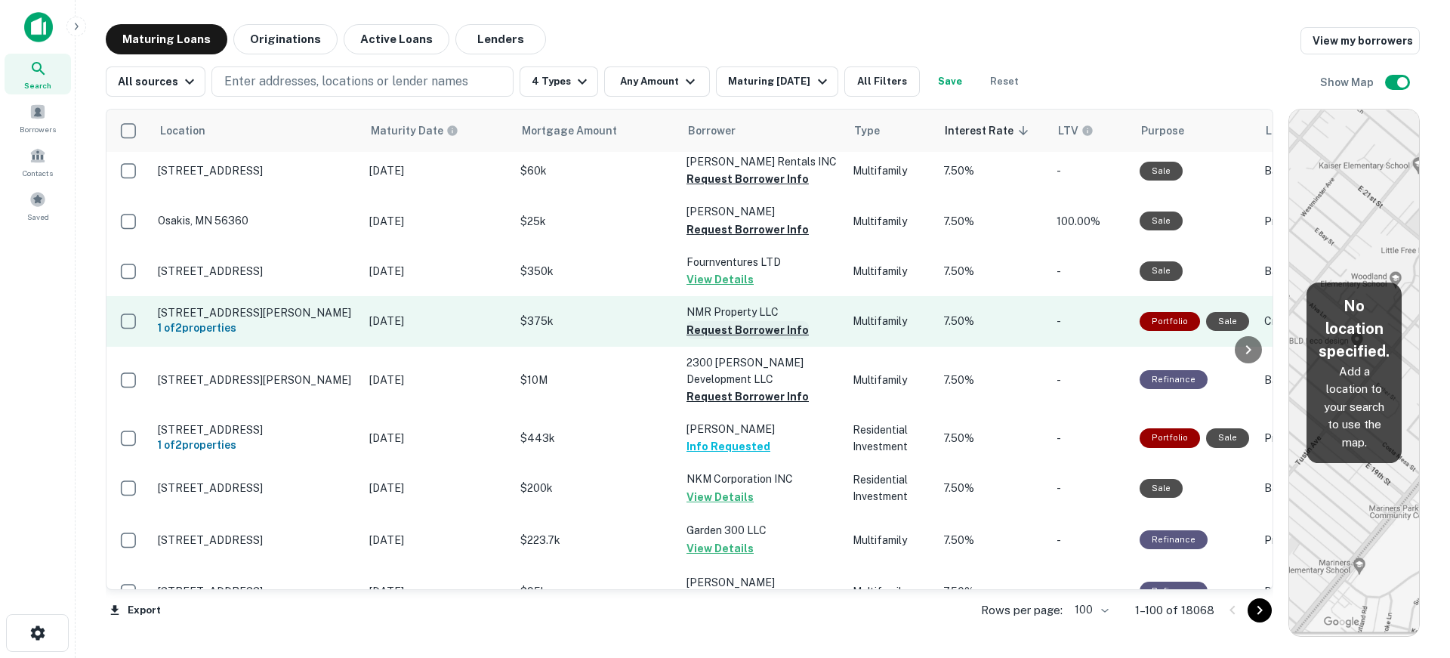
click at [714, 321] on button "Request Borrower Info" at bounding box center [747, 330] width 122 height 18
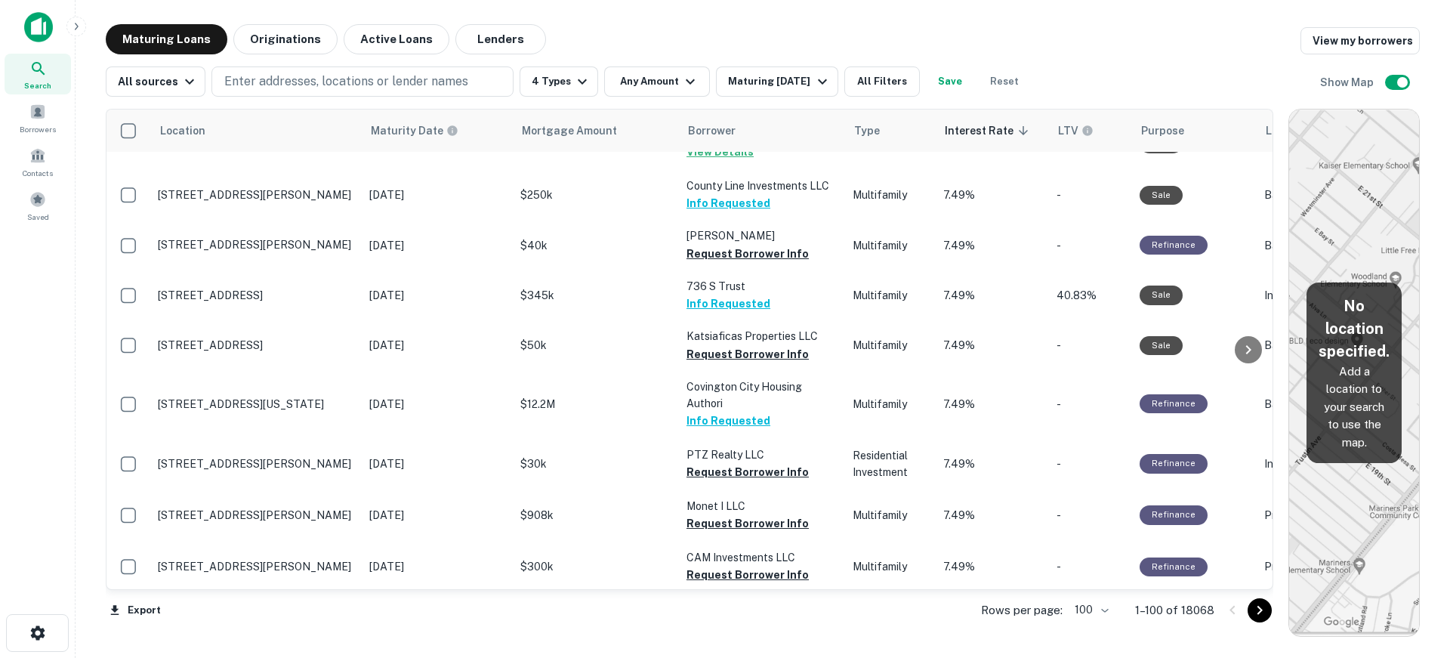
scroll to position [4228, 0]
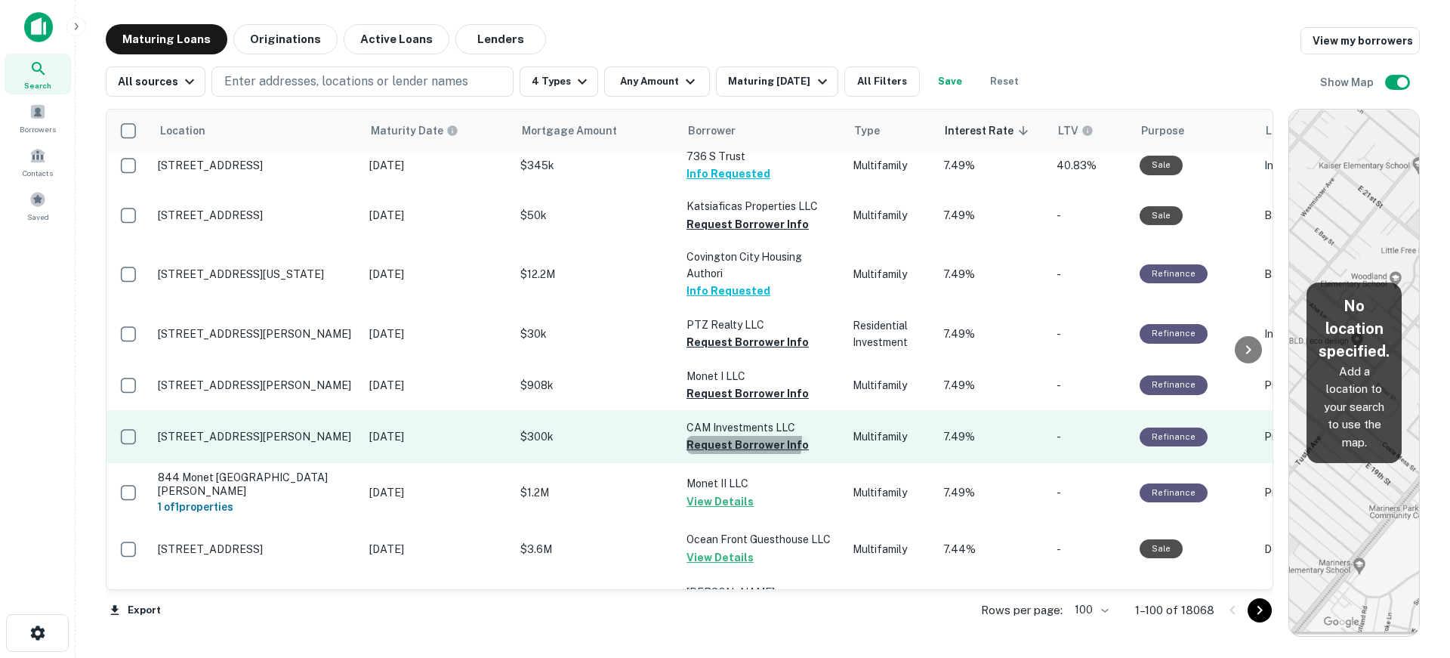
click at [732, 436] on button "Request Borrower Info" at bounding box center [747, 445] width 122 height 18
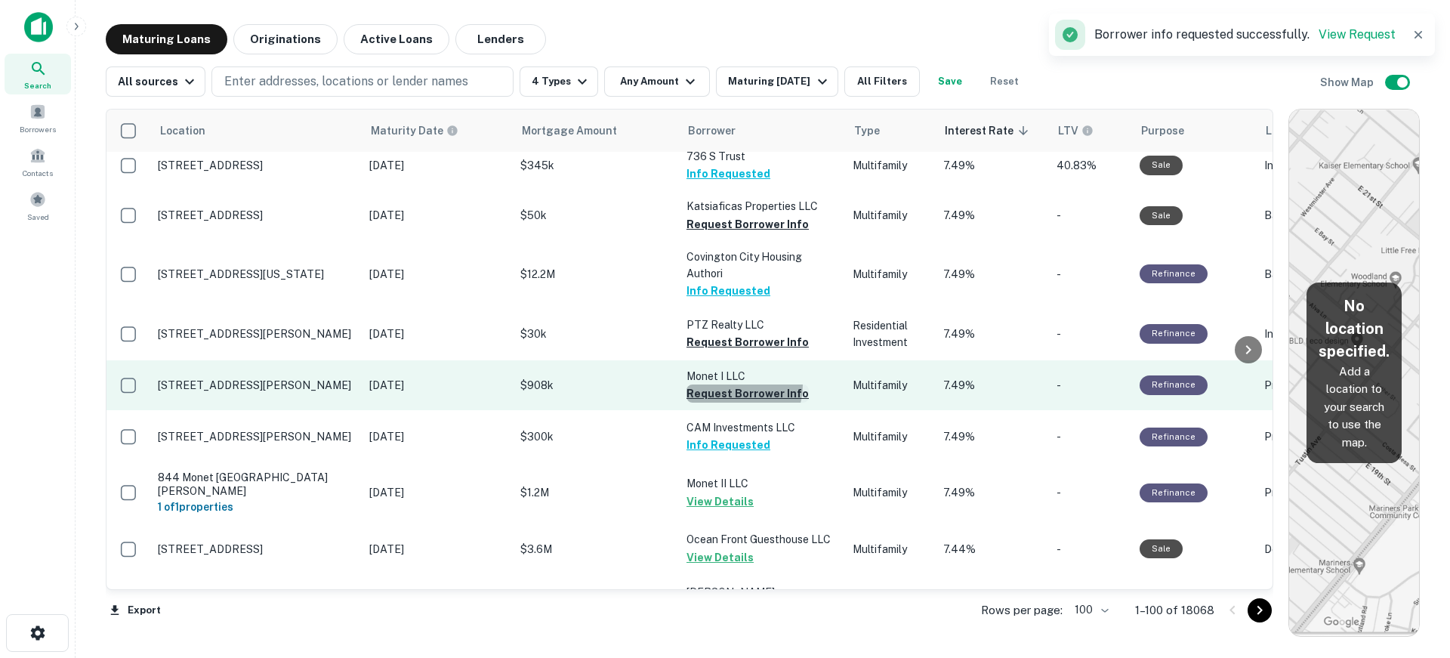
click at [724, 384] on button "Request Borrower Info" at bounding box center [747, 393] width 122 height 18
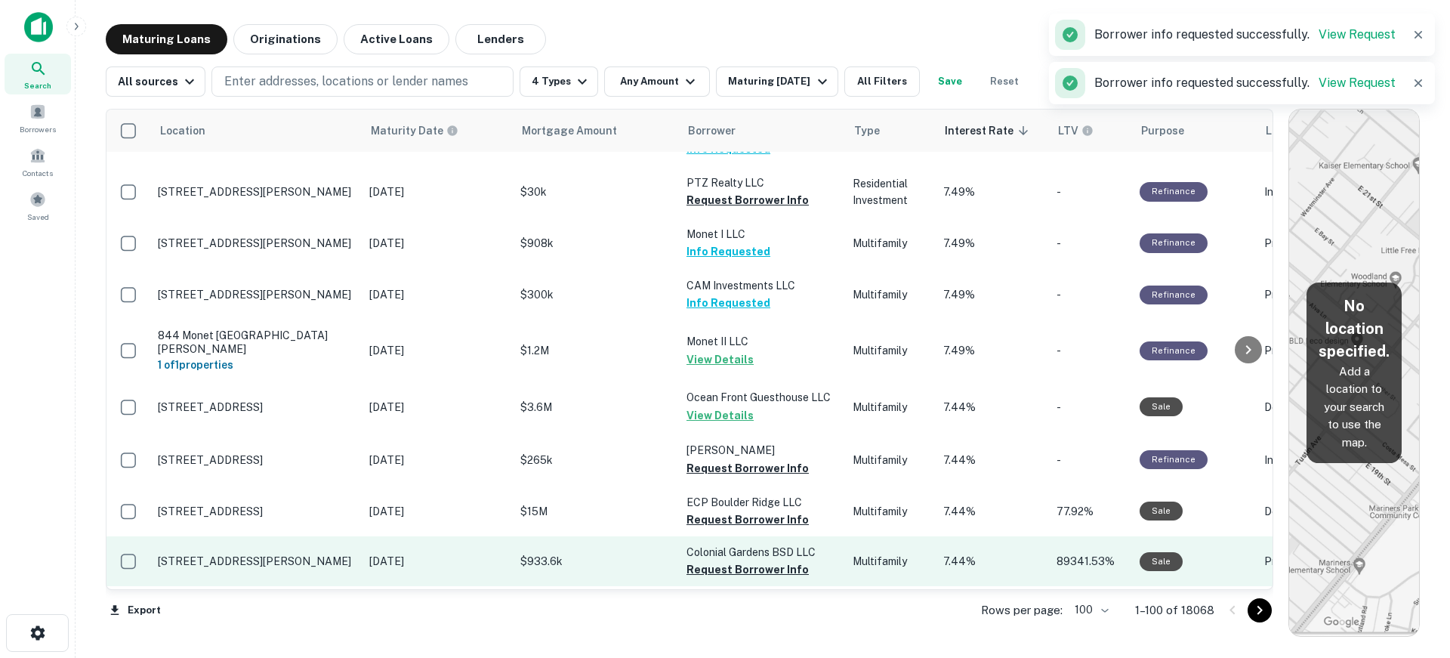
scroll to position [4379, 0]
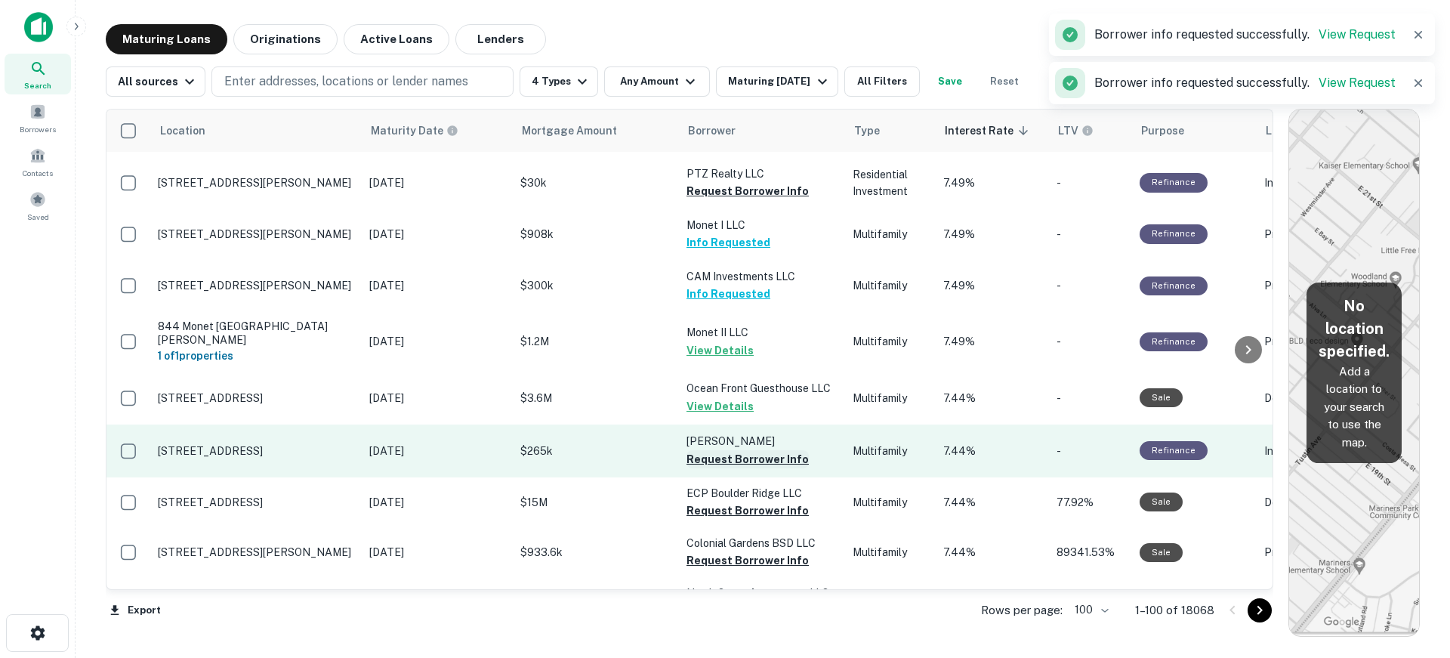
click at [720, 450] on button "Request Borrower Info" at bounding box center [747, 459] width 122 height 18
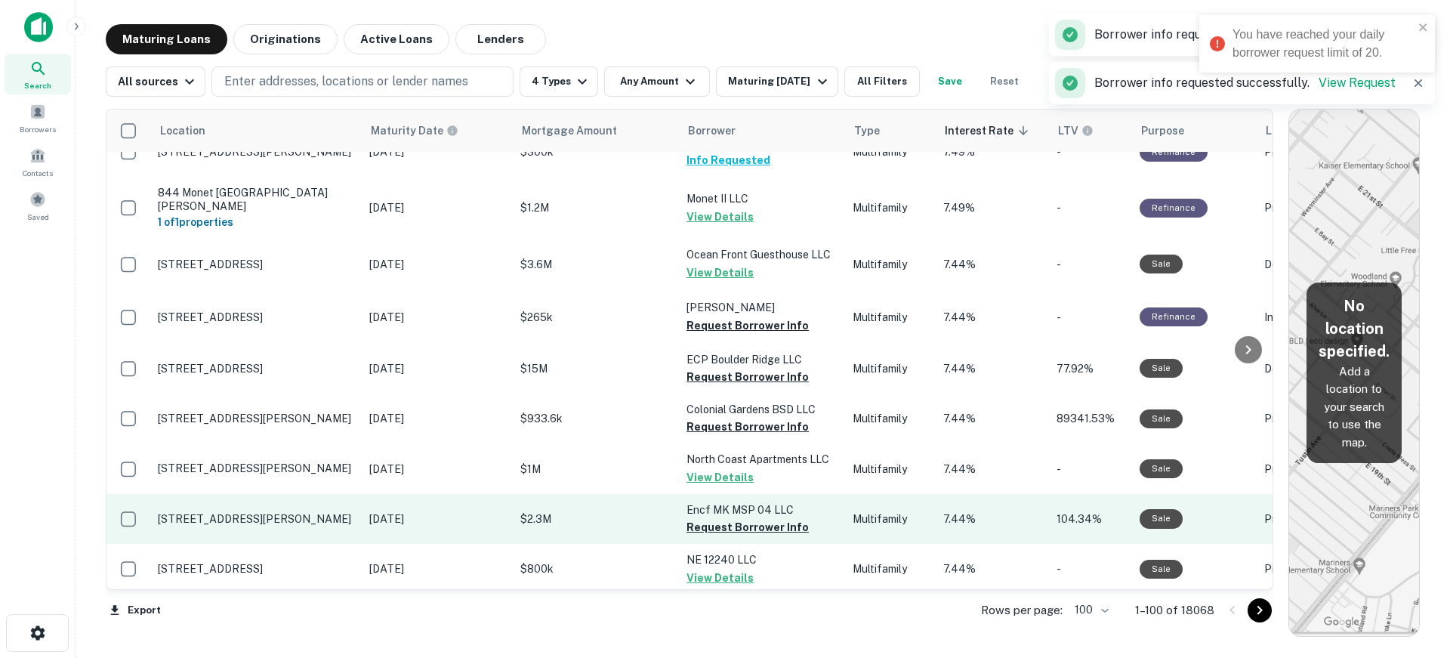
scroll to position [4530, 0]
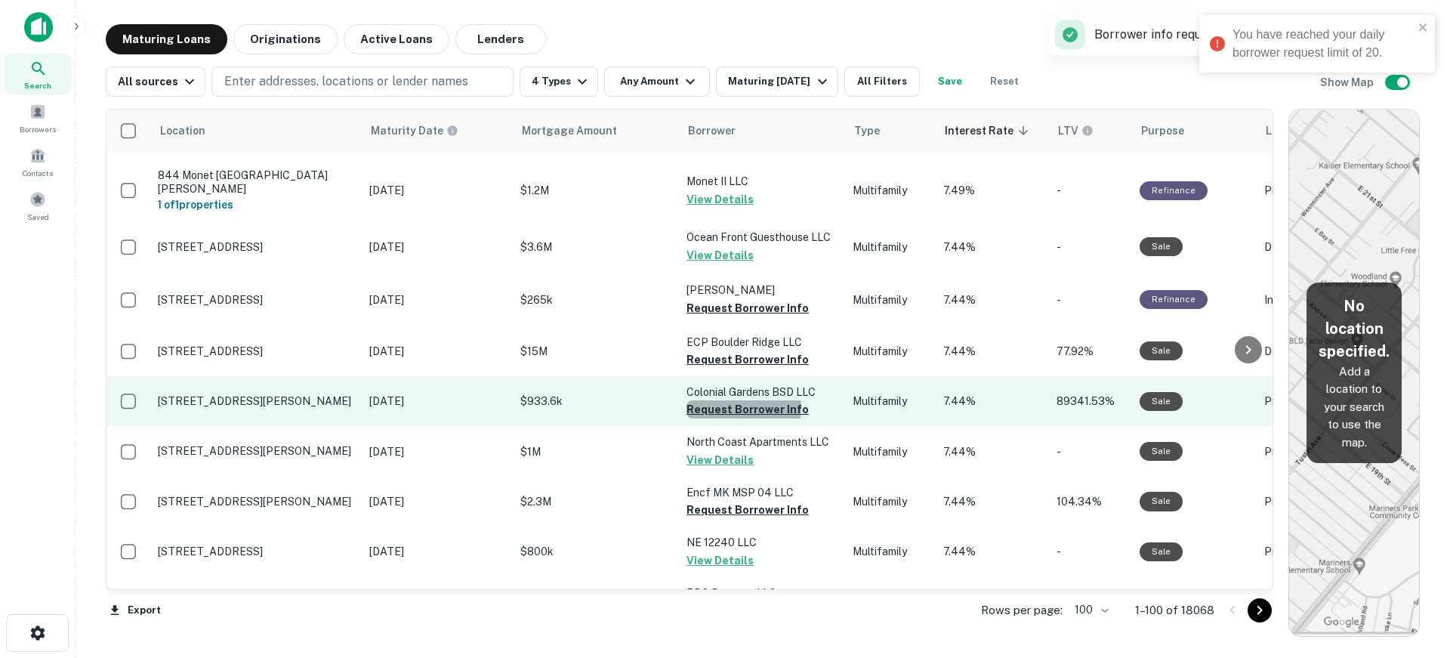
click at [743, 400] on button "Request Borrower Info" at bounding box center [747, 409] width 122 height 18
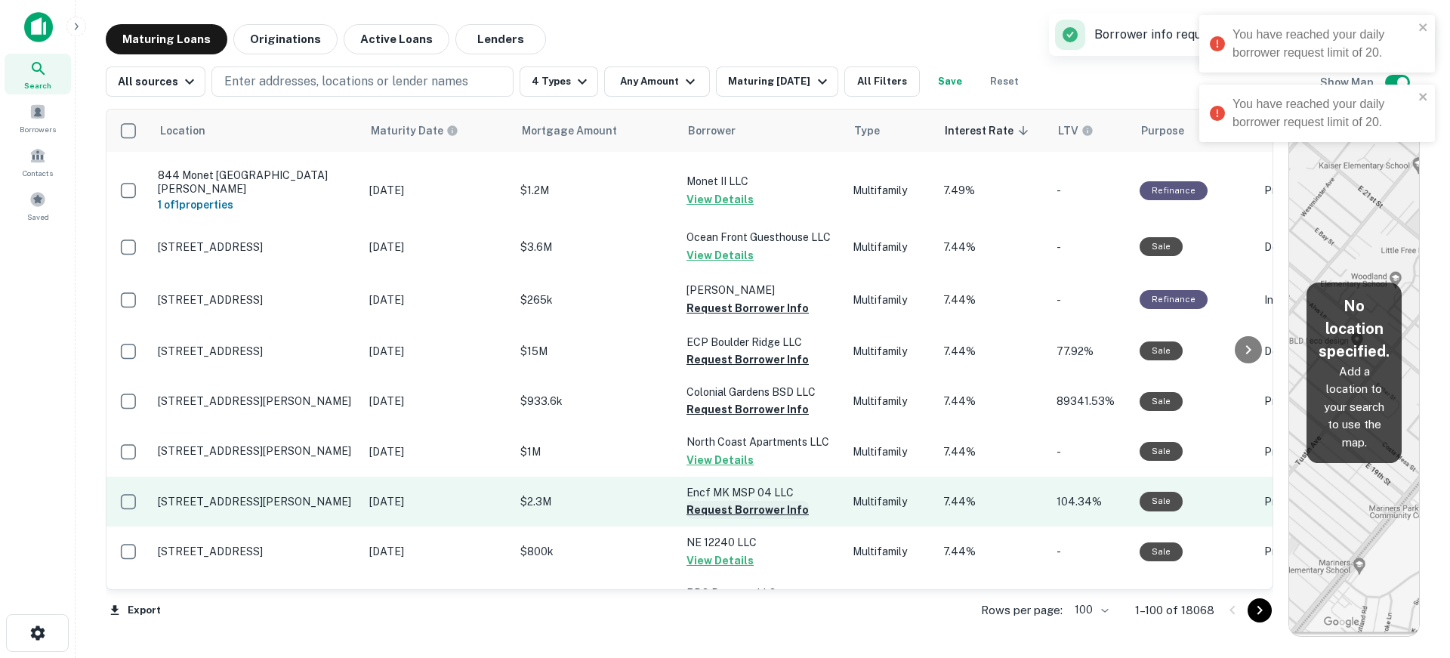
click at [734, 501] on button "Request Borrower Info" at bounding box center [747, 510] width 122 height 18
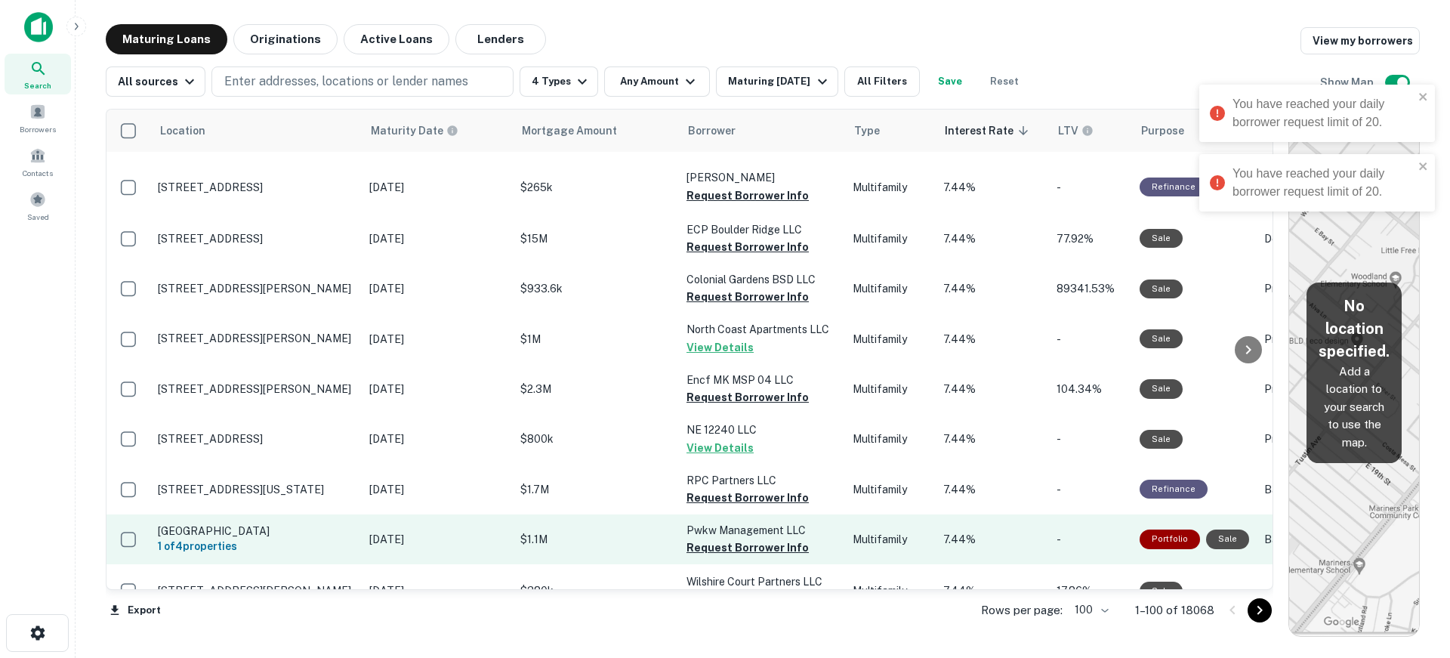
scroll to position [4681, 0]
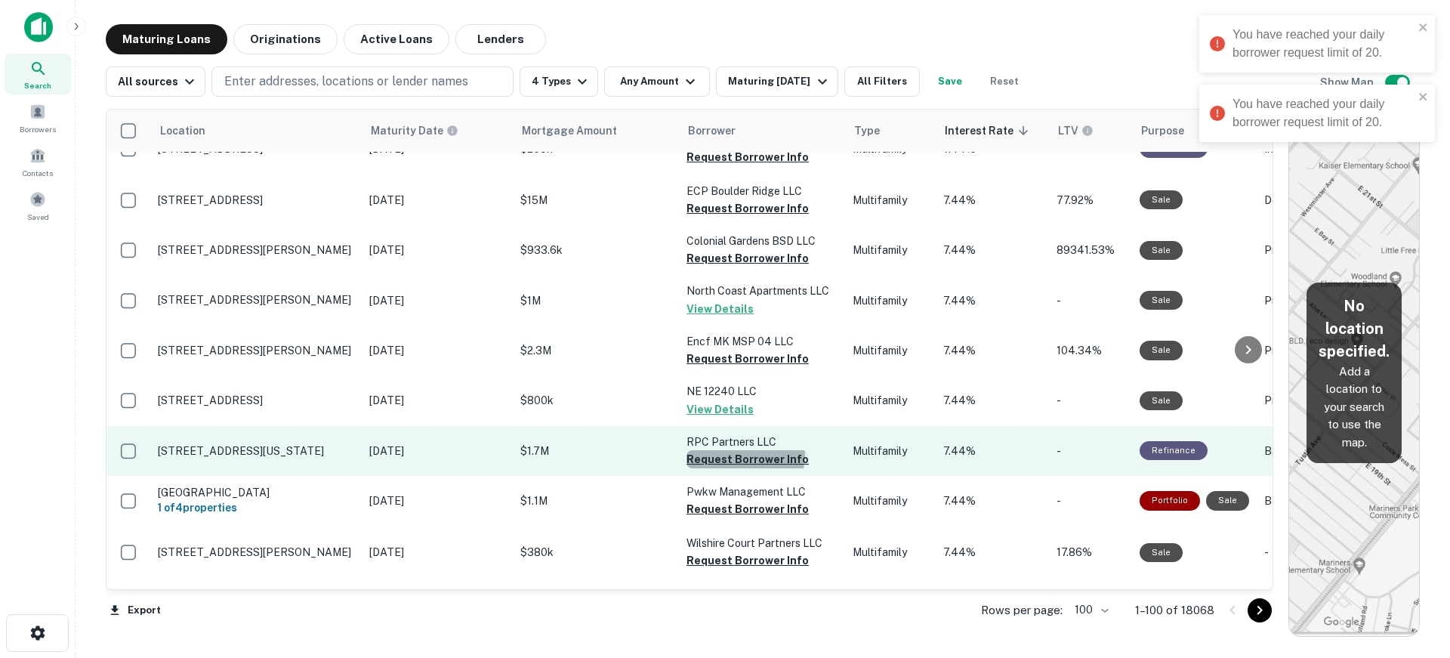
click at [744, 450] on button "Request Borrower Info" at bounding box center [747, 459] width 122 height 18
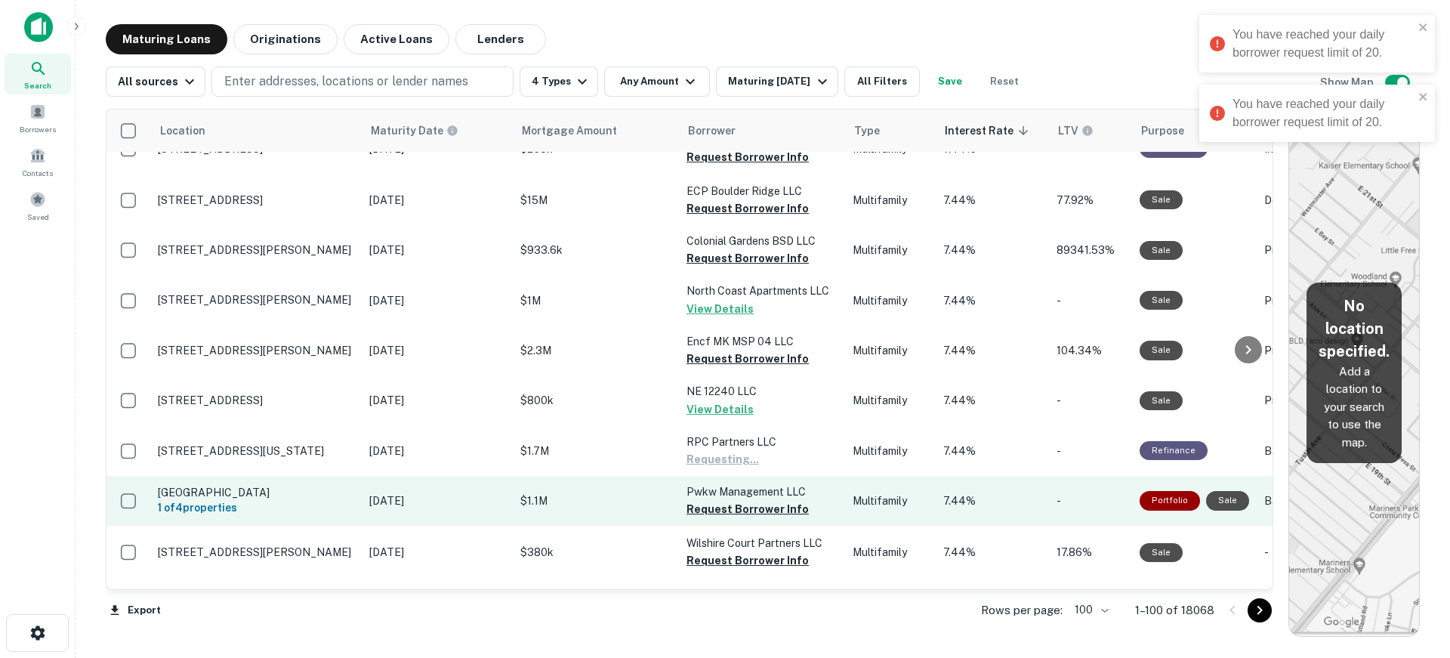
click at [734, 476] on td "Pwkw Management LLC Request Borrower Info" at bounding box center [762, 501] width 166 height 50
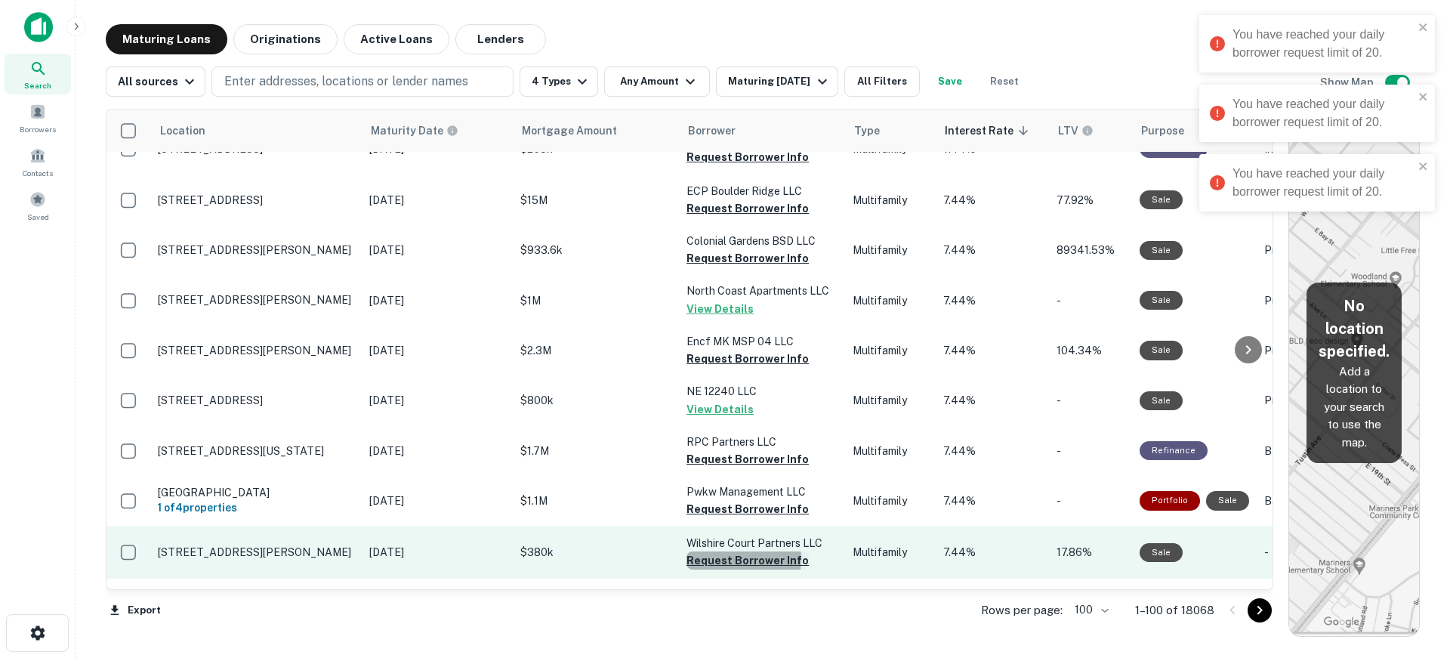
click at [714, 551] on button "Request Borrower Info" at bounding box center [747, 560] width 122 height 18
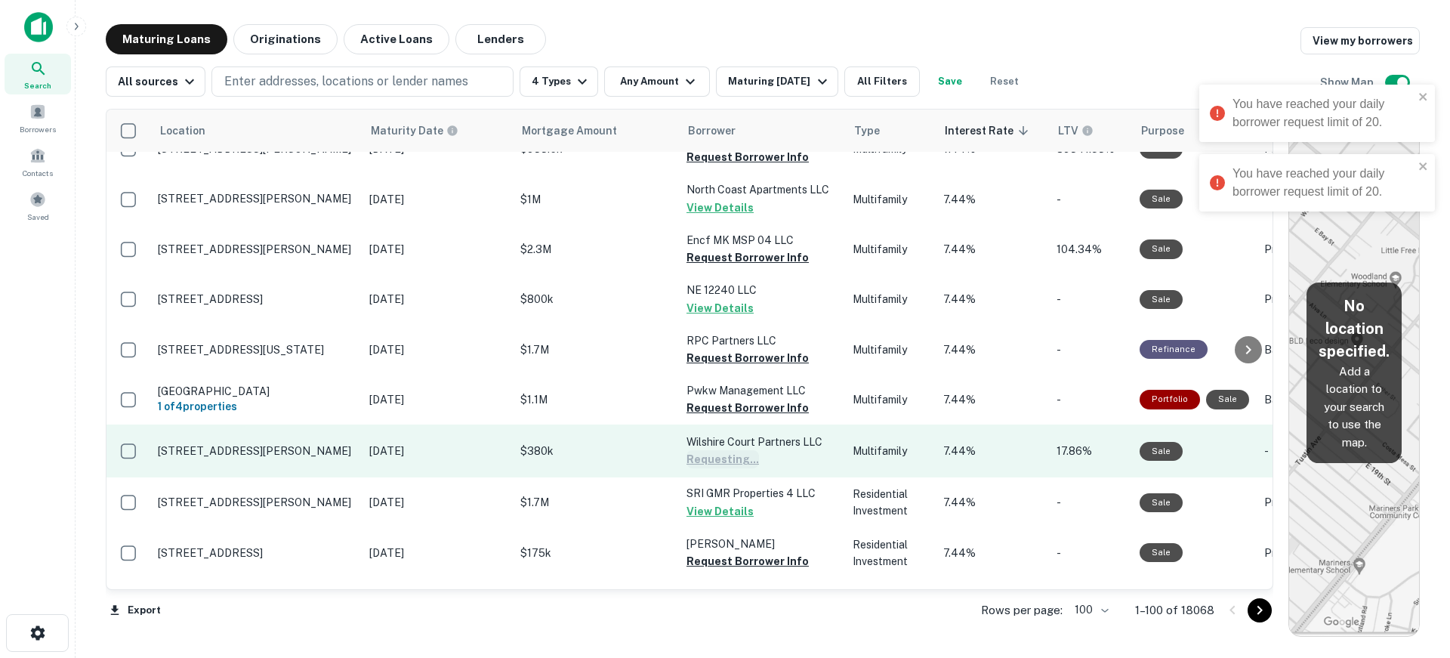
scroll to position [4798, 0]
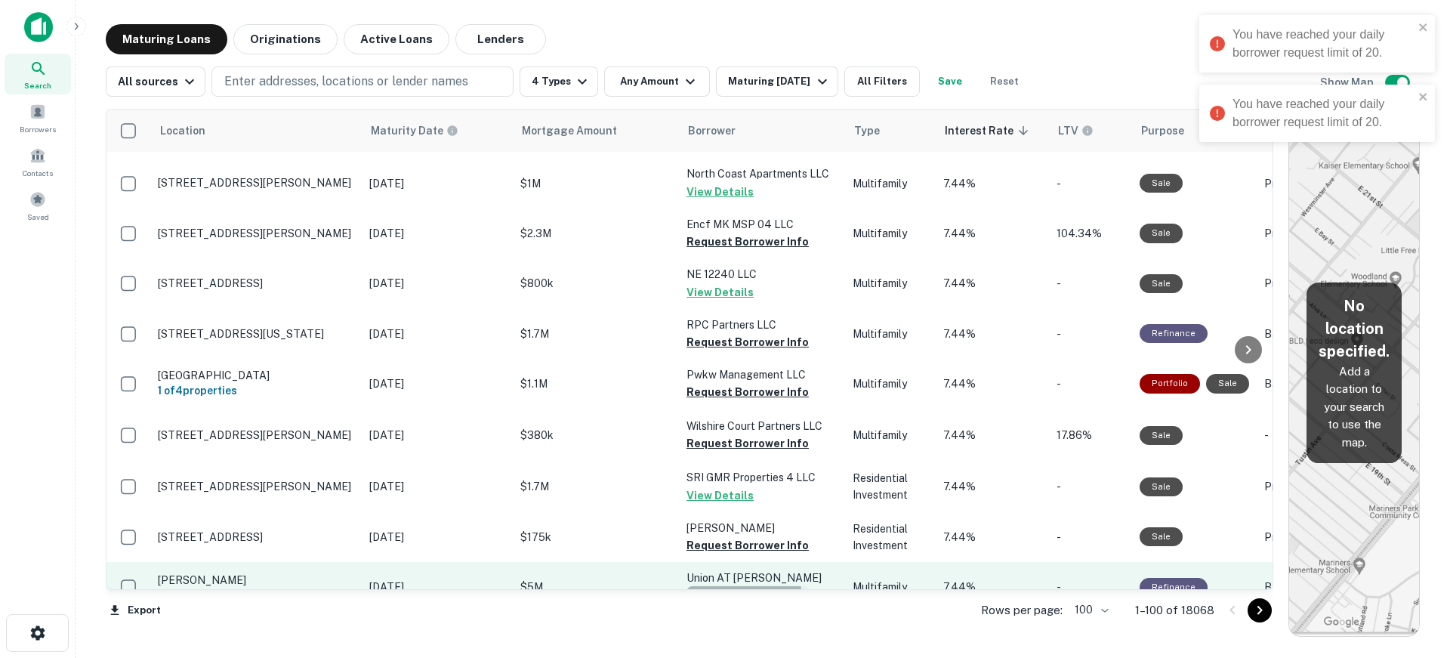
click at [733, 586] on button "Request Borrower Info" at bounding box center [747, 595] width 122 height 18
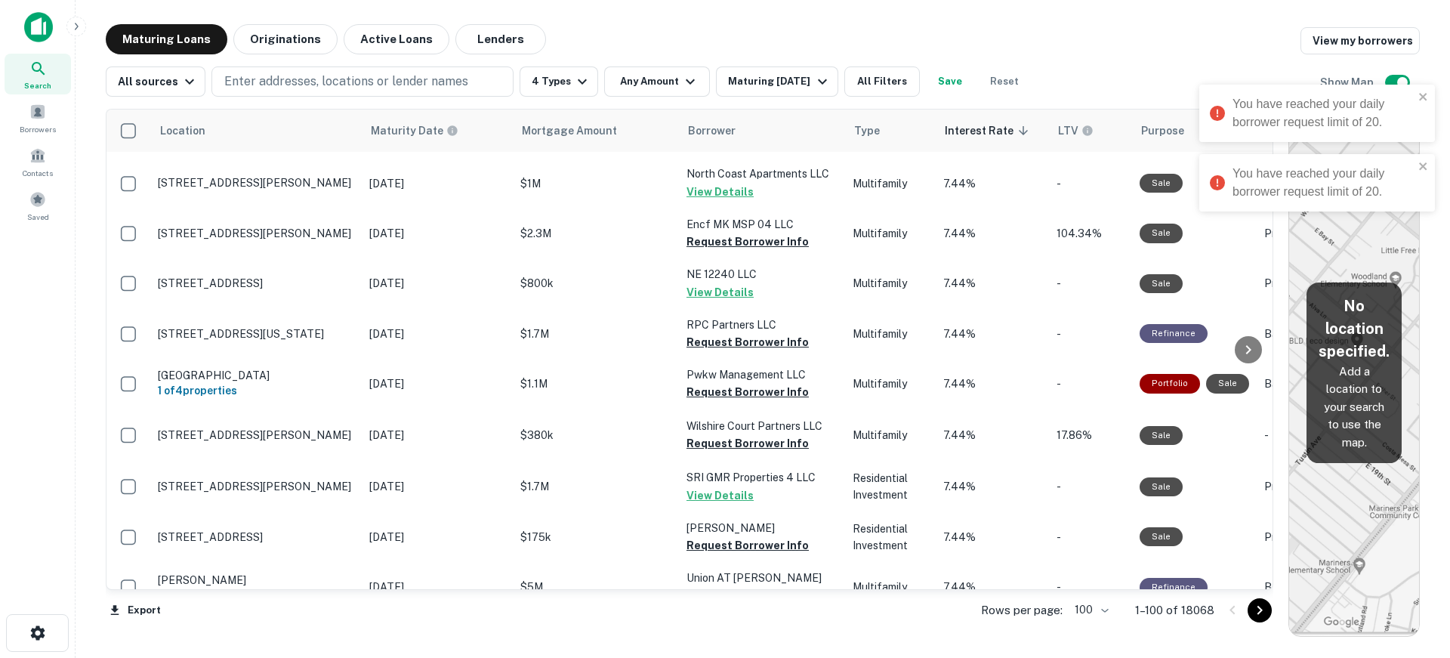
click at [728, 637] on button "Request Borrower Info" at bounding box center [747, 646] width 122 height 18
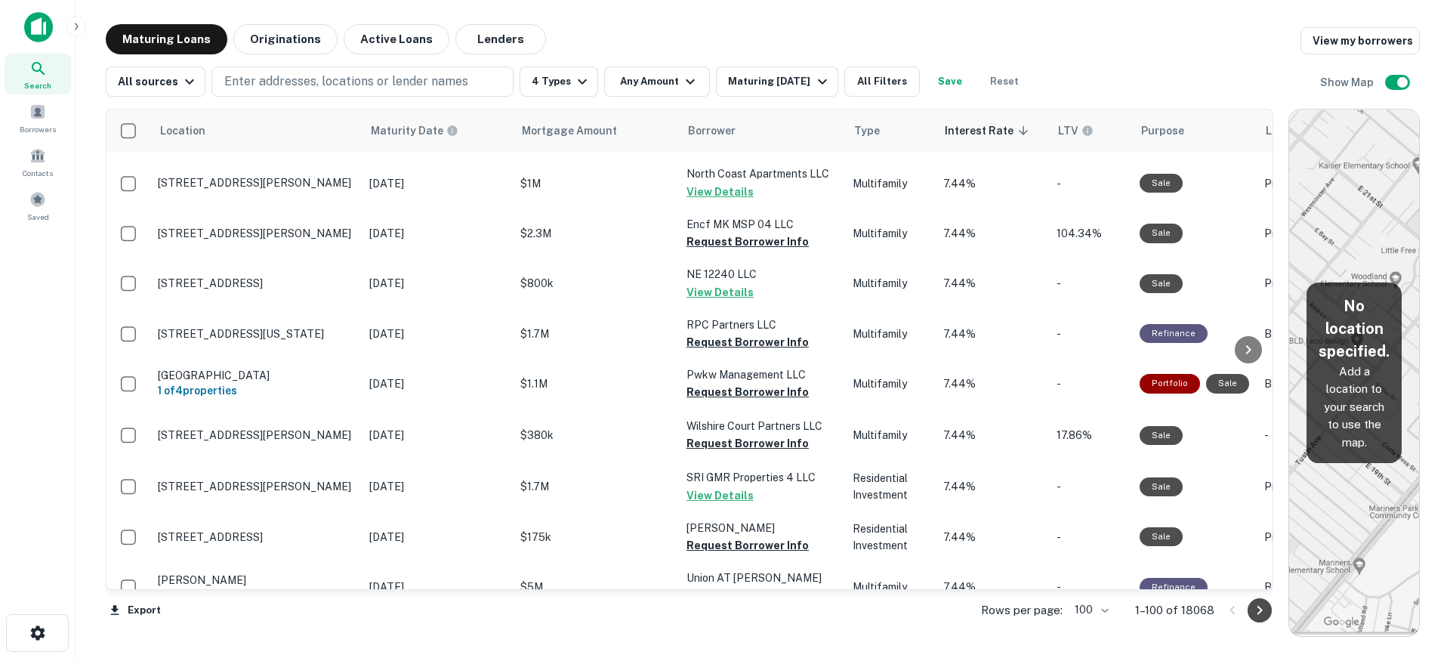
click at [1256, 609] on icon "Go to next page" at bounding box center [1259, 610] width 18 height 18
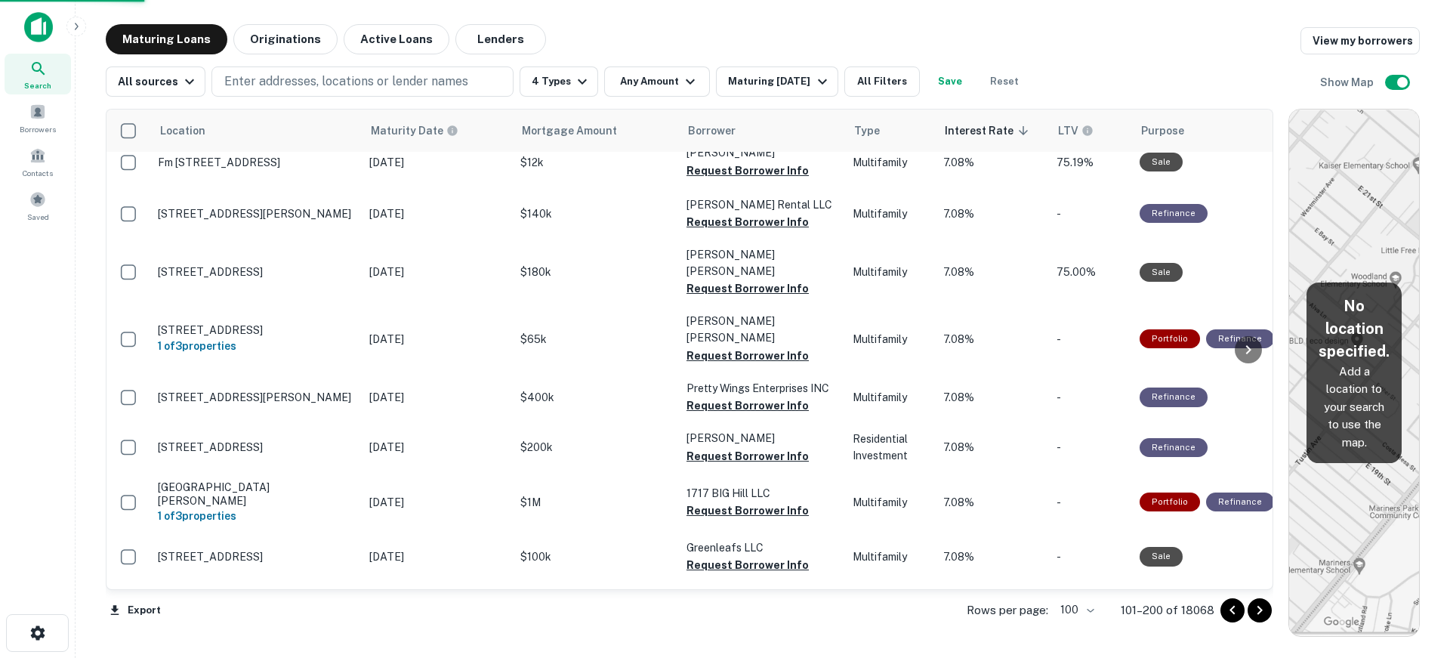
scroll to position [4767, 0]
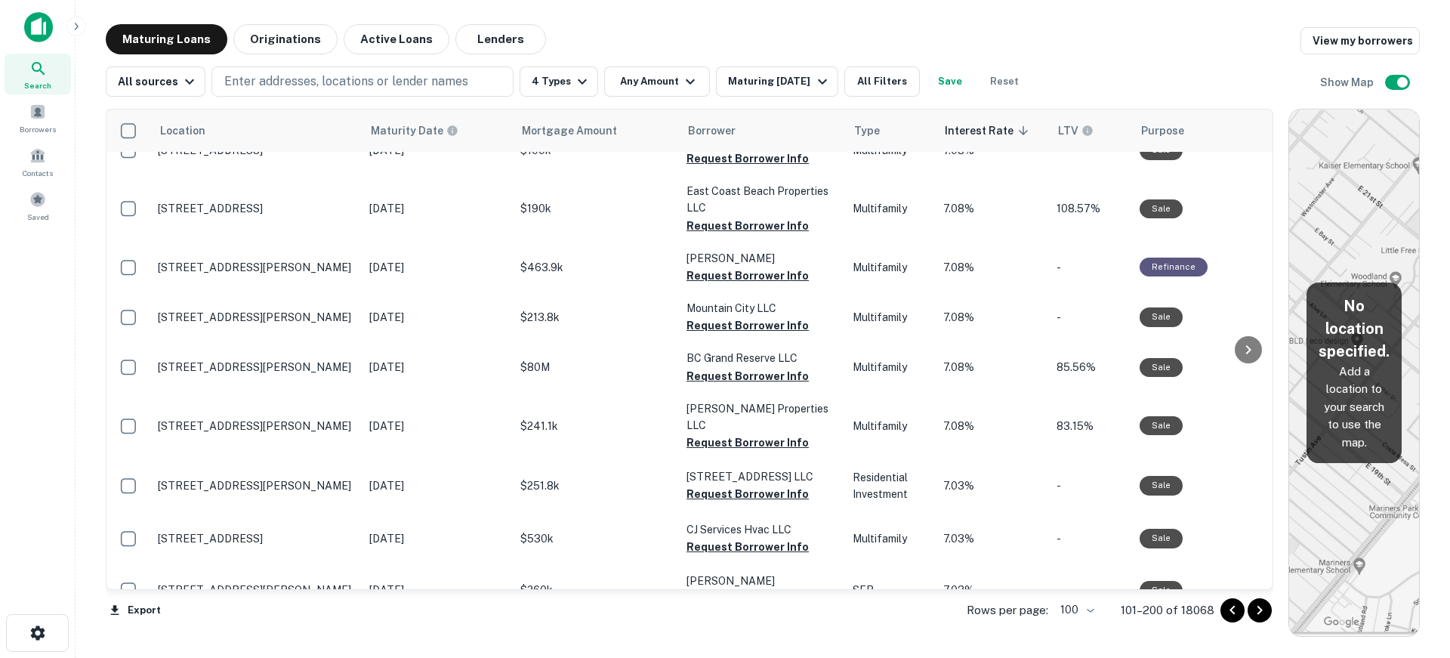
click at [1225, 613] on icon "Go to previous page" at bounding box center [1232, 610] width 18 height 18
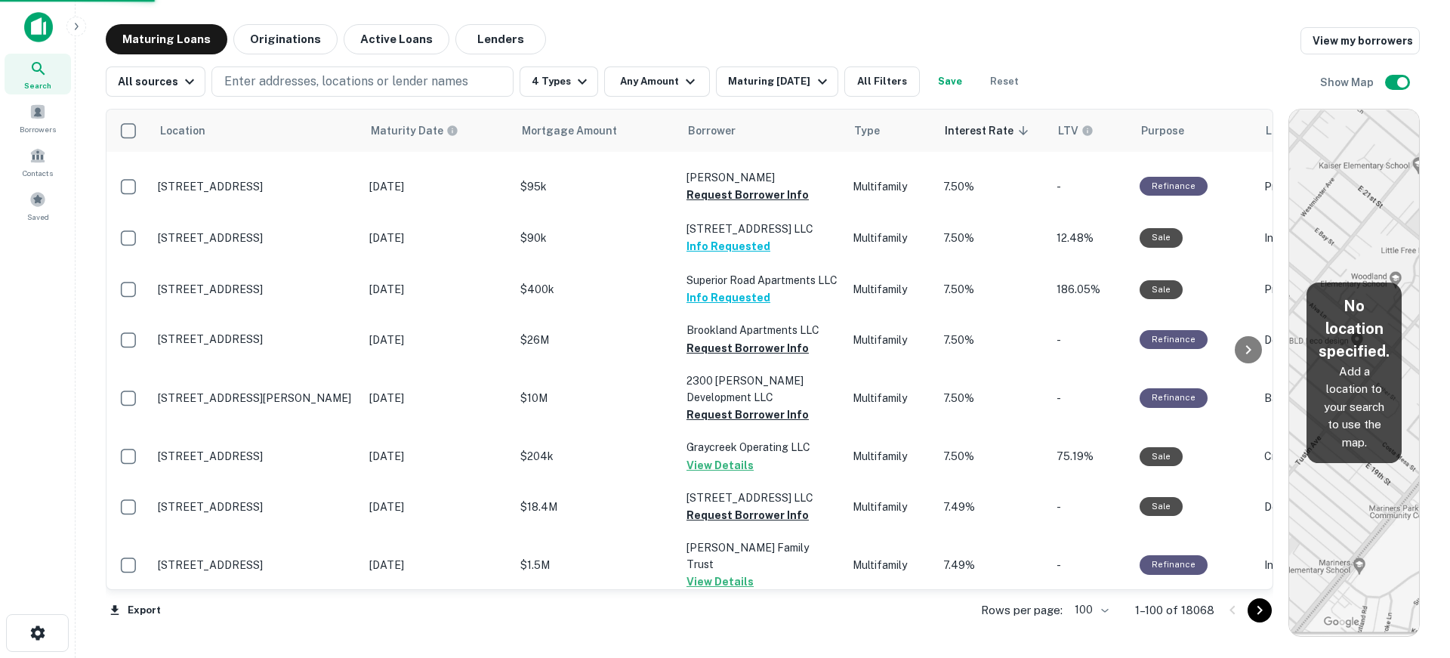
scroll to position [4798, 0]
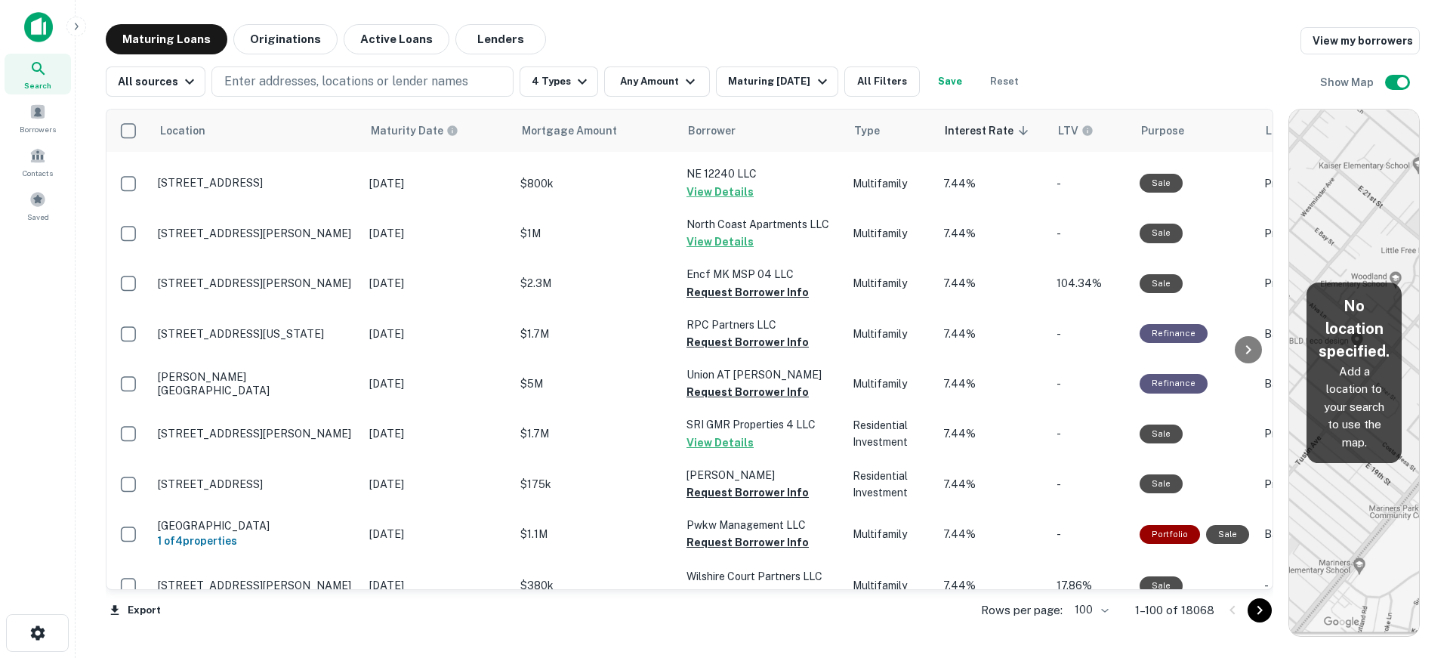
click at [754, 637] on button "Request Borrower Info" at bounding box center [747, 646] width 122 height 18
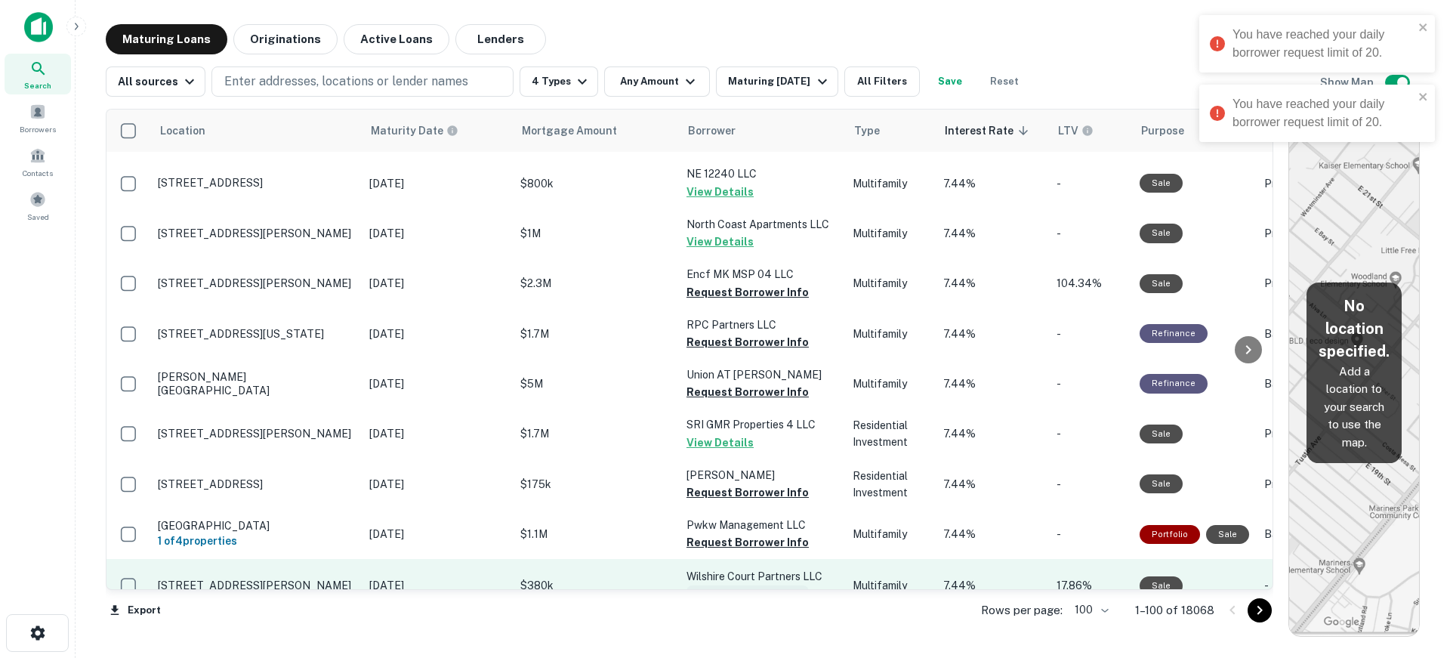
click at [757, 585] on button "Request Borrower Info" at bounding box center [747, 594] width 122 height 18
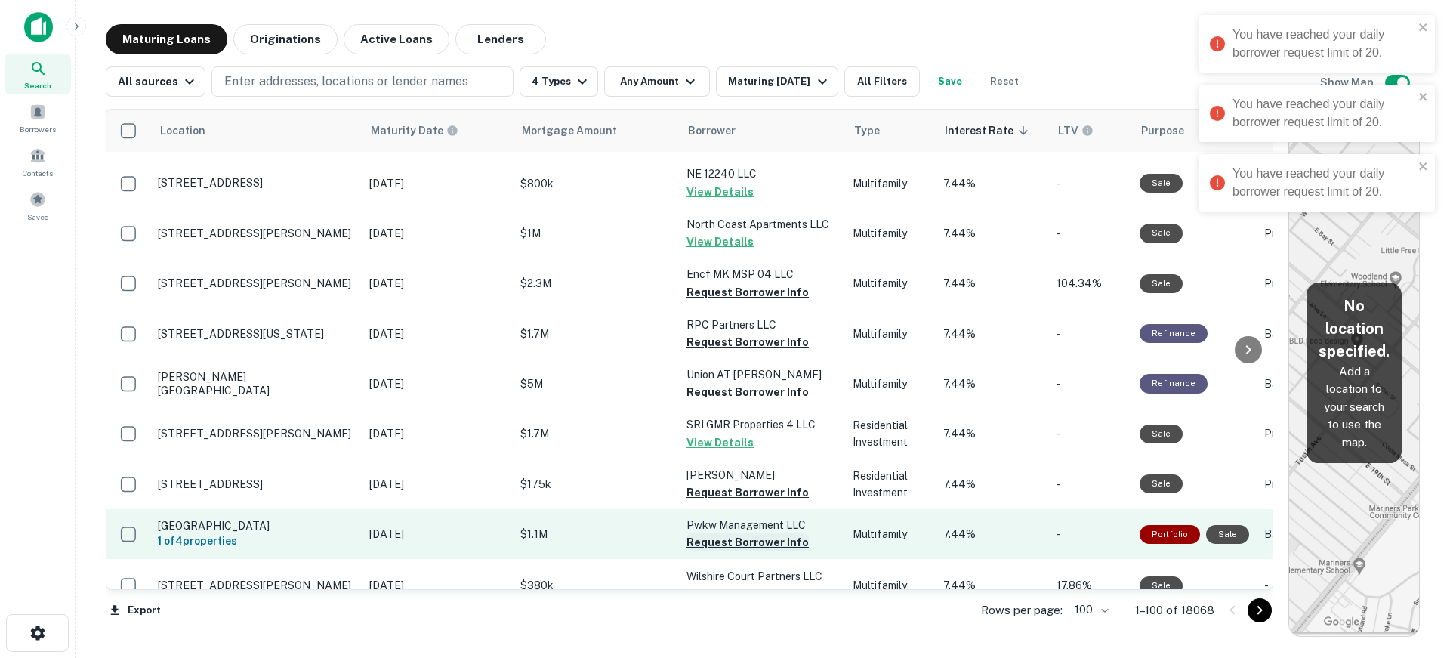
click at [754, 533] on button "Request Borrower Info" at bounding box center [747, 542] width 122 height 18
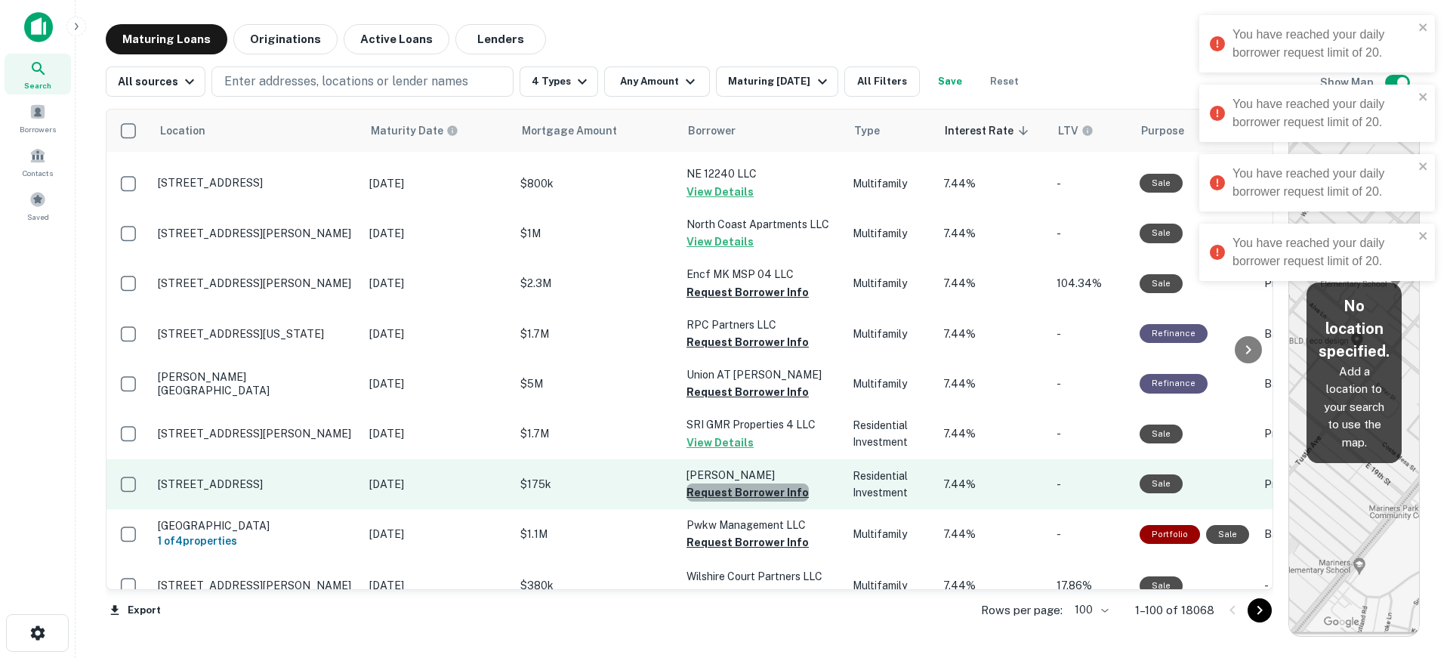
click at [754, 483] on button "Request Borrower Info" at bounding box center [747, 492] width 122 height 18
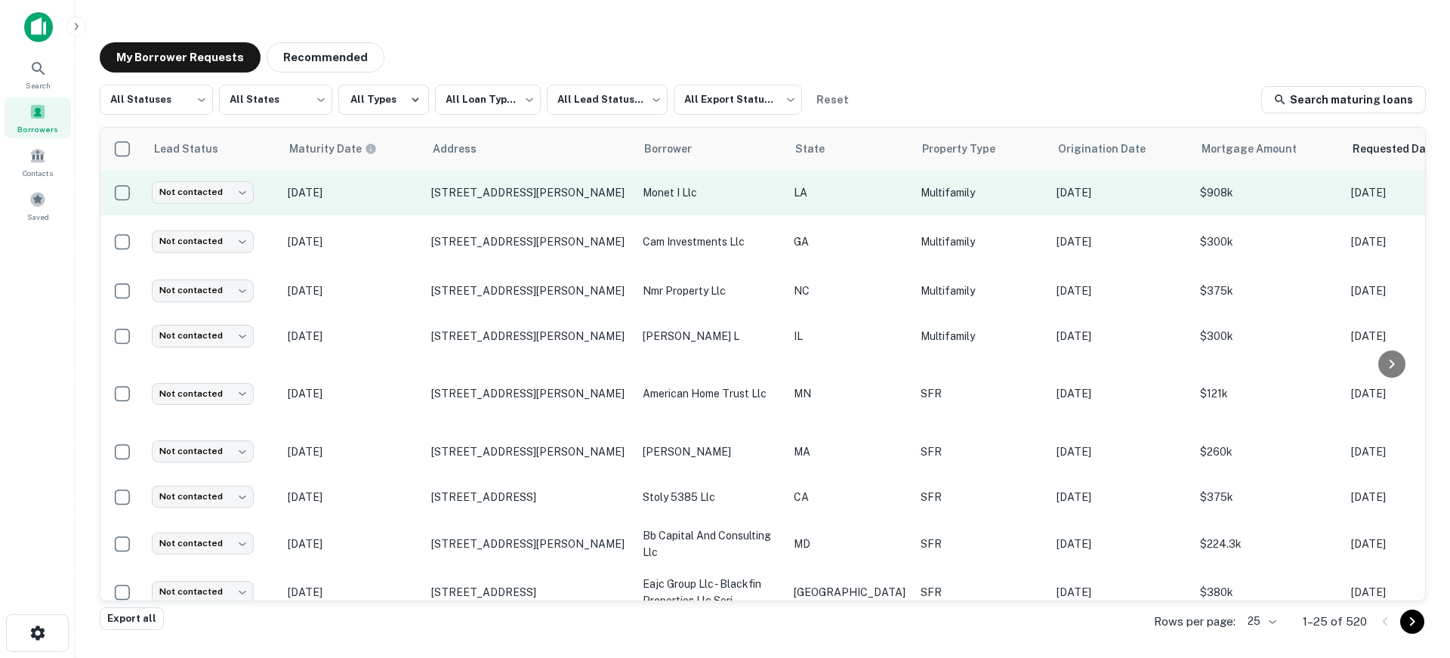
click at [391, 188] on p "[DATE]" at bounding box center [352, 192] width 128 height 17
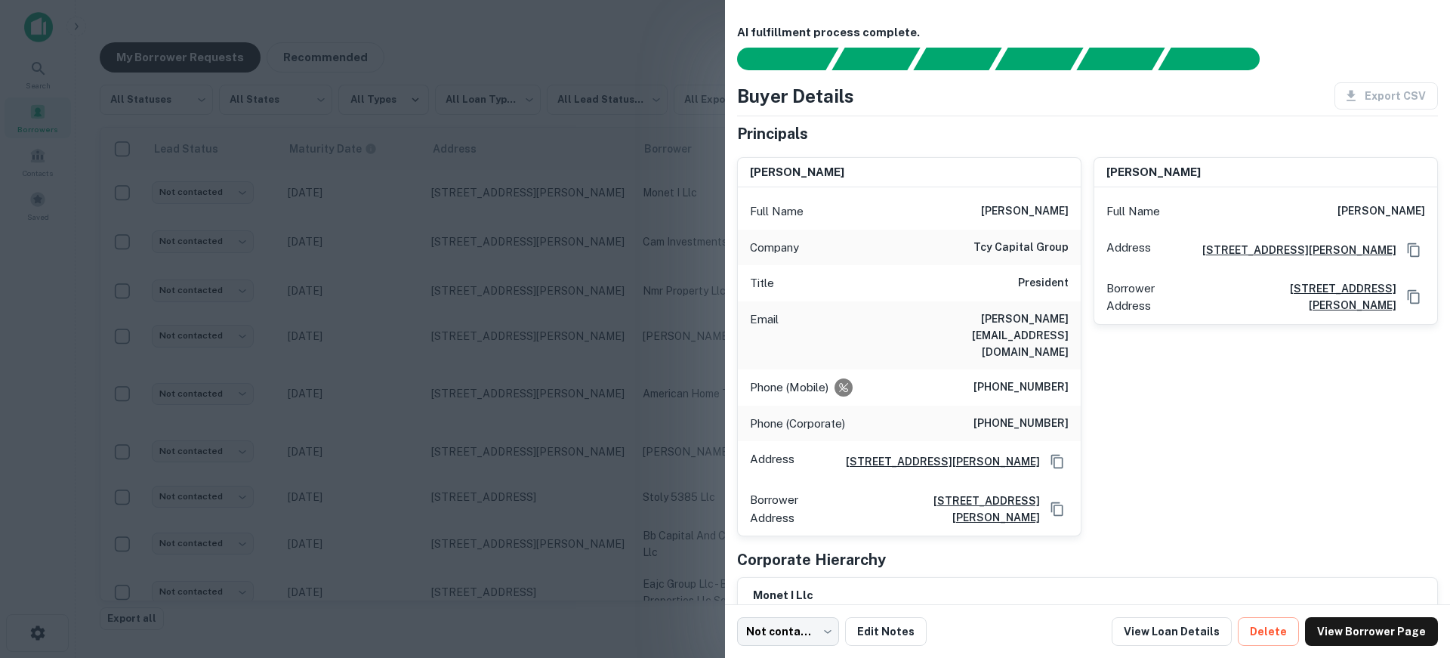
click at [392, 188] on div at bounding box center [725, 329] width 1450 height 658
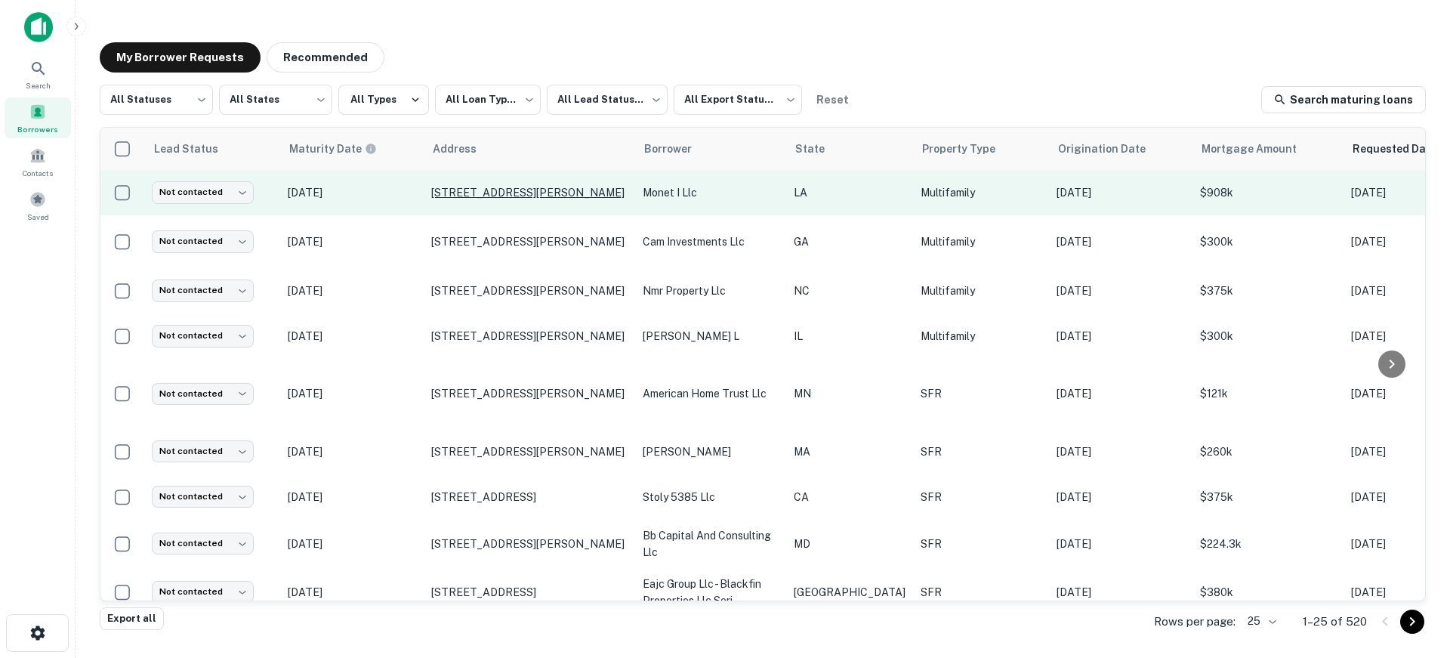
click at [465, 190] on p "[STREET_ADDRESS][PERSON_NAME]" at bounding box center [529, 193] width 196 height 14
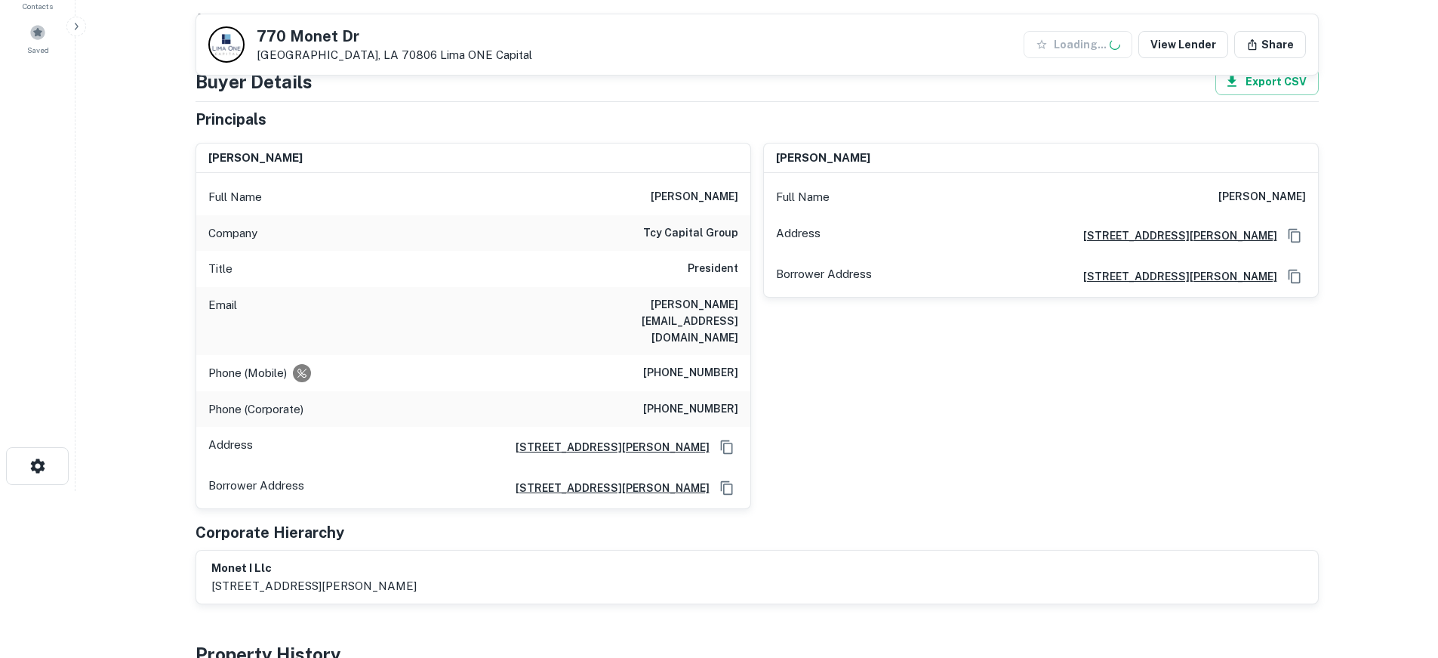
scroll to position [227, 0]
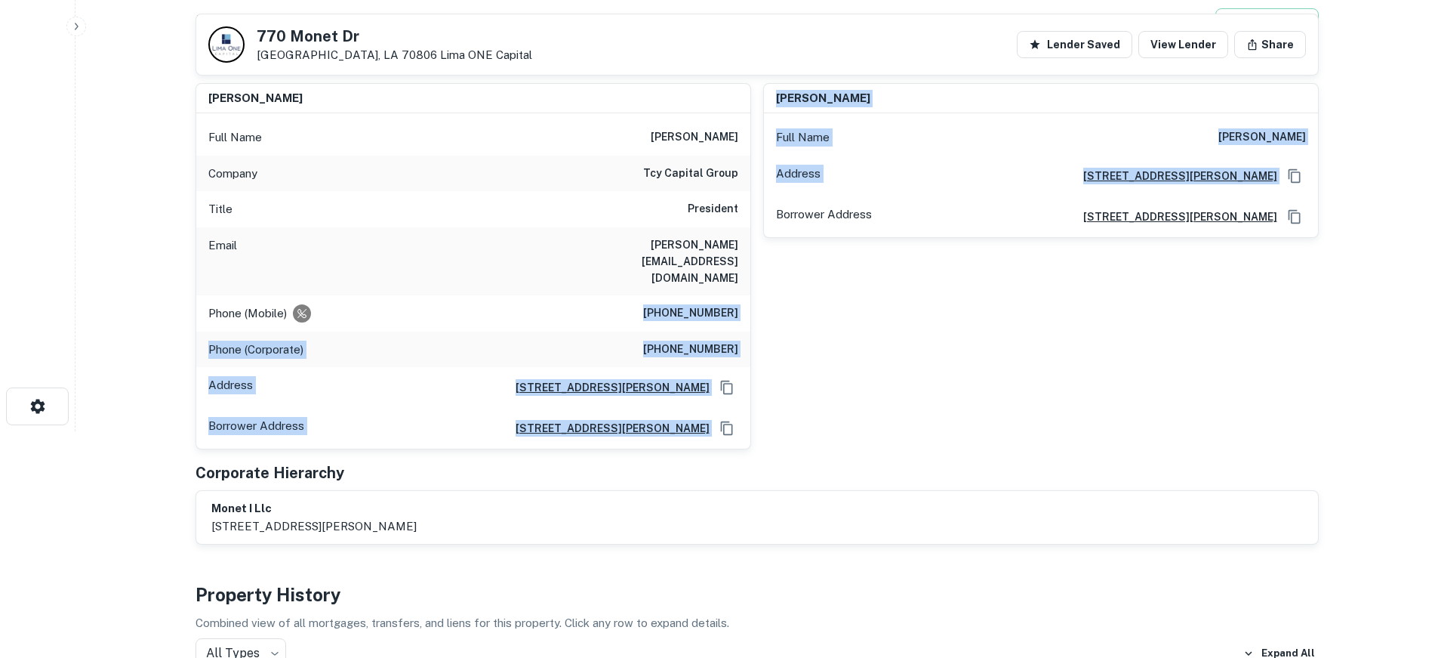
drag, startPoint x: 656, startPoint y: 280, endPoint x: 757, endPoint y: 279, distance: 100.4
click at [757, 279] on div "isaac perlmutter Full Name isaac perlmutter Company tcy capital group Title Pre…" at bounding box center [751, 260] width 1136 height 379
click at [744, 295] on div "Phone (Mobile) (845) 709-9742" at bounding box center [473, 313] width 554 height 36
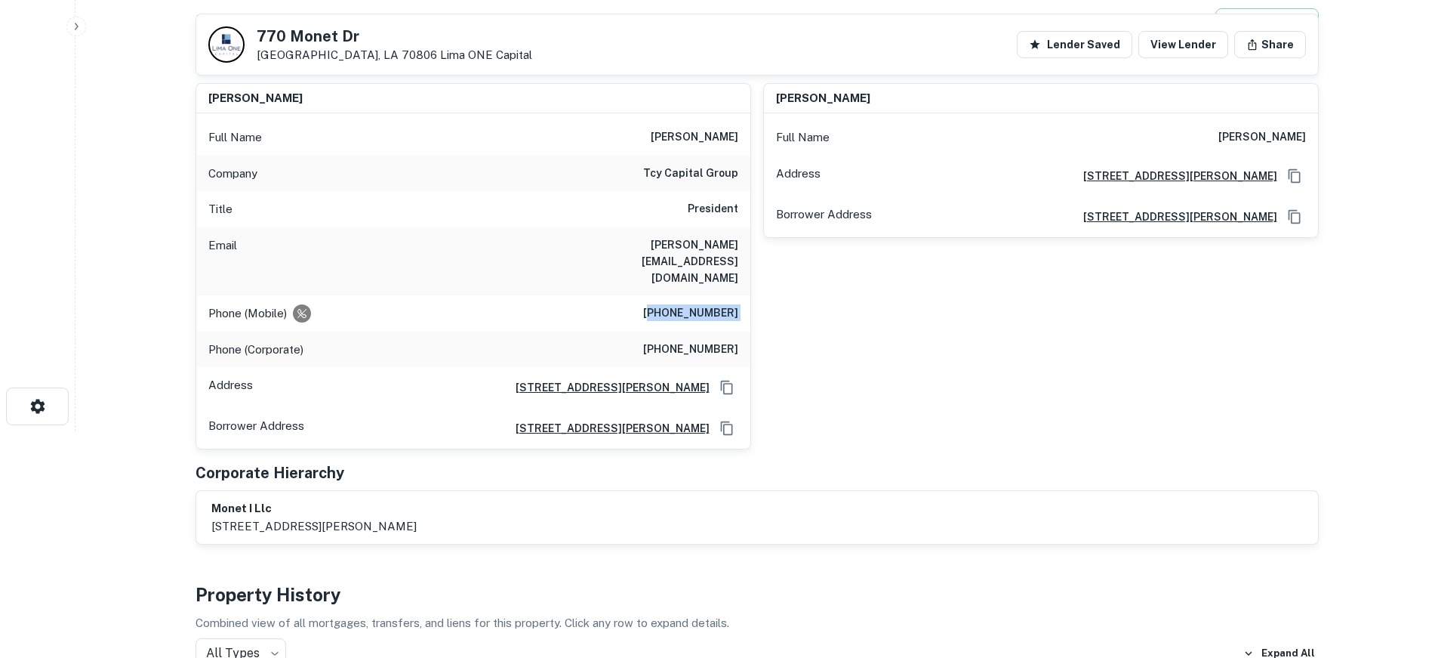
drag, startPoint x: 743, startPoint y: 277, endPoint x: 664, endPoint y: 279, distance: 79.3
click at [664, 295] on div "Phone (Mobile) (845) 709-9742" at bounding box center [473, 313] width 554 height 36
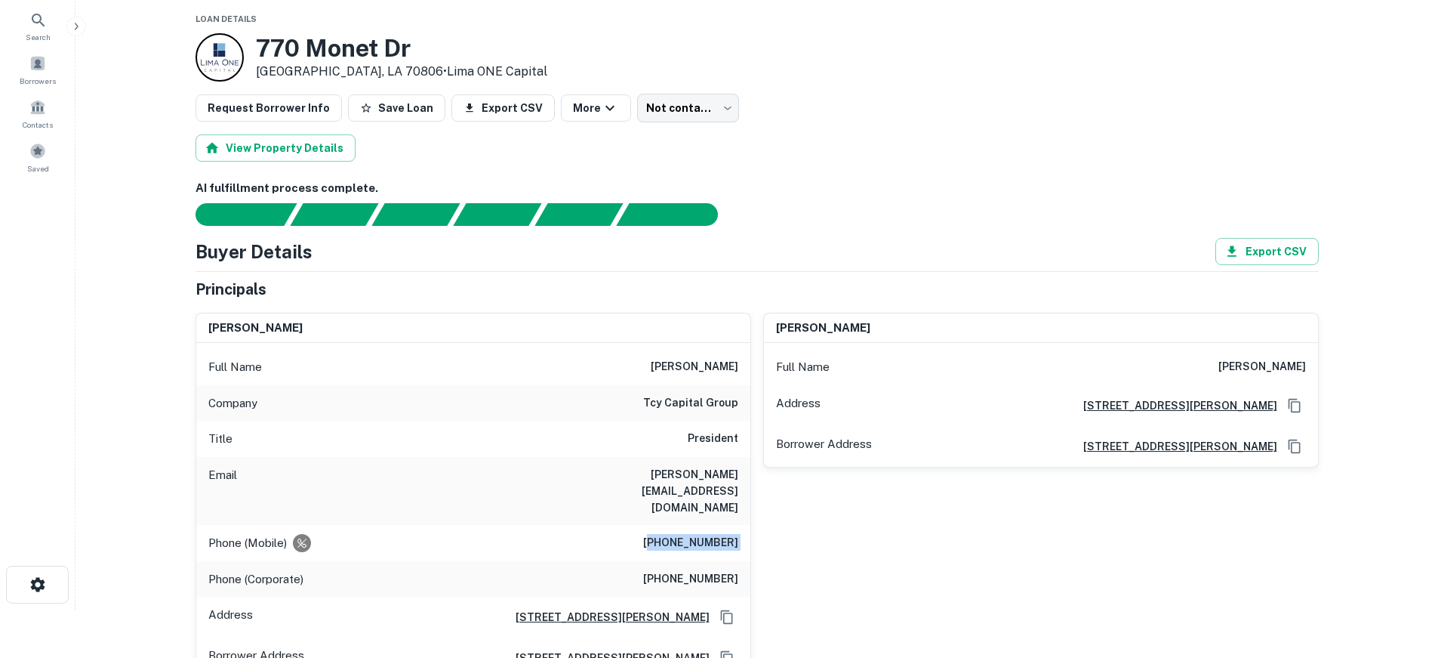
scroll to position [0, 0]
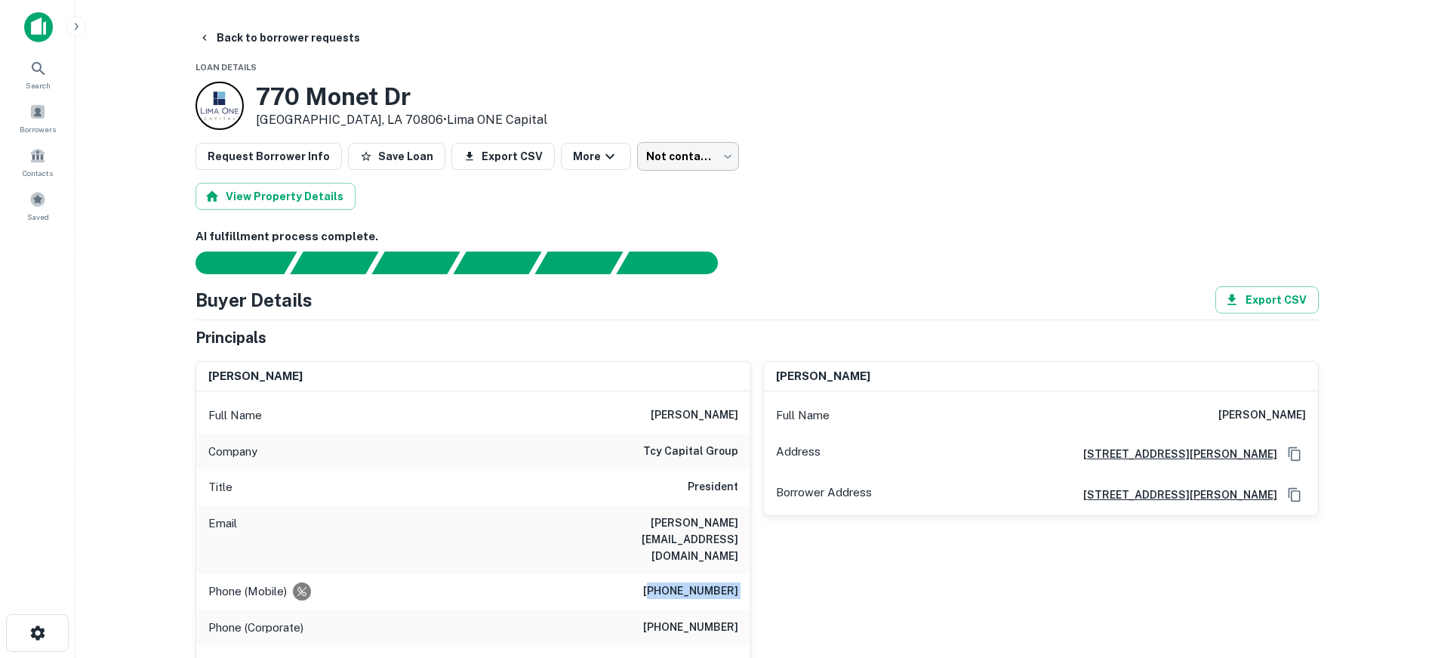
click at [711, 151] on body "Search Borrowers Contacts Saved Back to borrower requests Loan Details 770 Mone…" at bounding box center [719, 329] width 1438 height 658
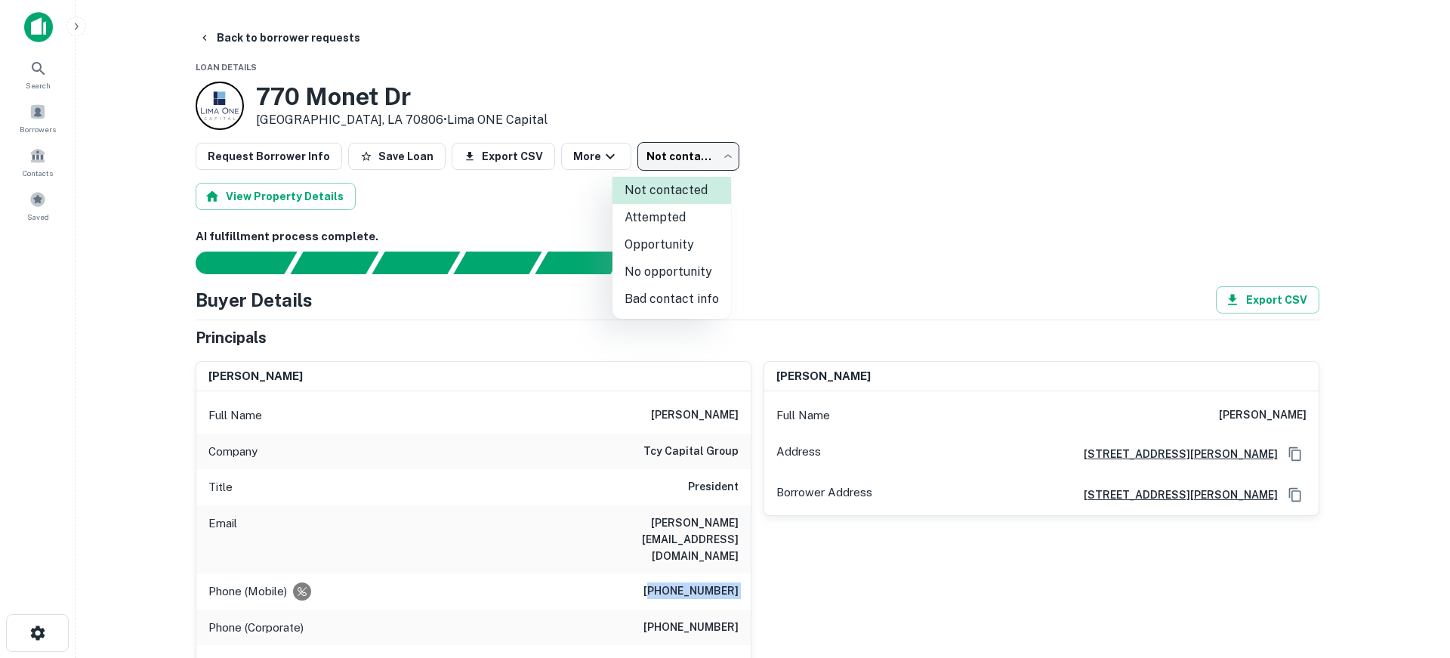
click at [680, 223] on li "Attempted" at bounding box center [671, 217] width 119 height 27
type input "*********"
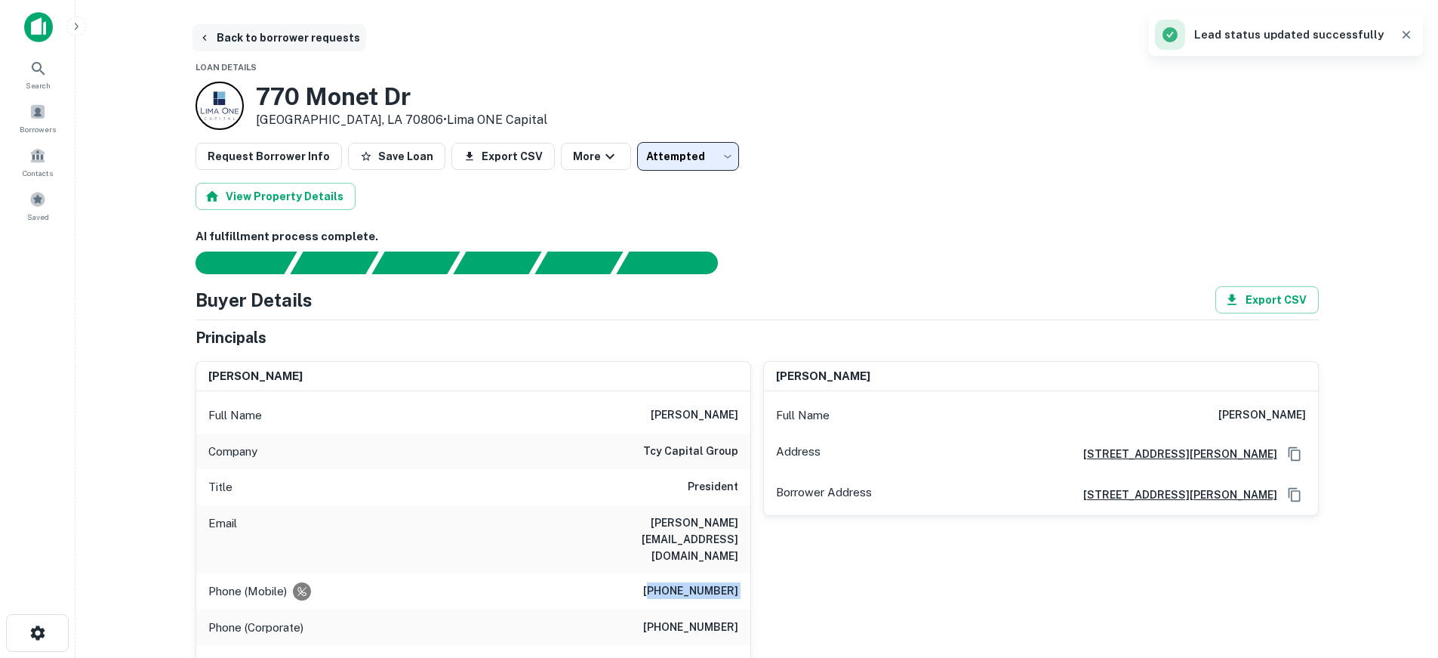
click at [290, 35] on button "Back to borrower requests" at bounding box center [280, 37] width 174 height 27
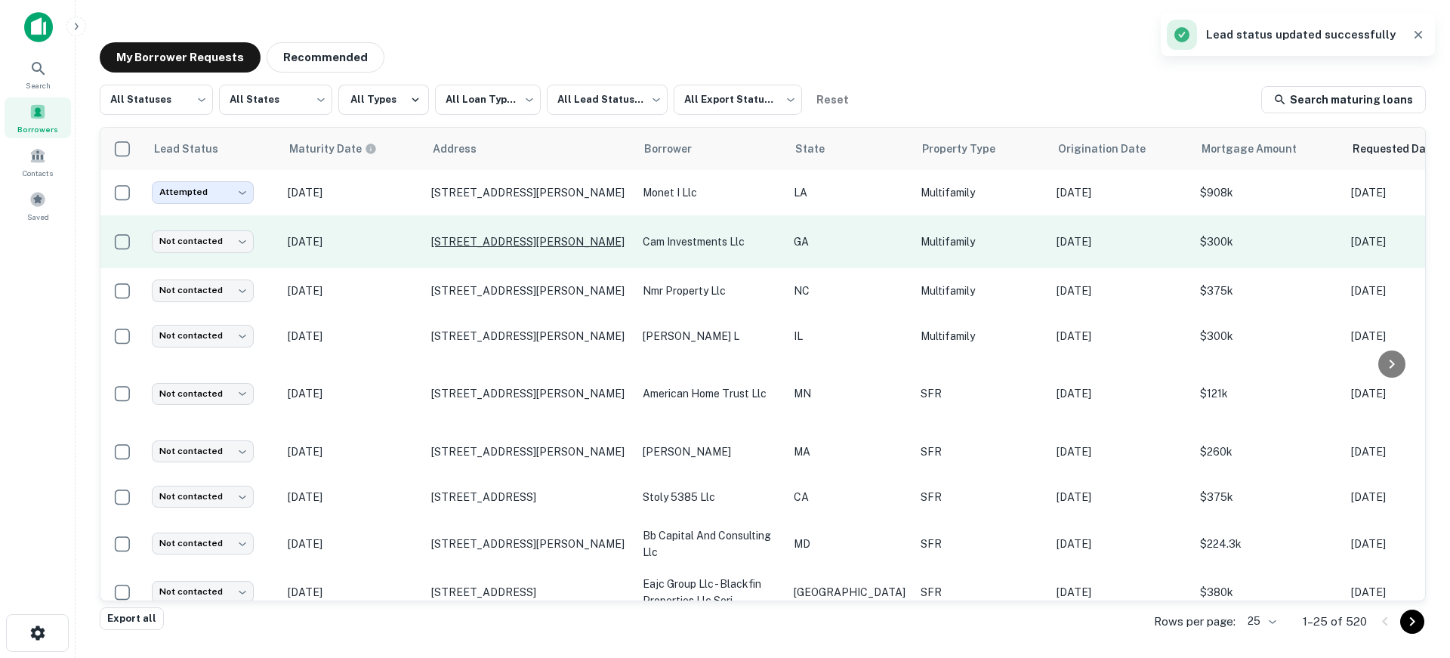
click at [484, 239] on p "[STREET_ADDRESS][PERSON_NAME]" at bounding box center [529, 242] width 196 height 14
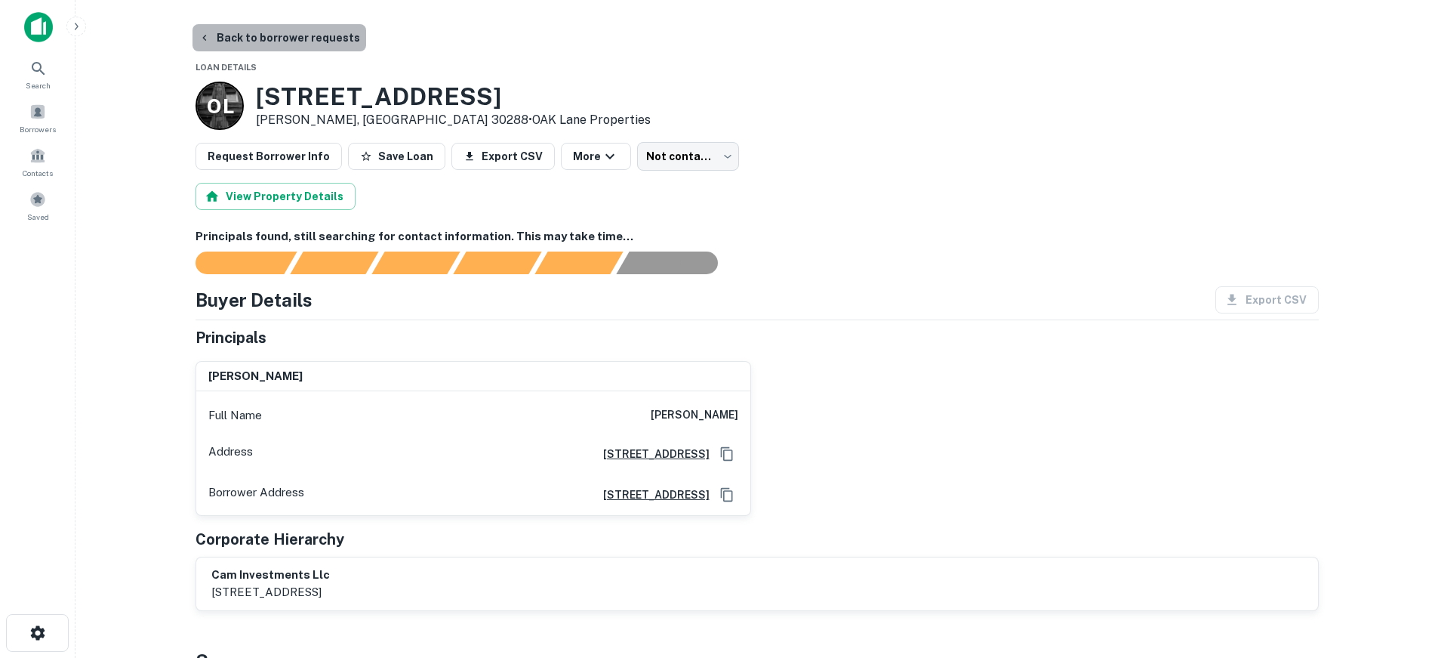
click at [281, 34] on button "Back to borrower requests" at bounding box center [280, 37] width 174 height 27
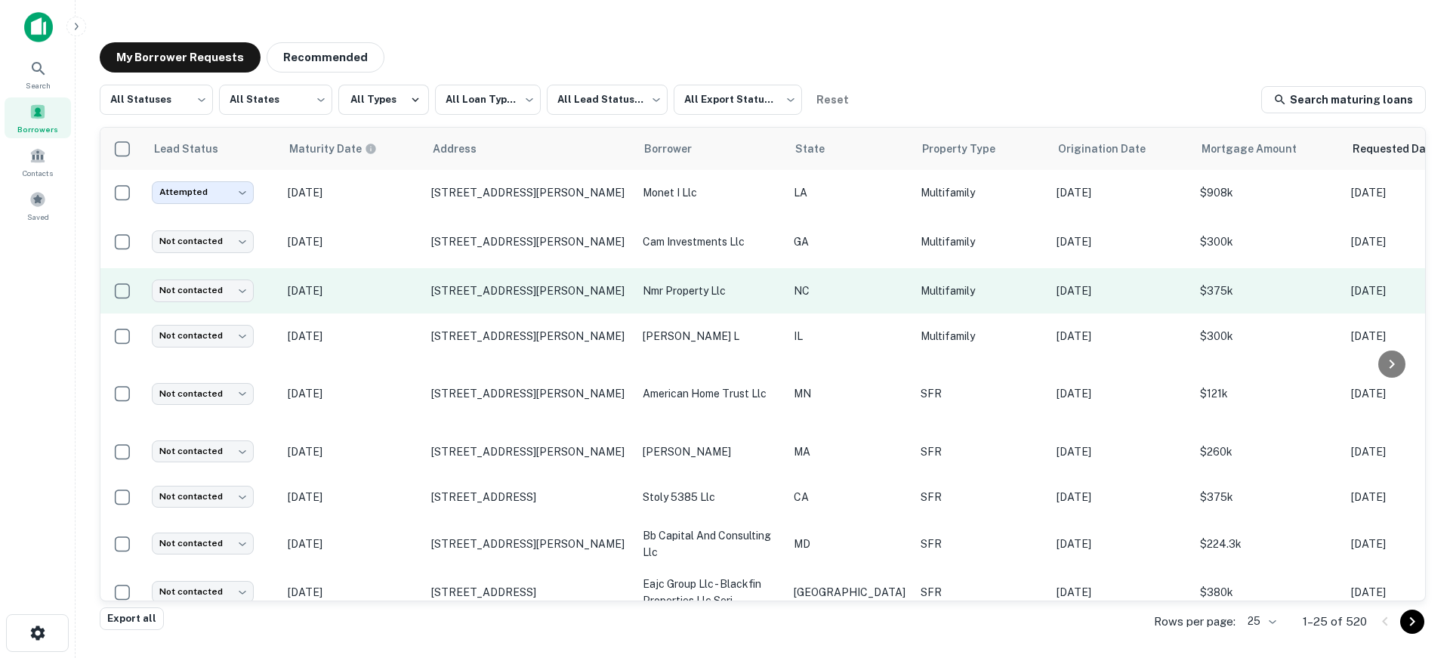
click at [692, 287] on p "nmr property llc" at bounding box center [711, 290] width 136 height 17
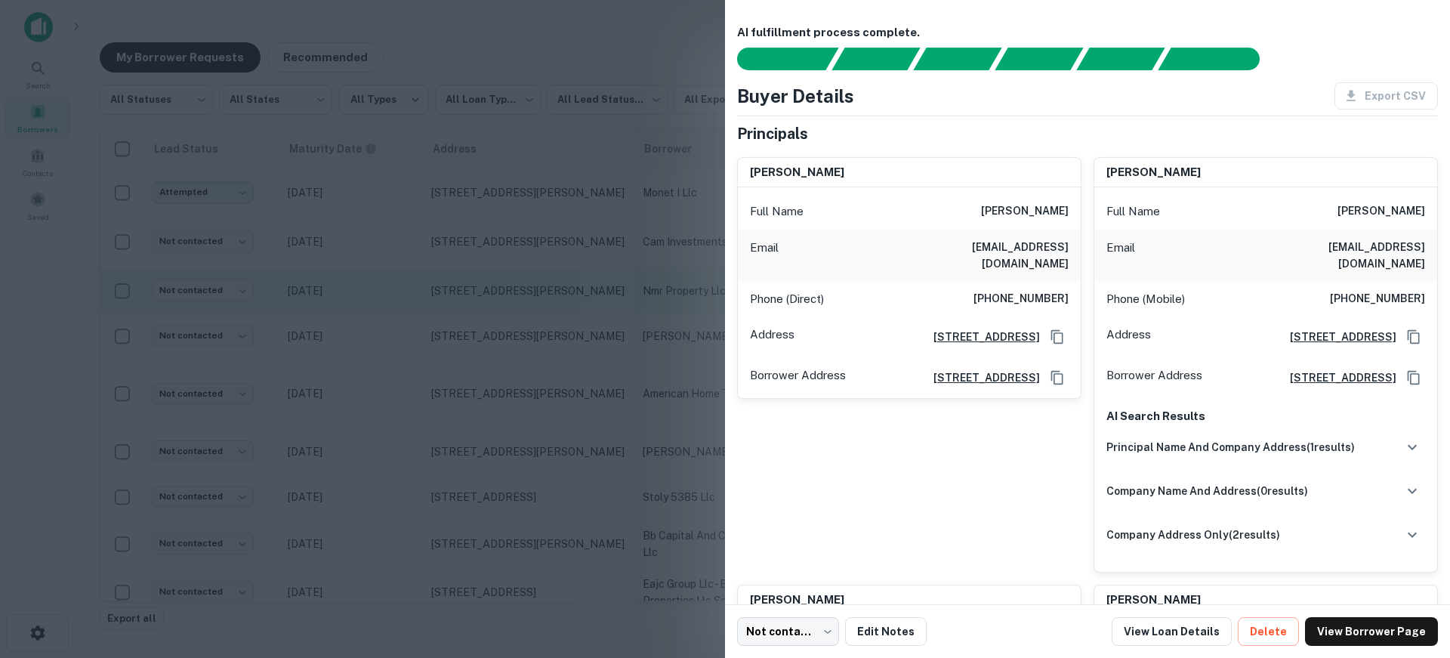
click at [453, 382] on div at bounding box center [725, 329] width 1450 height 658
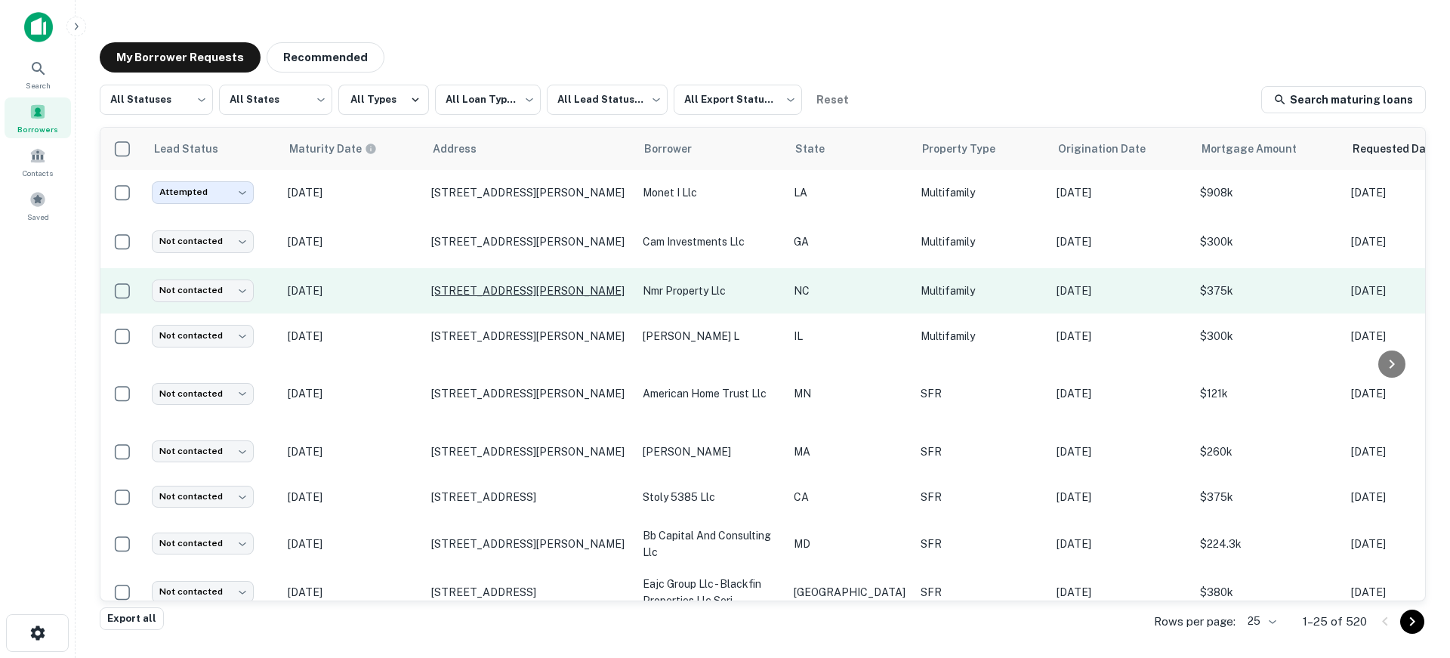
click at [505, 287] on p "[STREET_ADDRESS][PERSON_NAME]" at bounding box center [529, 291] width 196 height 14
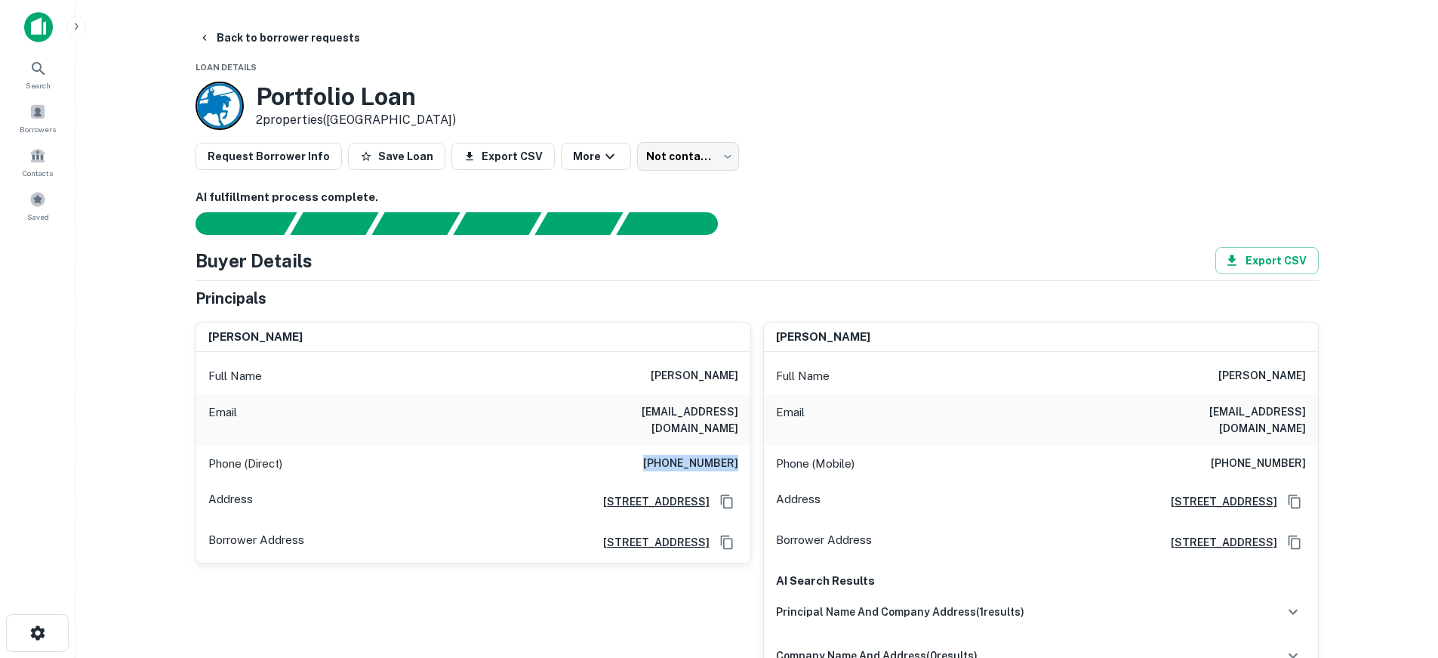
drag, startPoint x: 661, startPoint y: 449, endPoint x: 745, endPoint y: 442, distance: 84.8
click at [745, 445] on div "Phone (Direct) (863) 521-3514" at bounding box center [473, 463] width 554 height 36
copy h6 "(863) 521-3514"
click at [50, 113] on div "Borrowers" at bounding box center [38, 117] width 66 height 41
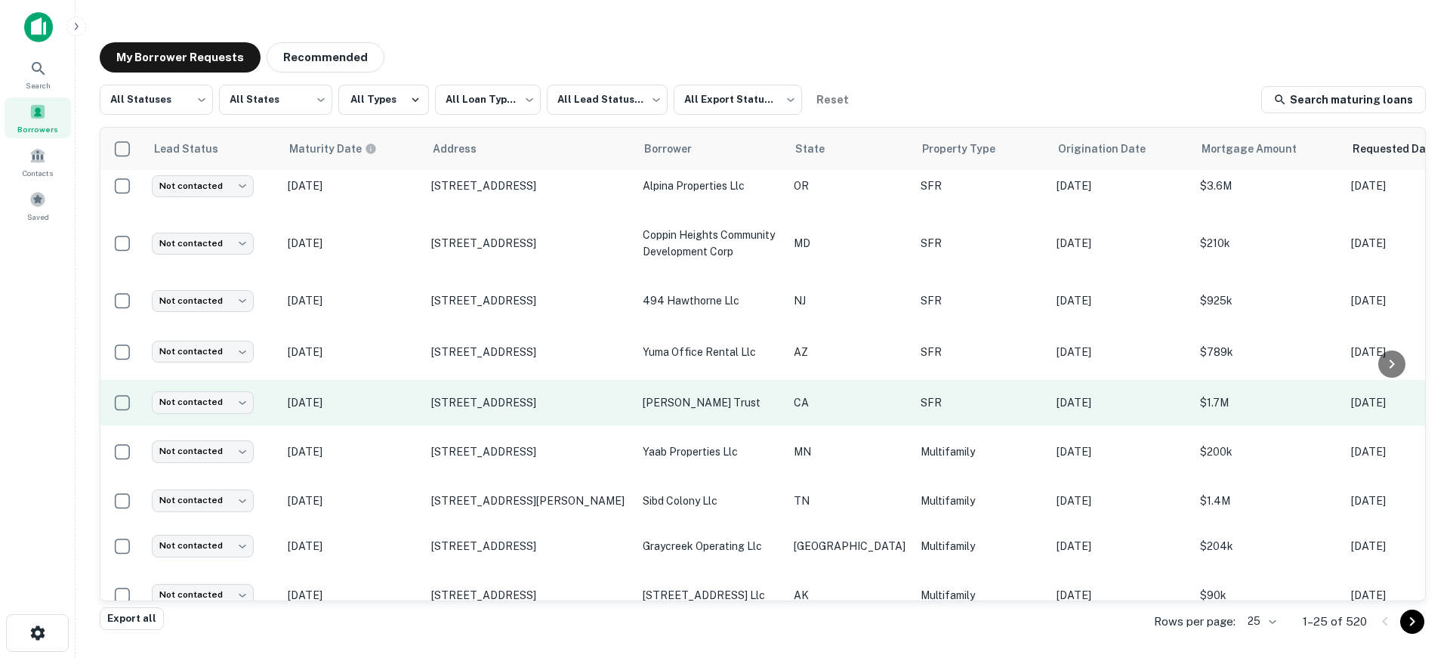
scroll to position [803, 0]
